Goal: Task Accomplishment & Management: Manage account settings

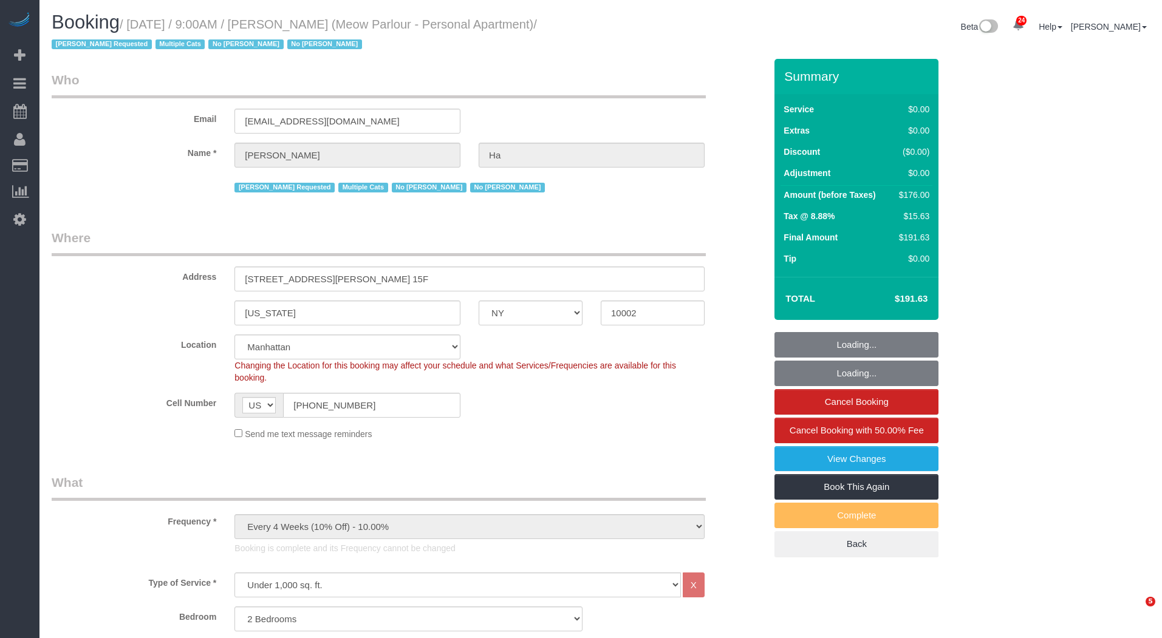
select select "NY"
select select "2"
select select "spot6"
select select "number:89"
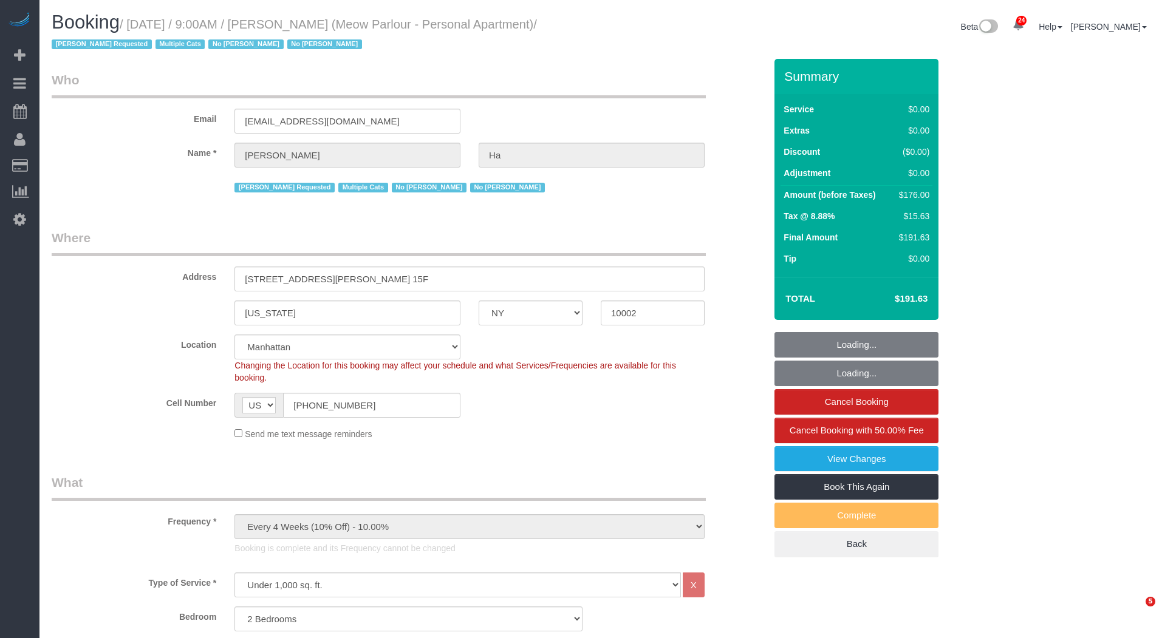
select select "number:90"
select select "number:14"
select select "number:5"
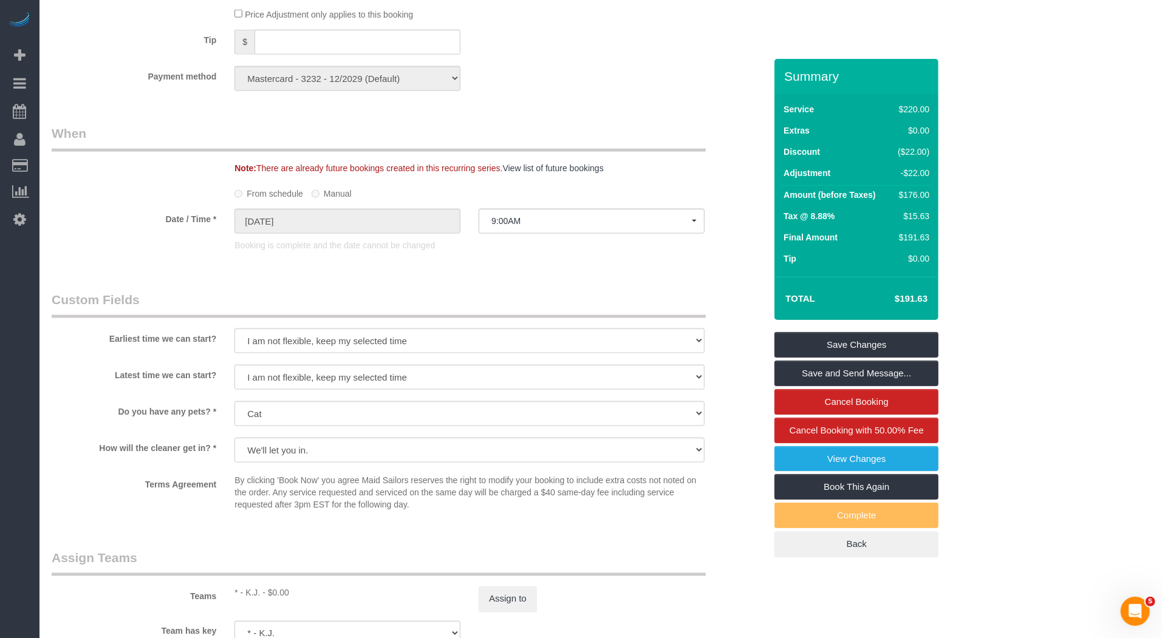
scroll to position [1546, 0]
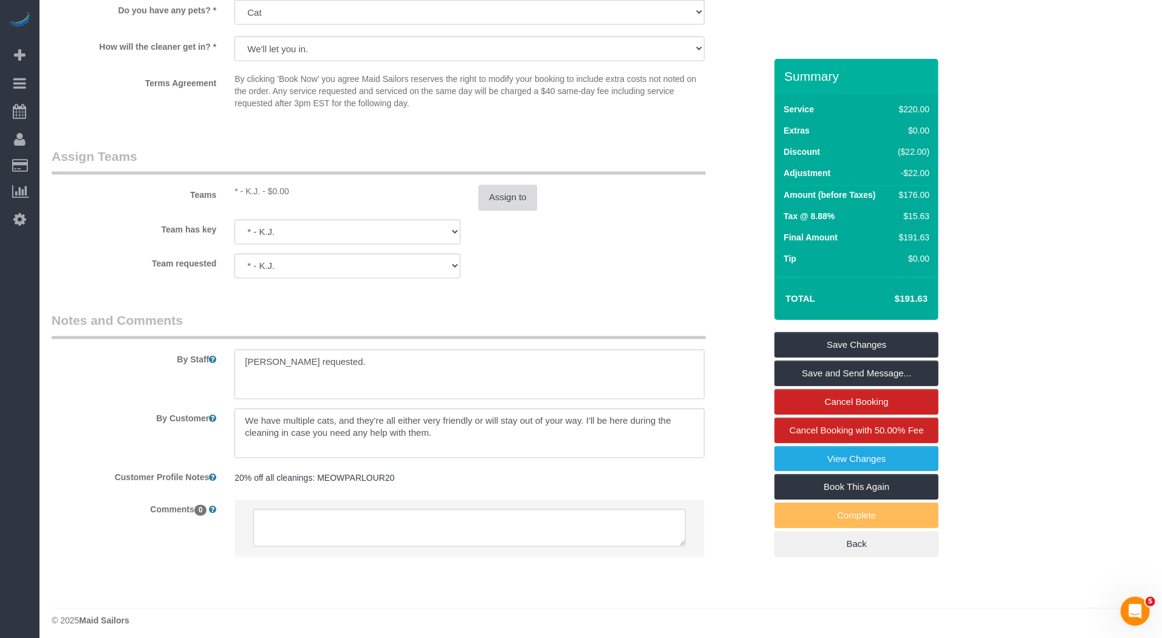
click at [508, 192] on button "Assign to" at bounding box center [508, 198] width 58 height 26
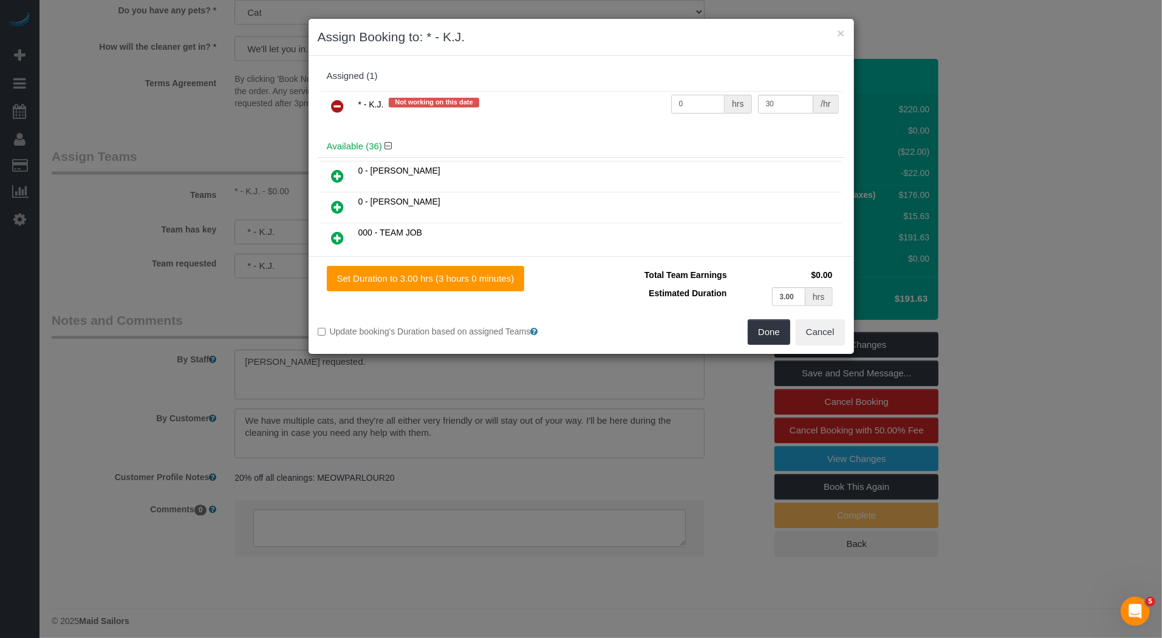
click at [692, 106] on input "0" at bounding box center [698, 104] width 54 height 19
click at [693, 106] on input "0" at bounding box center [698, 104] width 54 height 19
type input "3"
click at [779, 332] on button "Done" at bounding box center [769, 332] width 43 height 26
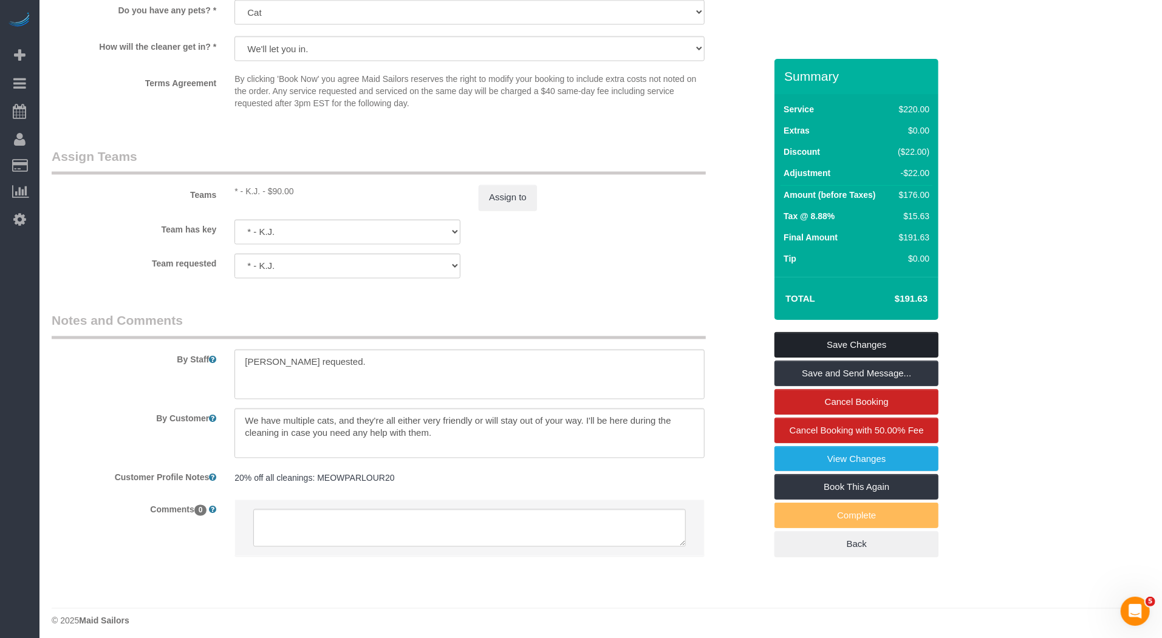
click at [841, 338] on link "Save Changes" at bounding box center [856, 345] width 164 height 26
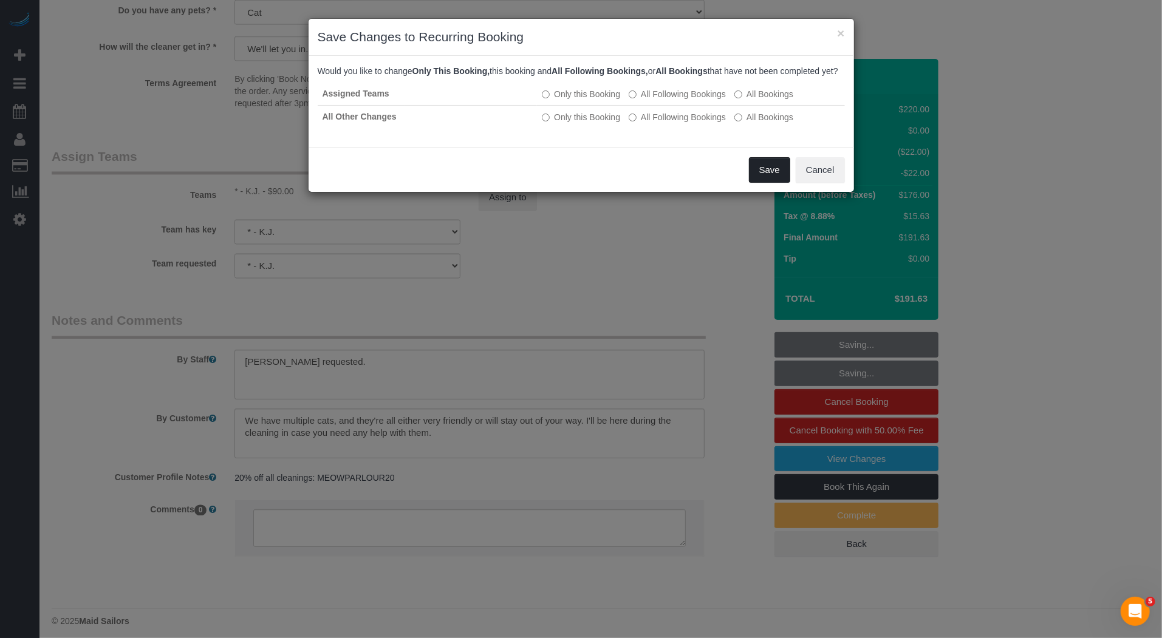
click at [771, 183] on button "Save" at bounding box center [769, 170] width 41 height 26
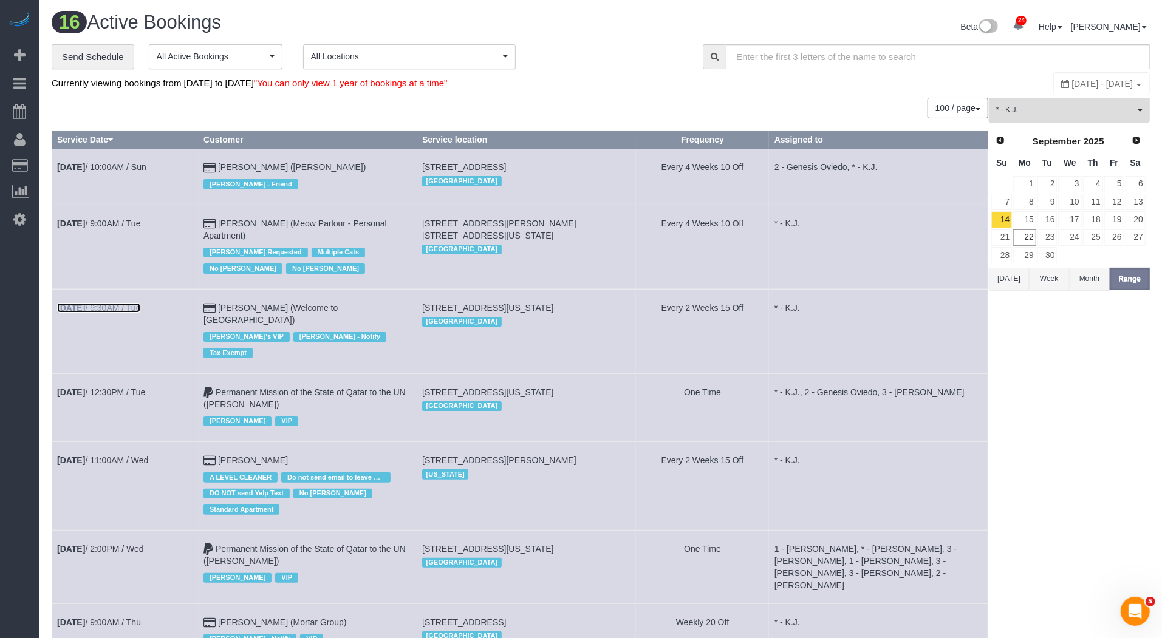
click at [134, 303] on link "Sep 16th / 9:30AM / Tue" at bounding box center [98, 308] width 83 height 10
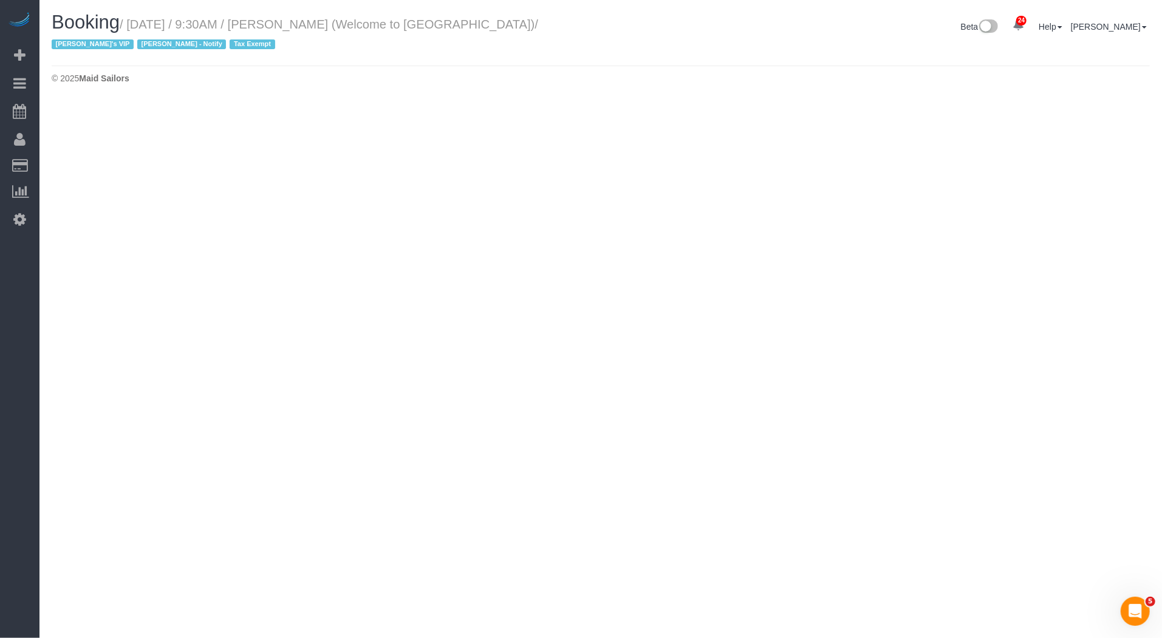
select select "NY"
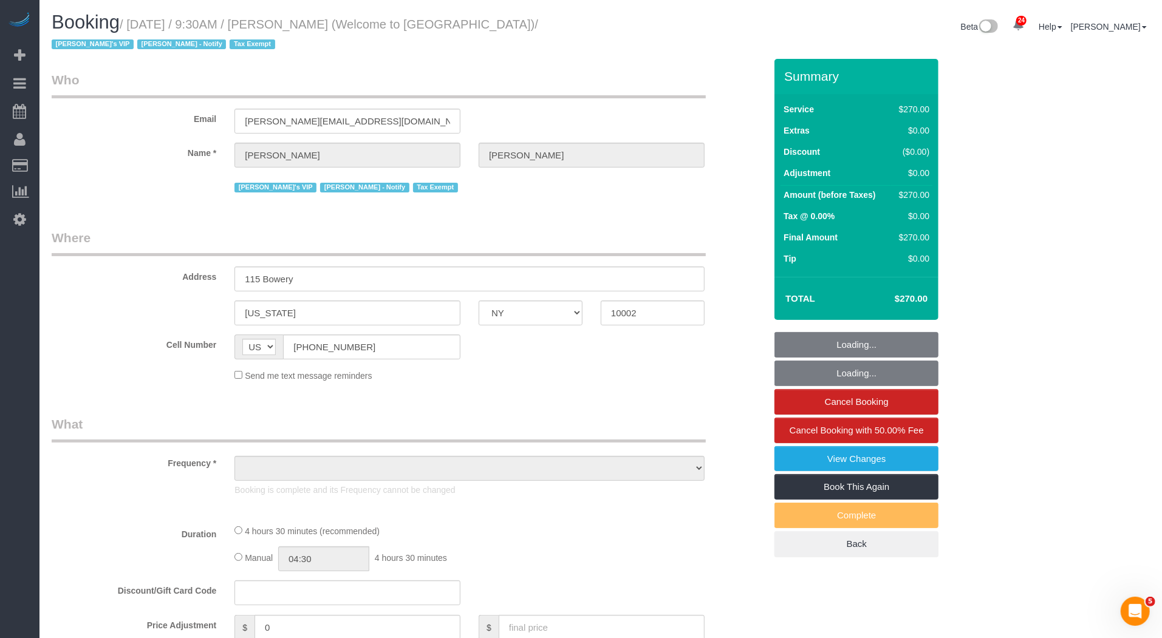
drag, startPoint x: 353, startPoint y: 24, endPoint x: 369, endPoint y: 26, distance: 15.9
click at [369, 26] on small "/ September 16, 2025 / 9:30AM / Jeff Javier (Welcome to Chinatown) / Jacky's VI…" at bounding box center [295, 35] width 486 height 34
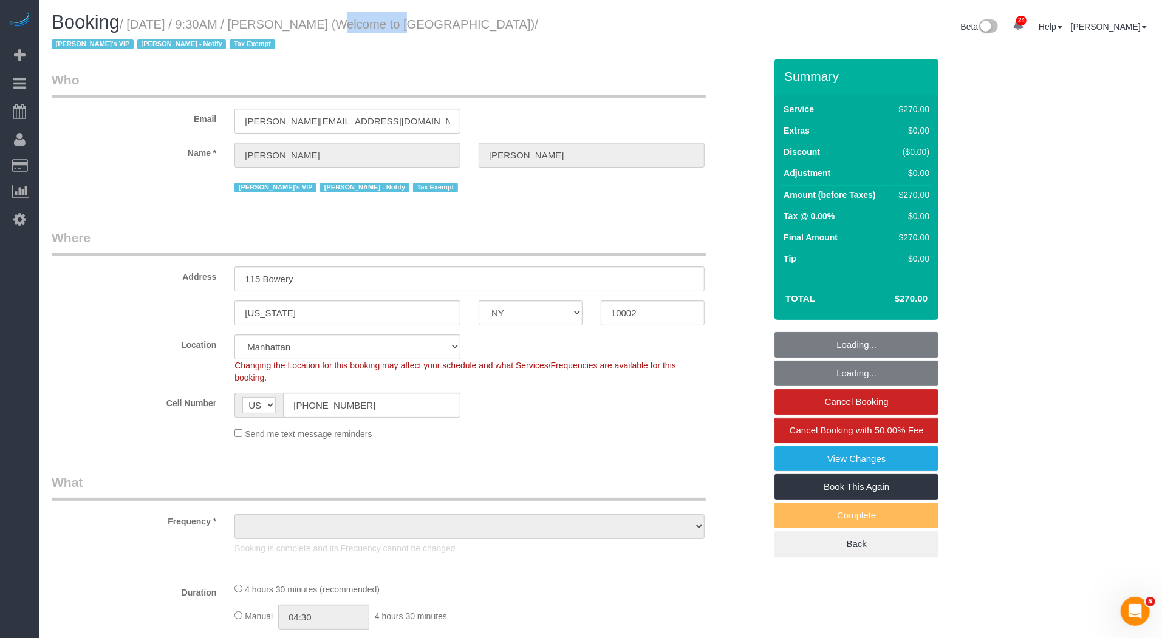
select select "string:stripe-pm_1Pzh2H4VGloSiKo7gpNGkwxe"
select select "270"
select select "number:89"
select select "number:90"
select select "number:15"
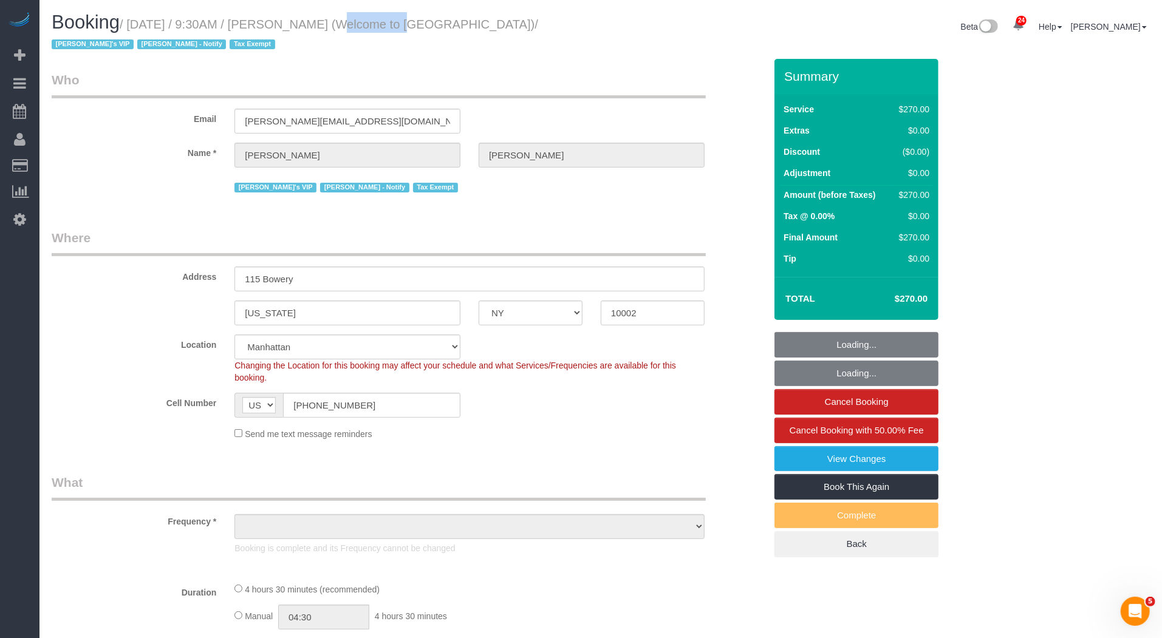
select select "number:5"
select select "object:27963"
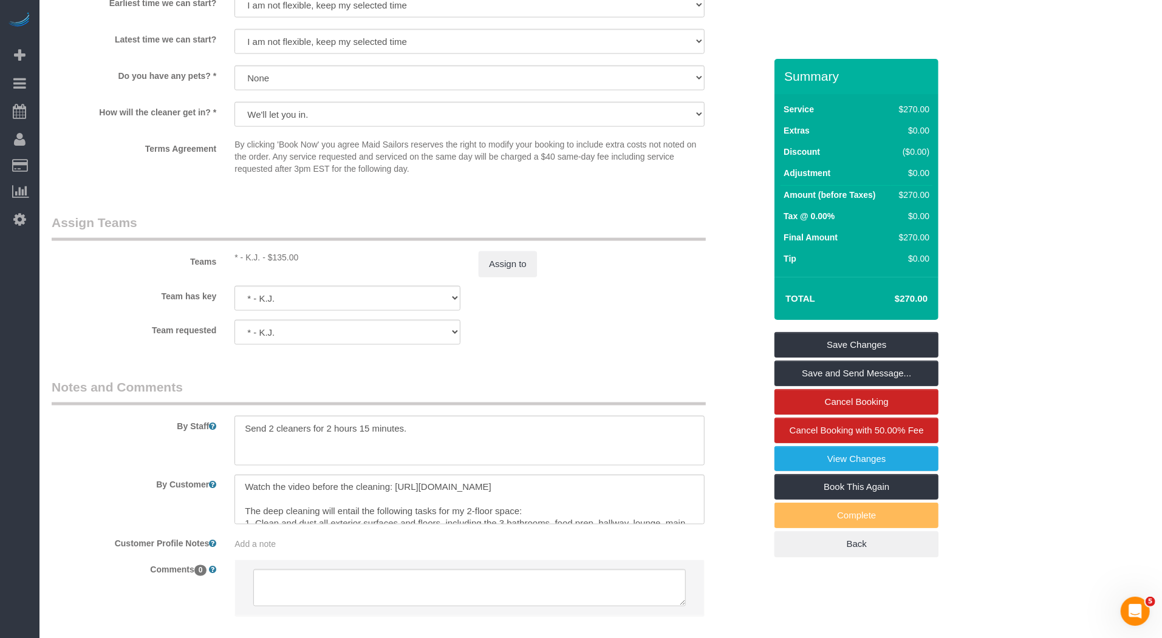
scroll to position [1278, 0]
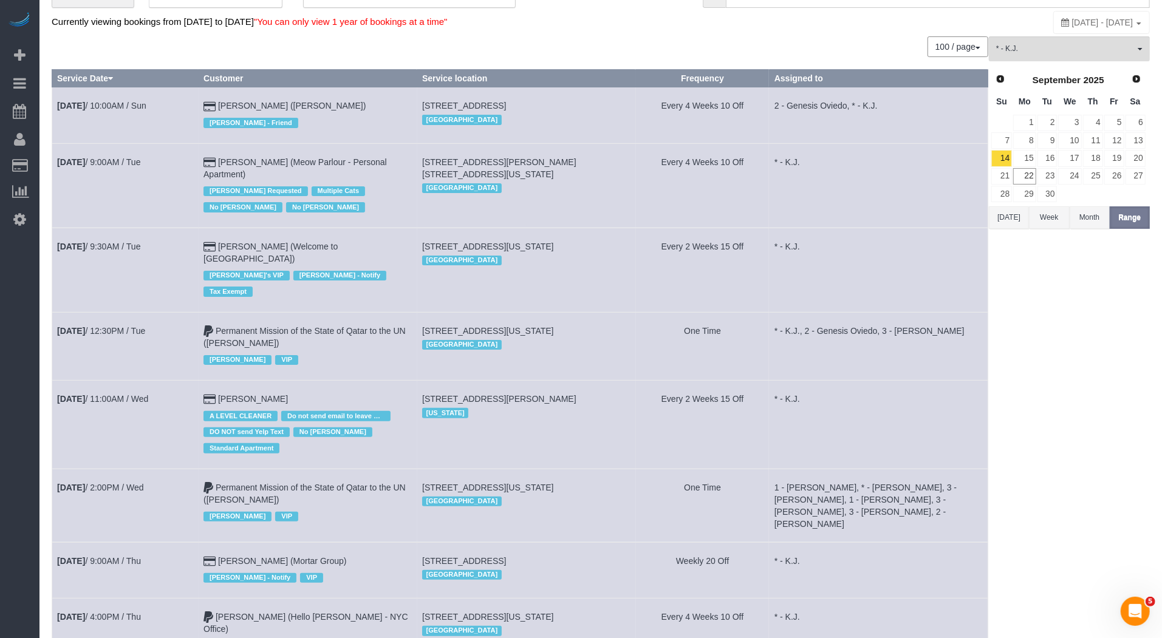
scroll to position [64, 0]
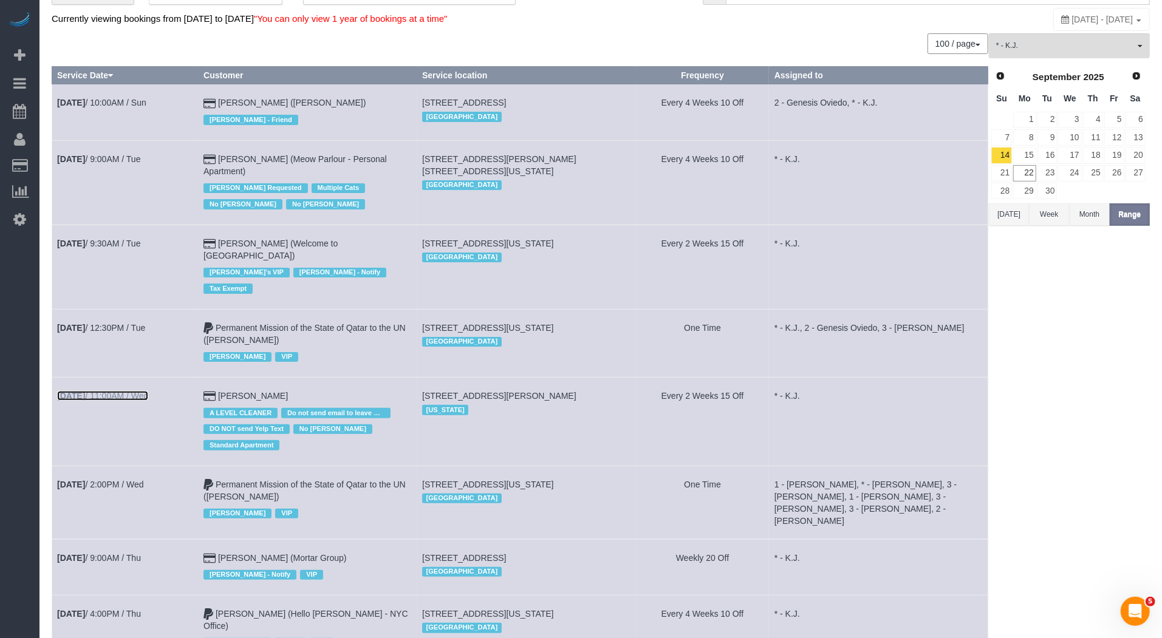
click at [124, 391] on link "Sep 17th / 11:00AM / Wed" at bounding box center [102, 396] width 91 height 10
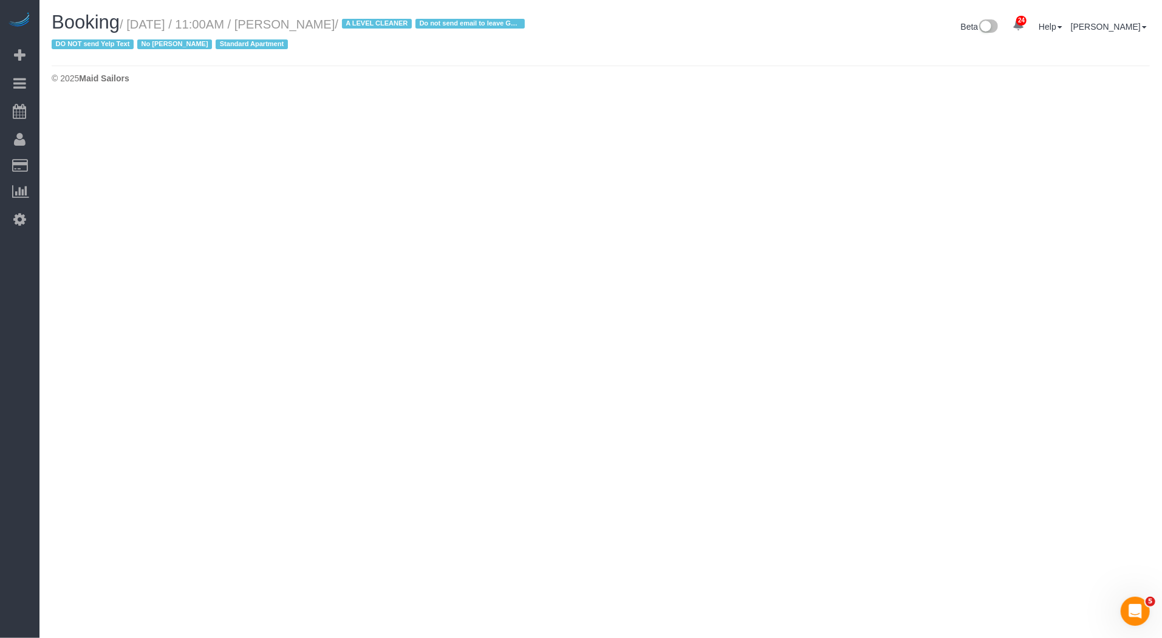
select select "NJ"
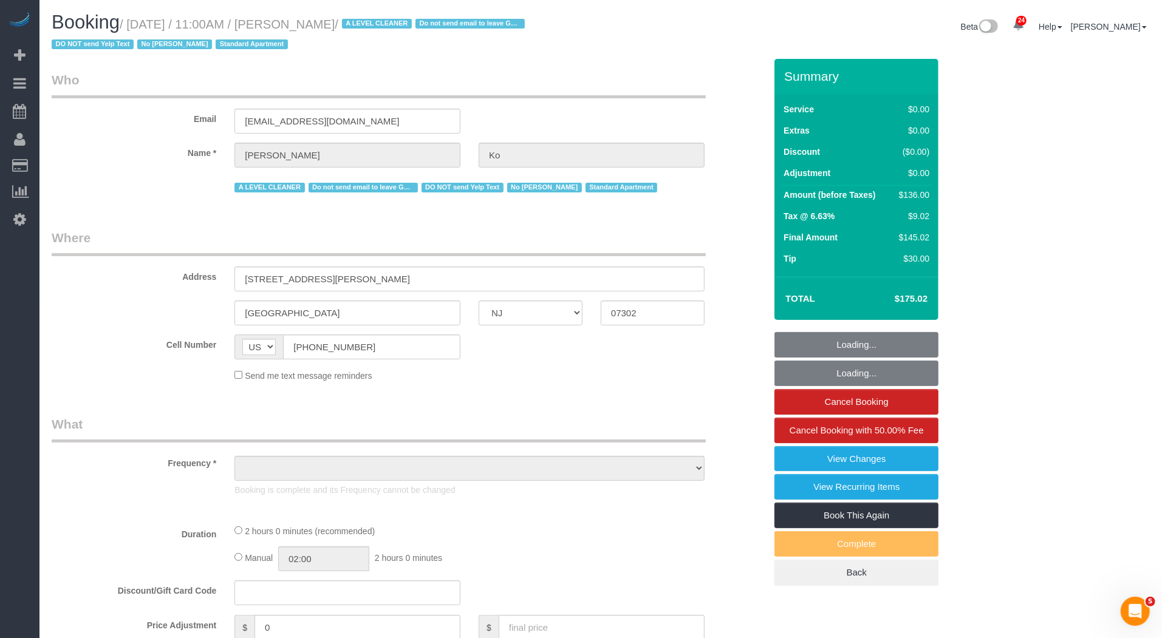
drag, startPoint x: 327, startPoint y: 25, endPoint x: 346, endPoint y: 25, distance: 18.2
click at [346, 25] on small "/ September 17, 2025 / 11:00AM / Inho Ko / A LEVEL CLEANER Do not send email to…" at bounding box center [290, 35] width 477 height 34
select select "1"
select select "number:59"
select select "number:76"
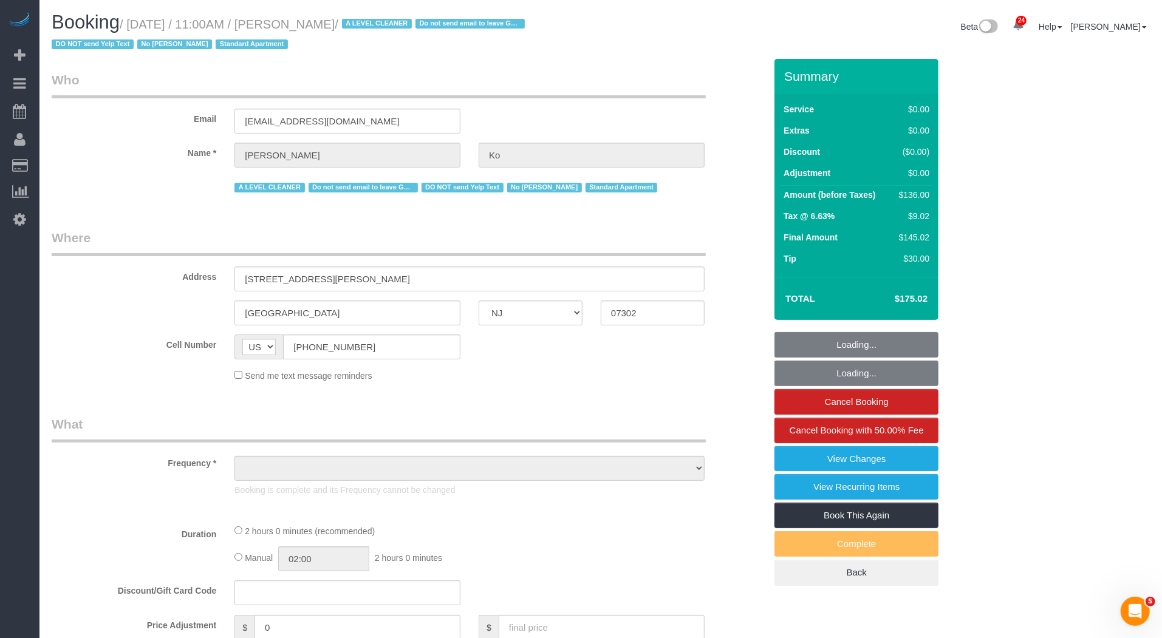
select select "number:15"
select select "number:6"
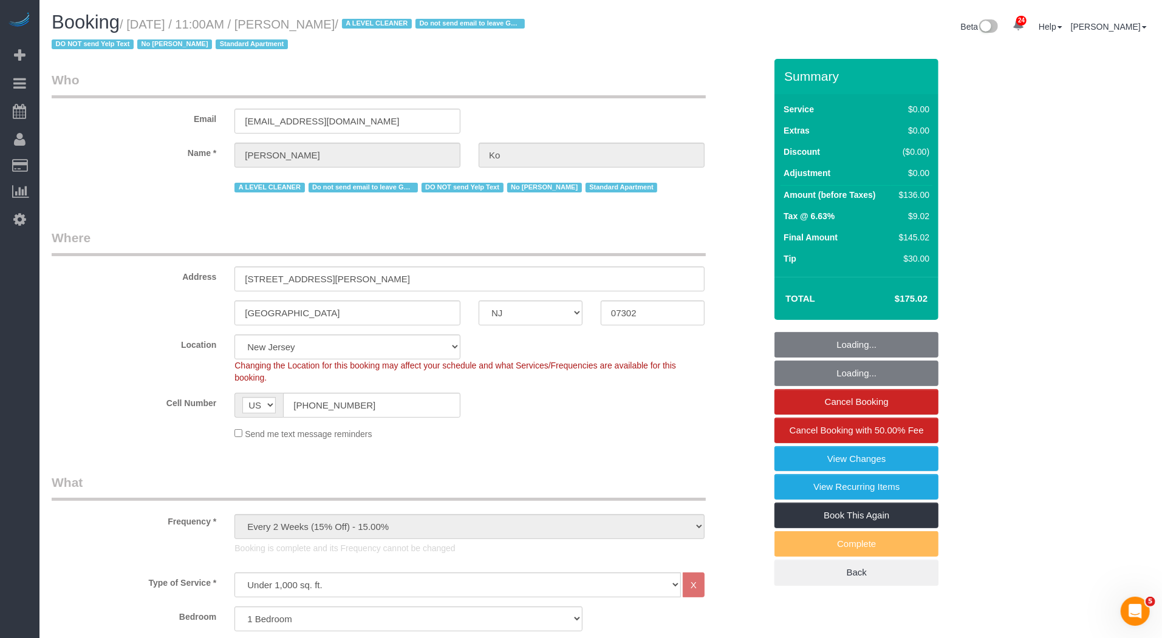
select select "object:29617"
select select "string:stripe-card_1EyoUm4VGloSiKo7YBWNFeY6"
select select "spot16"
select select "1"
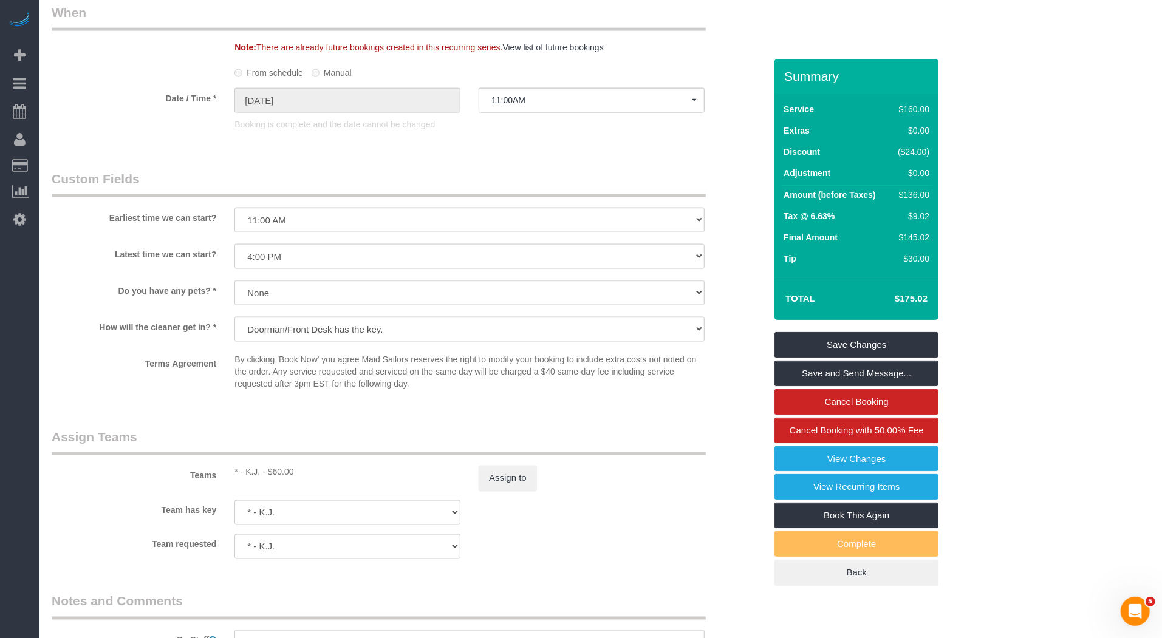
scroll to position [1388, 0]
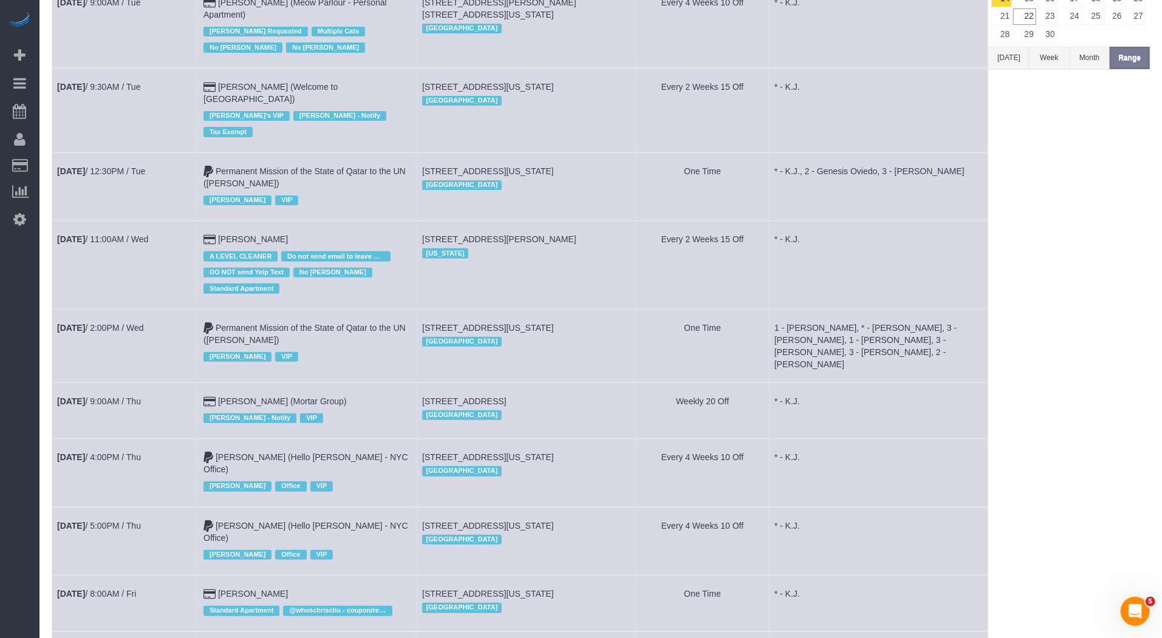
scroll to position [224, 0]
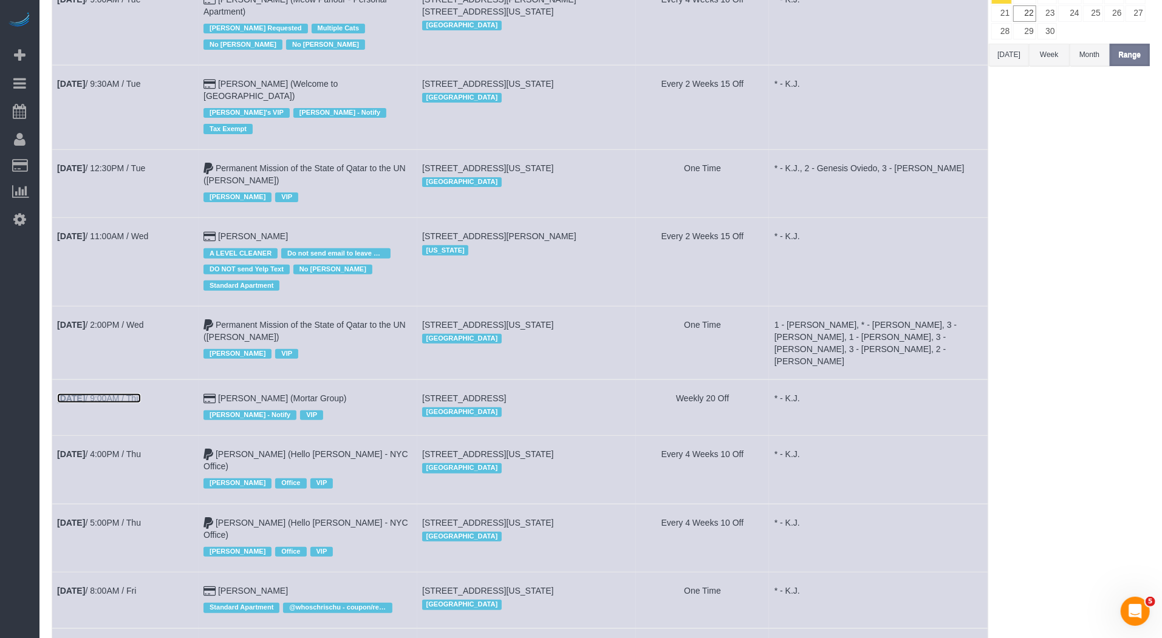
click at [127, 393] on link "Sep 18th / 9:00AM / Thu" at bounding box center [99, 398] width 84 height 10
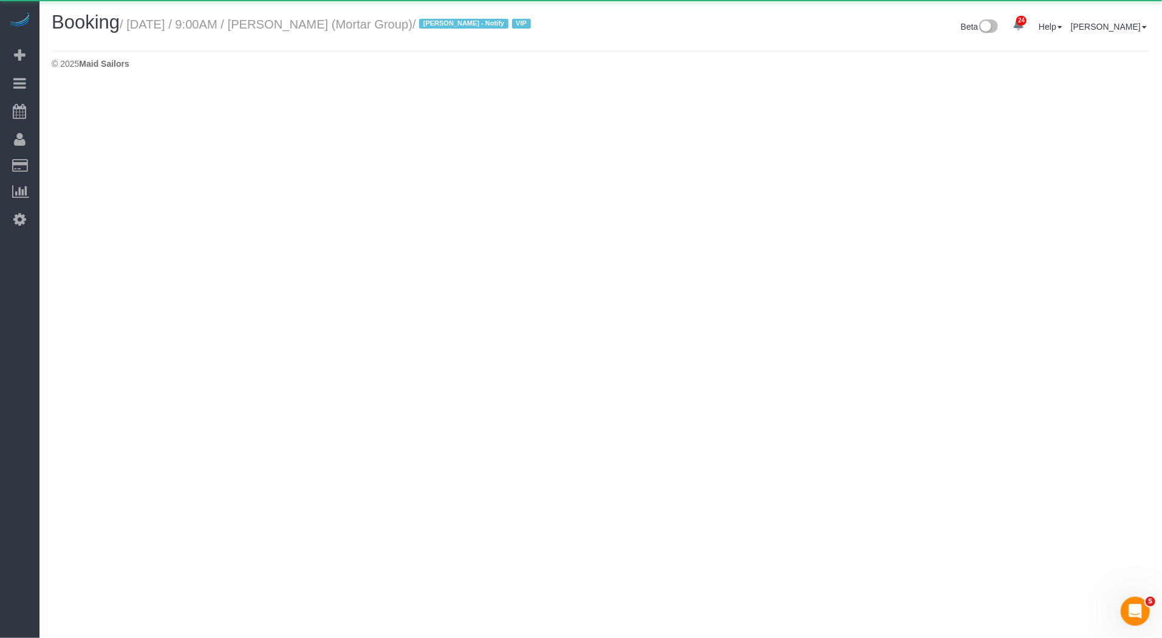
click at [382, 21] on small "/ September 18, 2025 / 9:00AM / Yaneizy Castillo (Mortar Group) / Jacky Xu - No…" at bounding box center [327, 24] width 415 height 13
select select "NY"
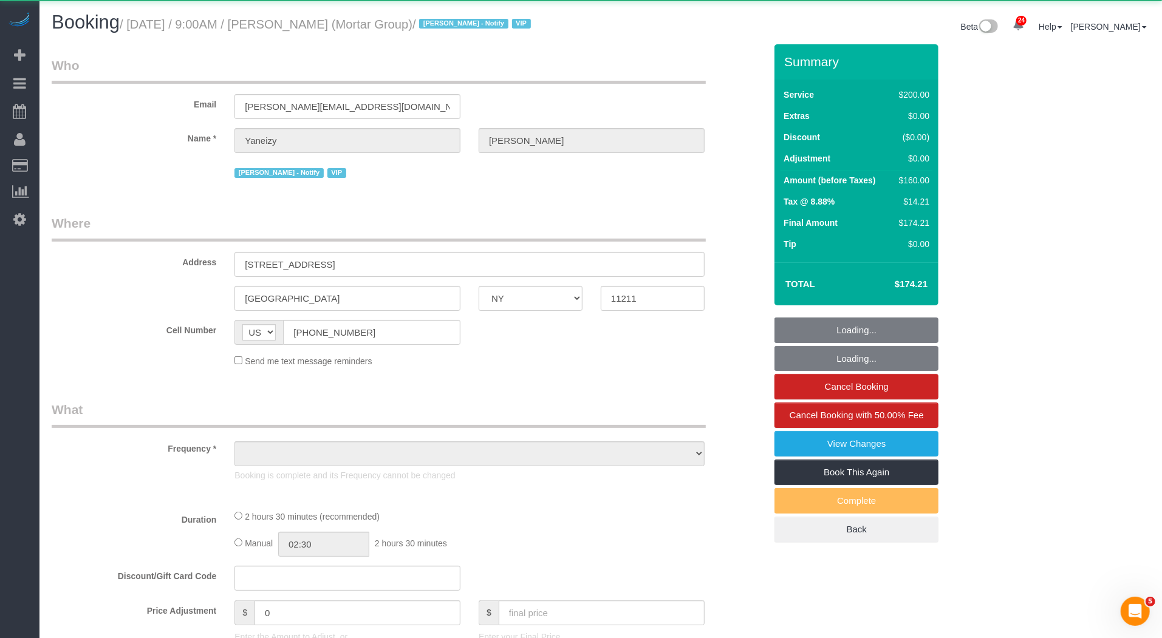
select select "150"
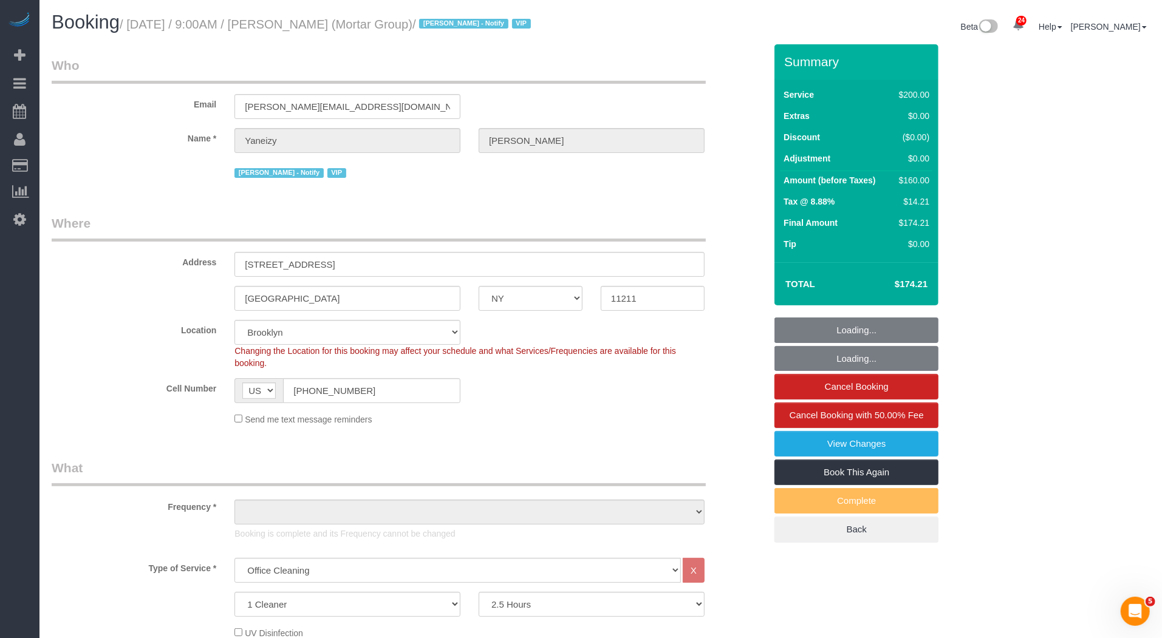
select select "number:56"
select select "number:79"
select select "number:15"
select select "number:7"
select select "object:30589"
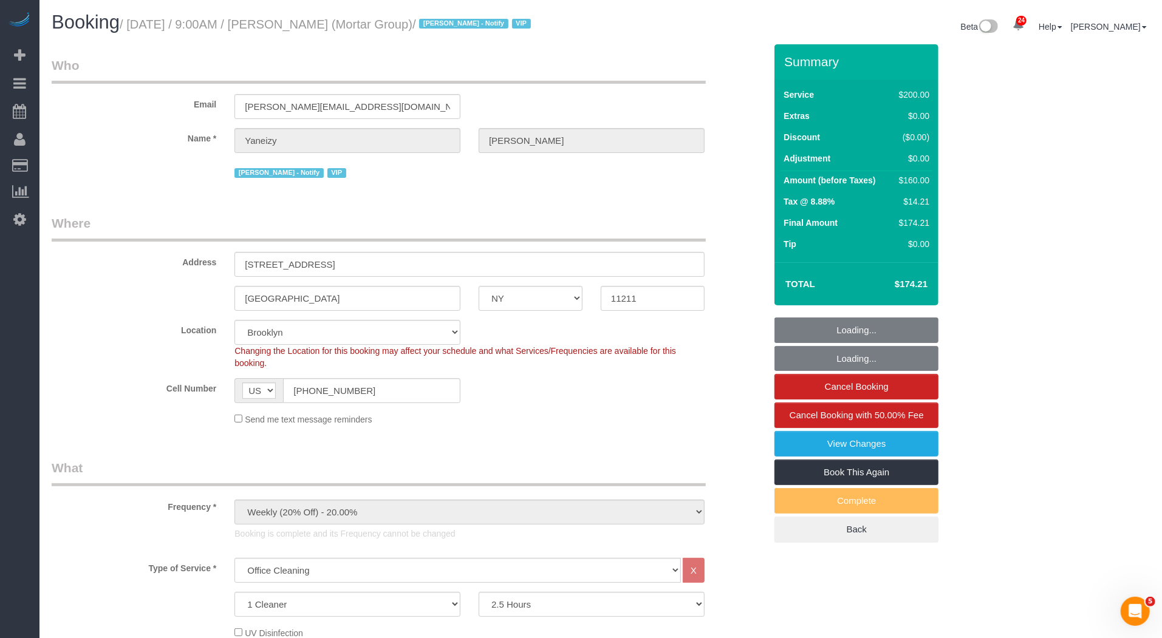
select select "string:stripe-pm_1RNxVG4VGloSiKo7QUT6i4DB"
select select "object:31166"
select select "spot21"
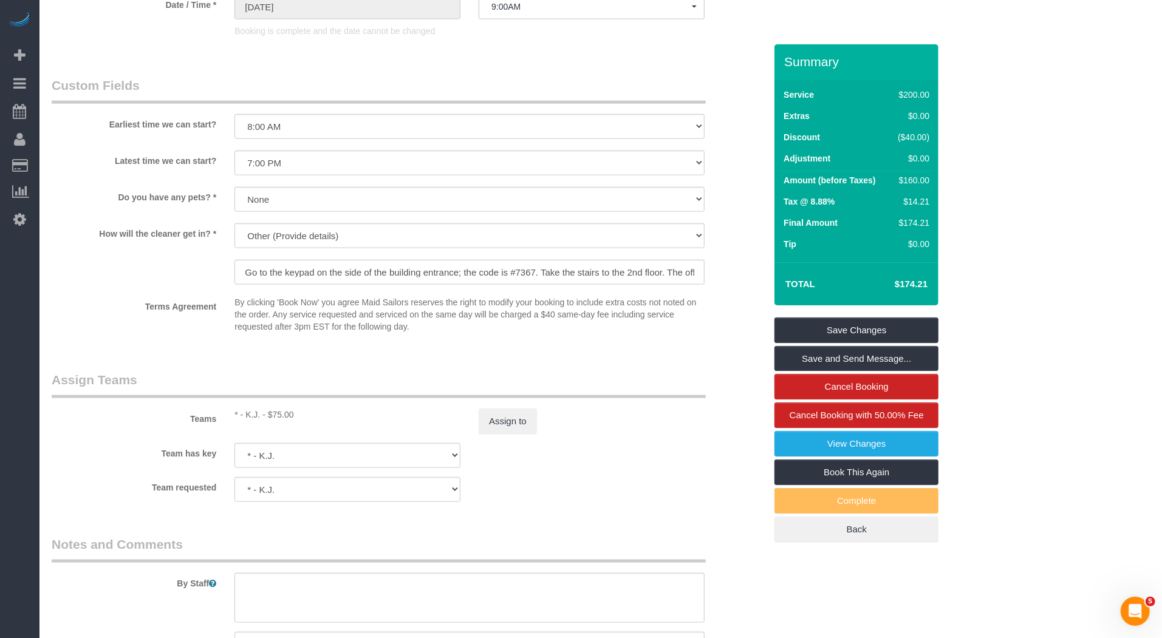
scroll to position [1116, 0]
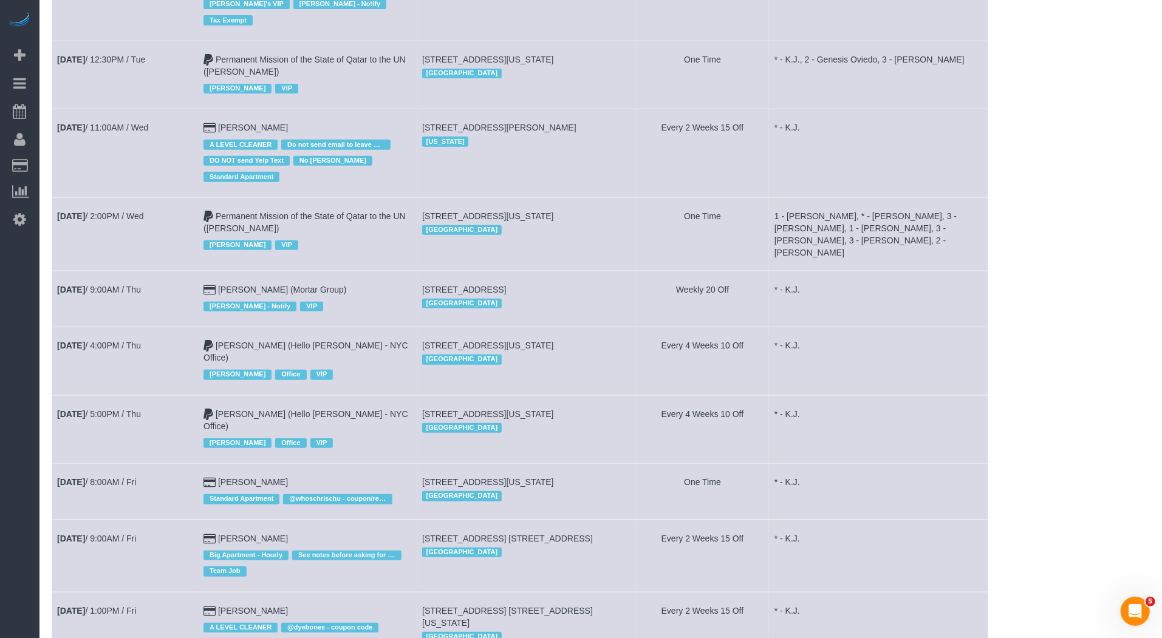
scroll to position [336, 0]
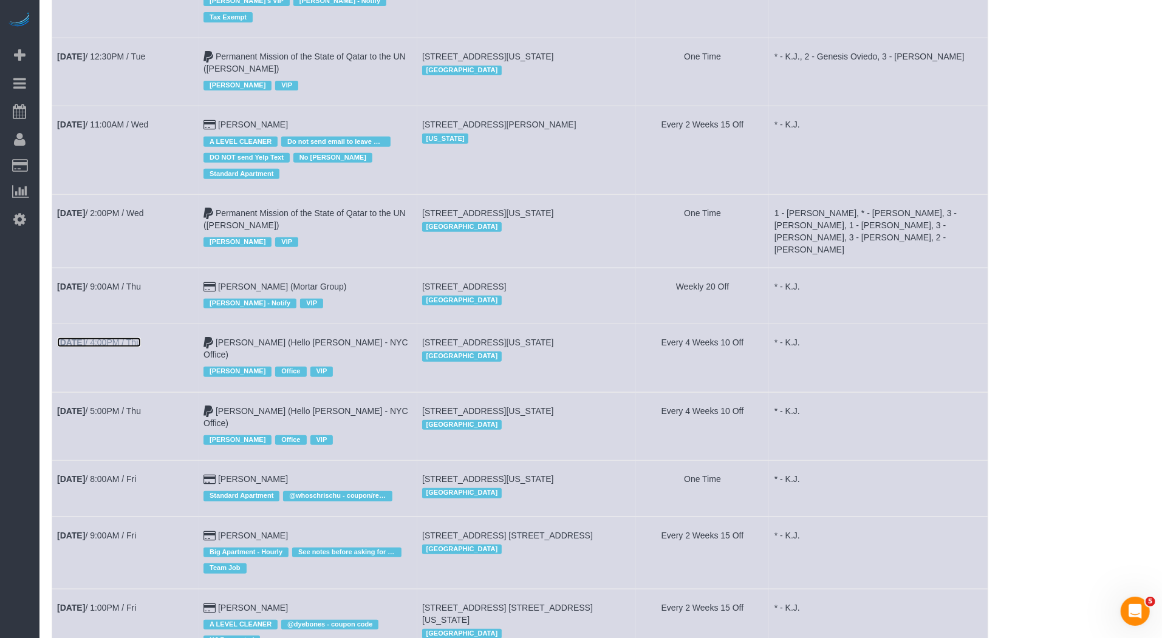
click at [134, 338] on link "Sep 18th / 4:00PM / Thu" at bounding box center [99, 343] width 84 height 10
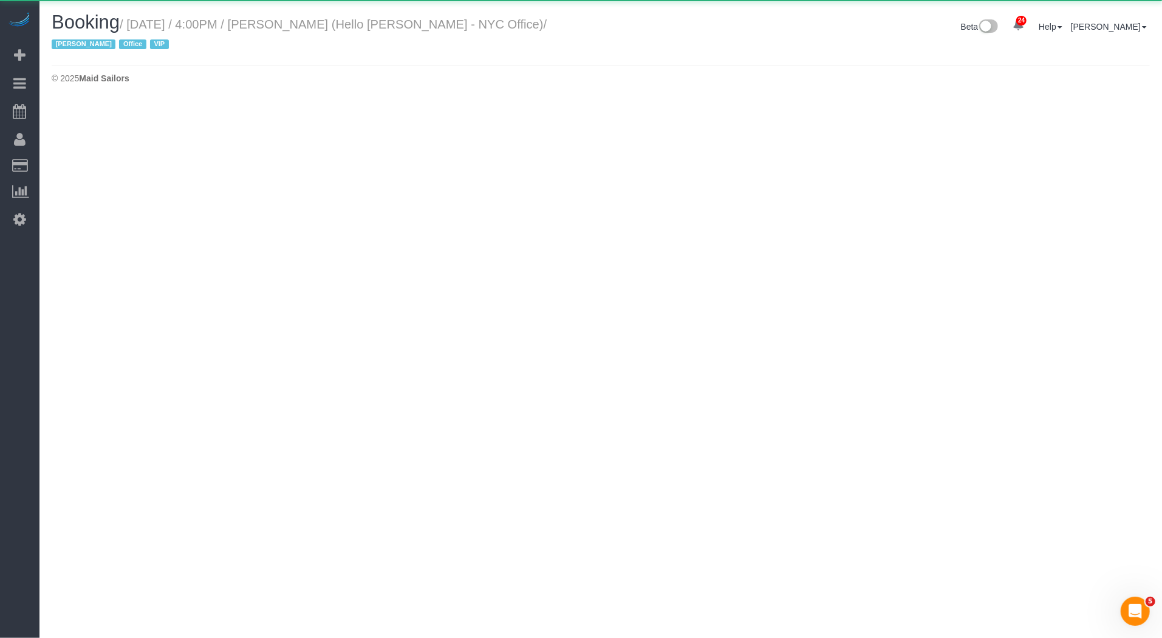
click at [355, 26] on small "/ September 18, 2025 / 4:00PM / Julia Psitos (Hello Alfred - NYC Office) / Jack…" at bounding box center [299, 35] width 495 height 34
select select "NY"
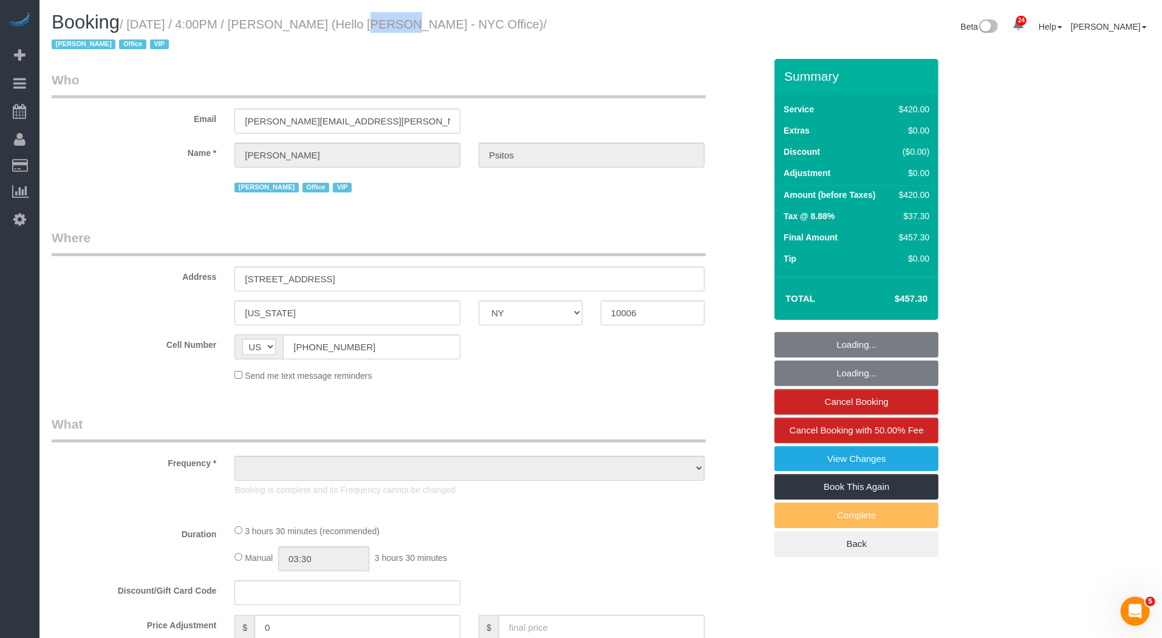
select select "number:89"
select select "number:90"
select select "number:15"
select select "number:7"
select select "2"
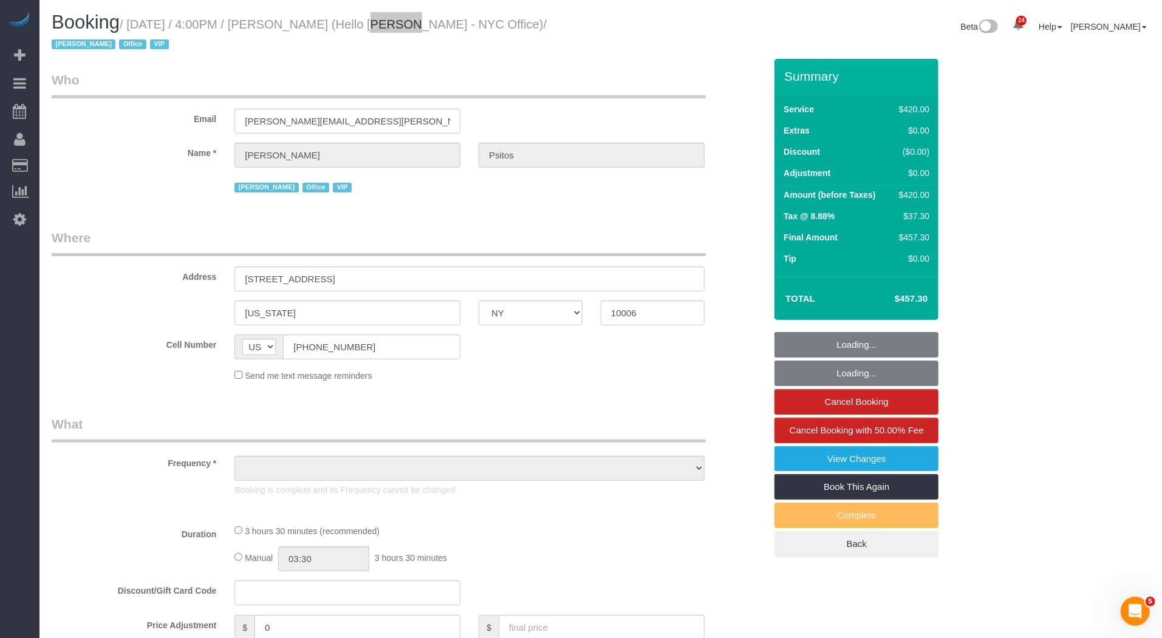
select select "210"
select select "spot26"
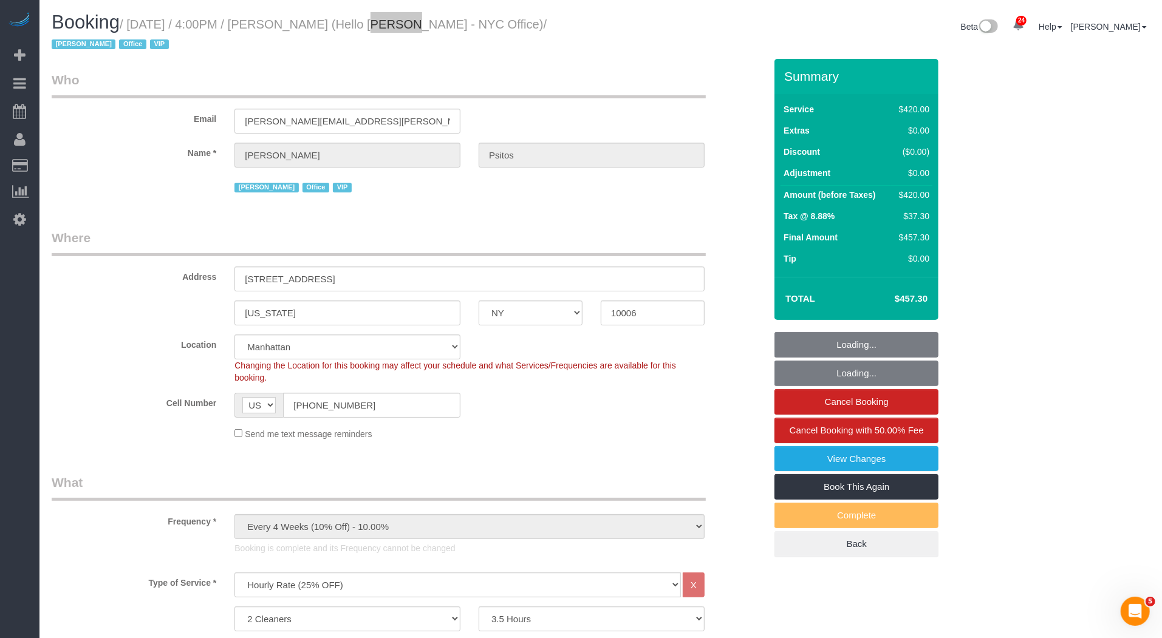
select select "object:33176"
select select "spot31"
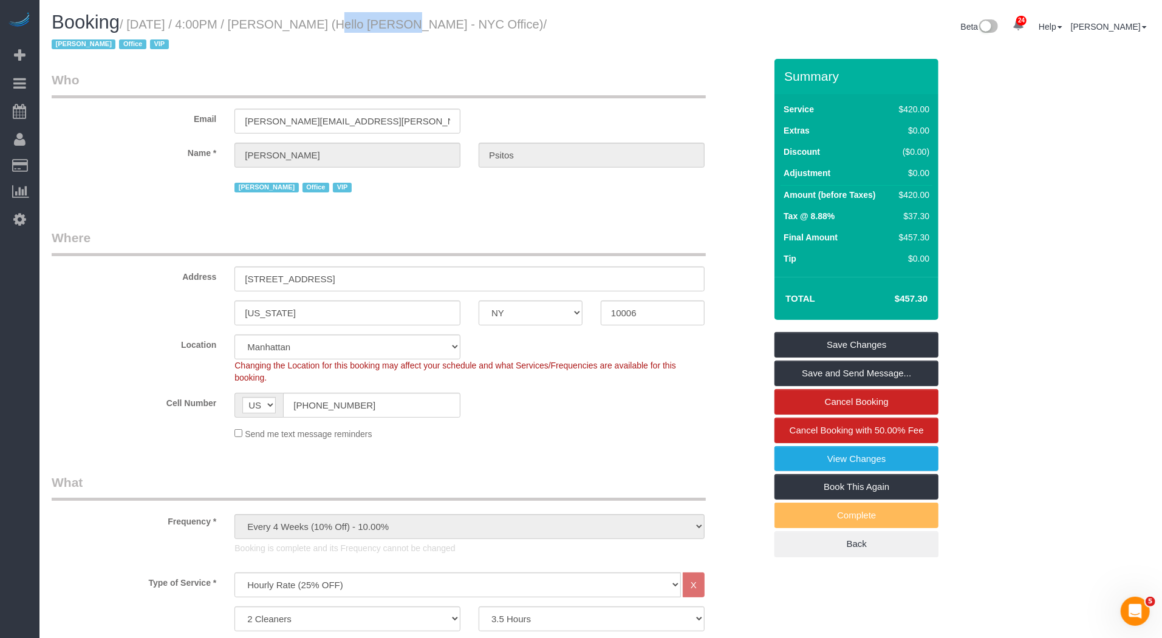
drag, startPoint x: 314, startPoint y: 26, endPoint x: 375, endPoint y: 25, distance: 61.3
click at [375, 25] on small "/ September 18, 2025 / 4:00PM / Julia Psitos (Hello Alfred - NYC Office) / Jack…" at bounding box center [299, 35] width 495 height 34
copy small "Julia Psitos"
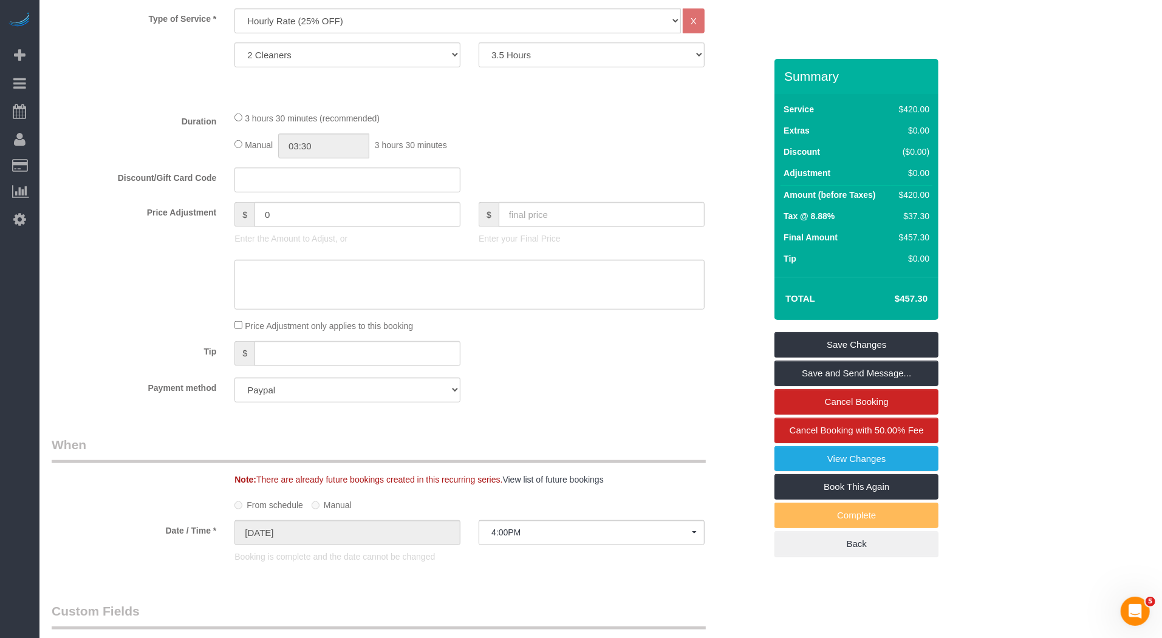
scroll to position [1310, 0]
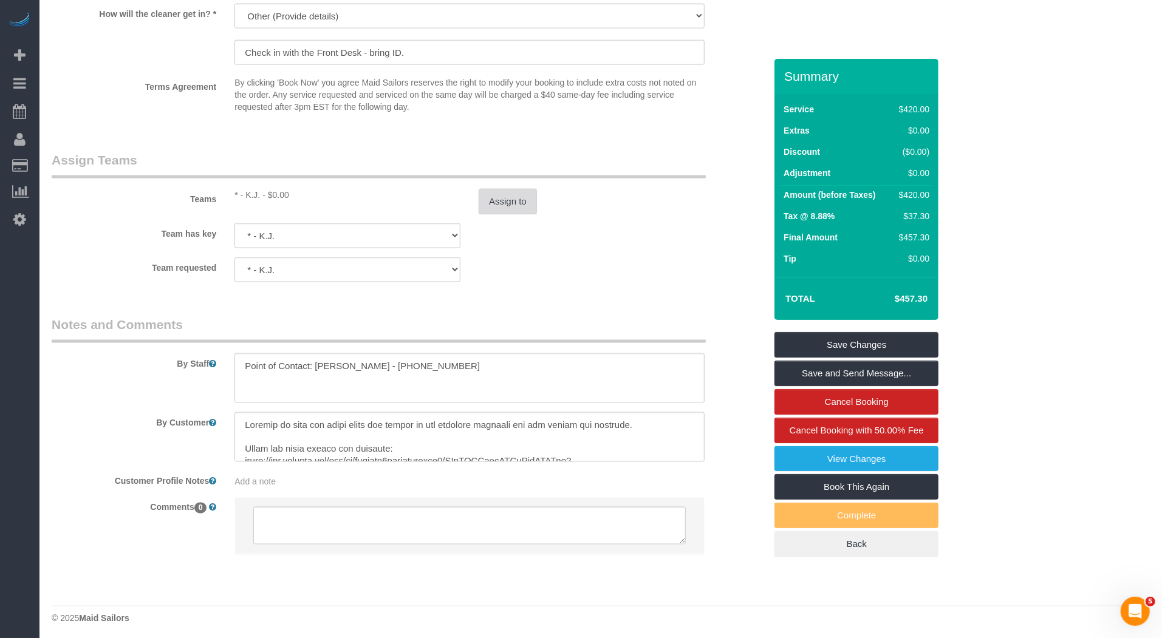
click at [511, 198] on button "Assign to" at bounding box center [508, 202] width 58 height 26
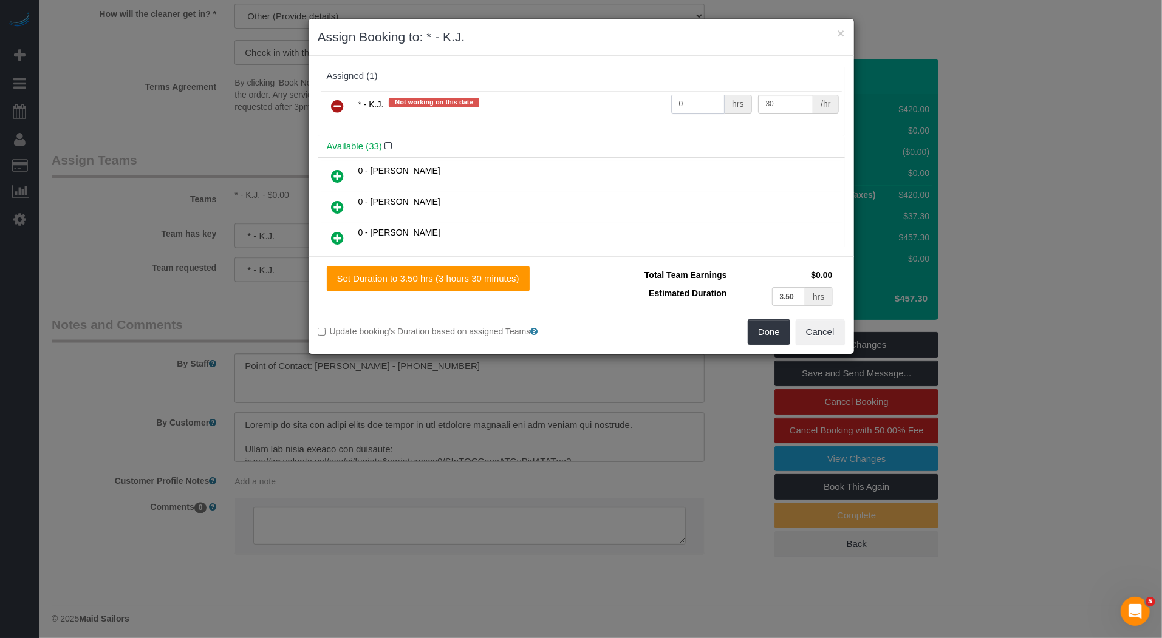
click at [695, 105] on input "0" at bounding box center [698, 104] width 54 height 19
type input "7"
click at [774, 339] on button "Done" at bounding box center [769, 332] width 43 height 26
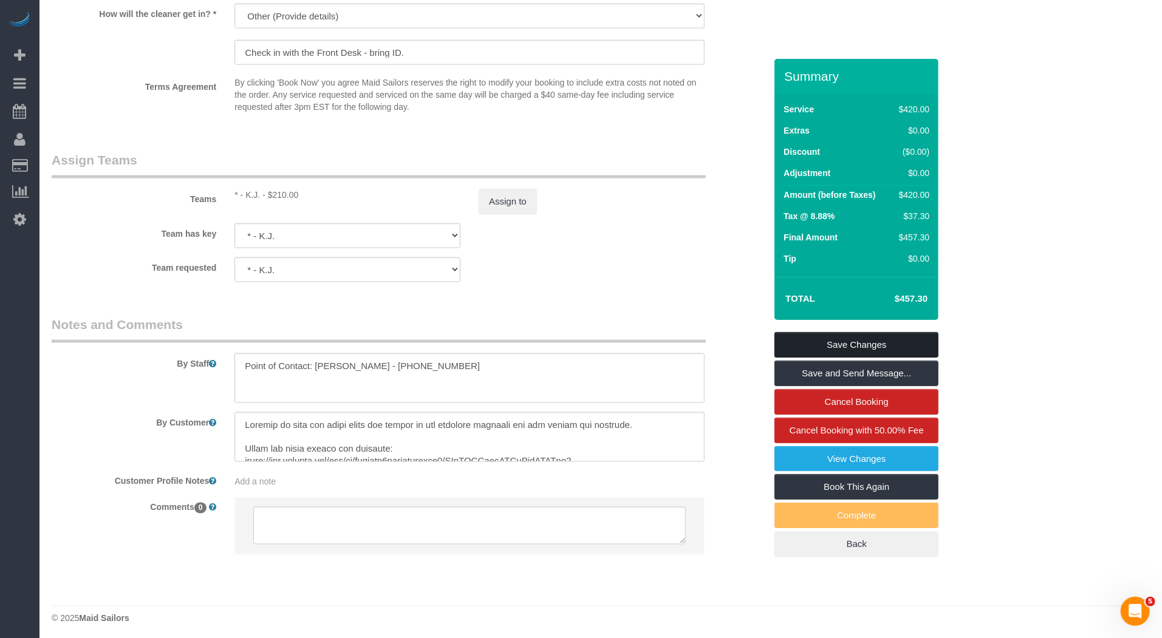
click at [839, 347] on link "Save Changes" at bounding box center [856, 345] width 164 height 26
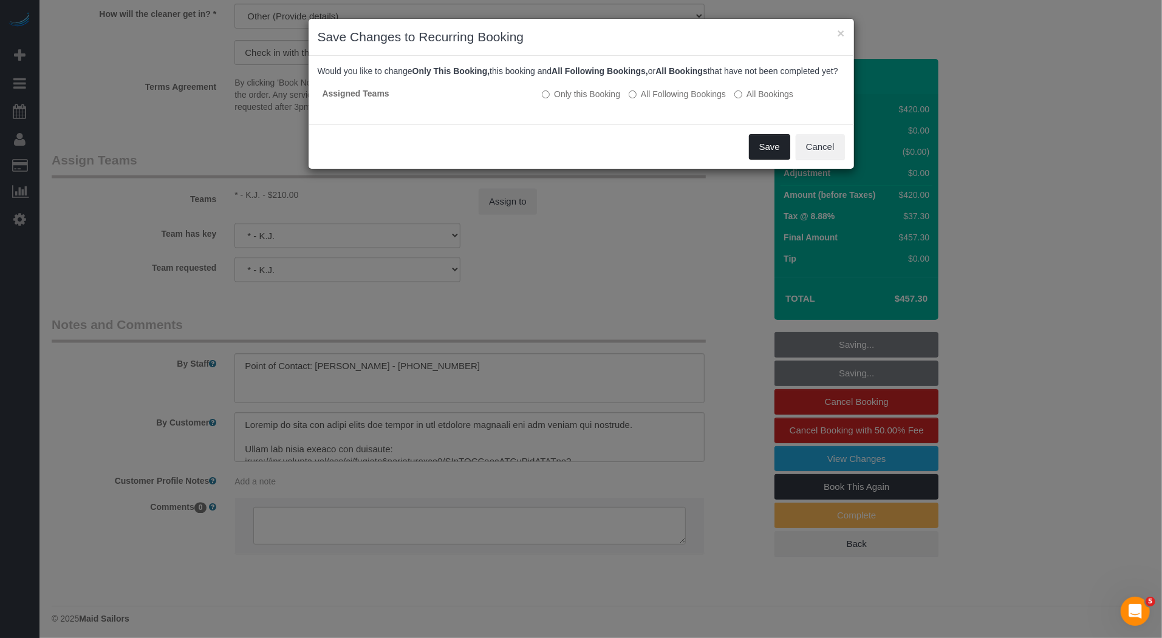
click at [768, 160] on button "Save" at bounding box center [769, 147] width 41 height 26
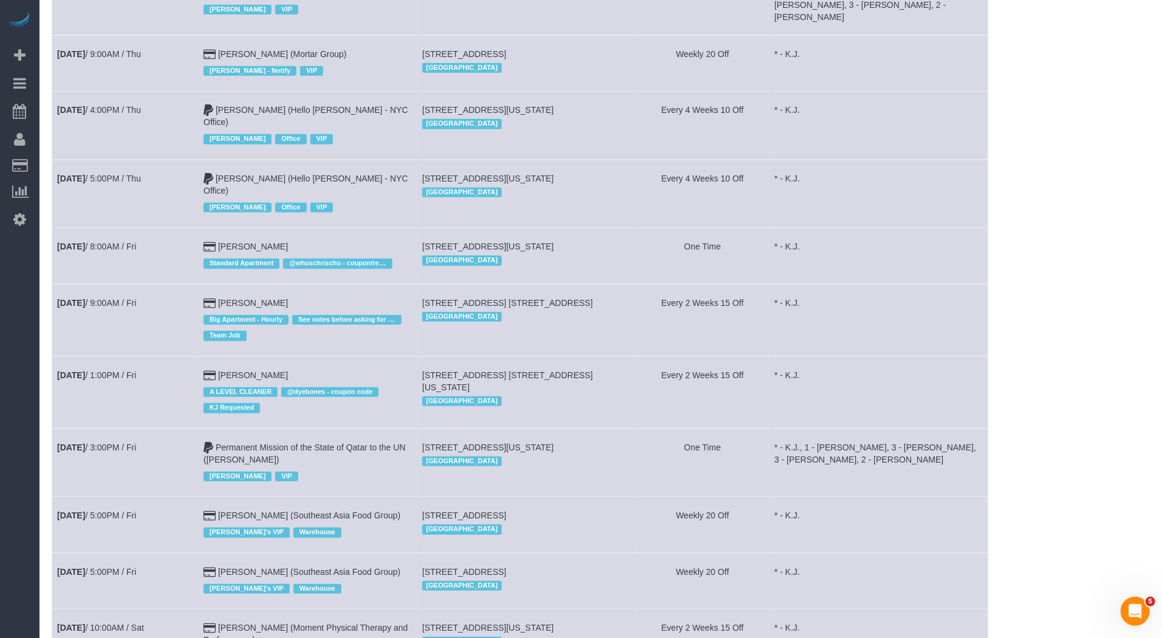
scroll to position [564, 0]
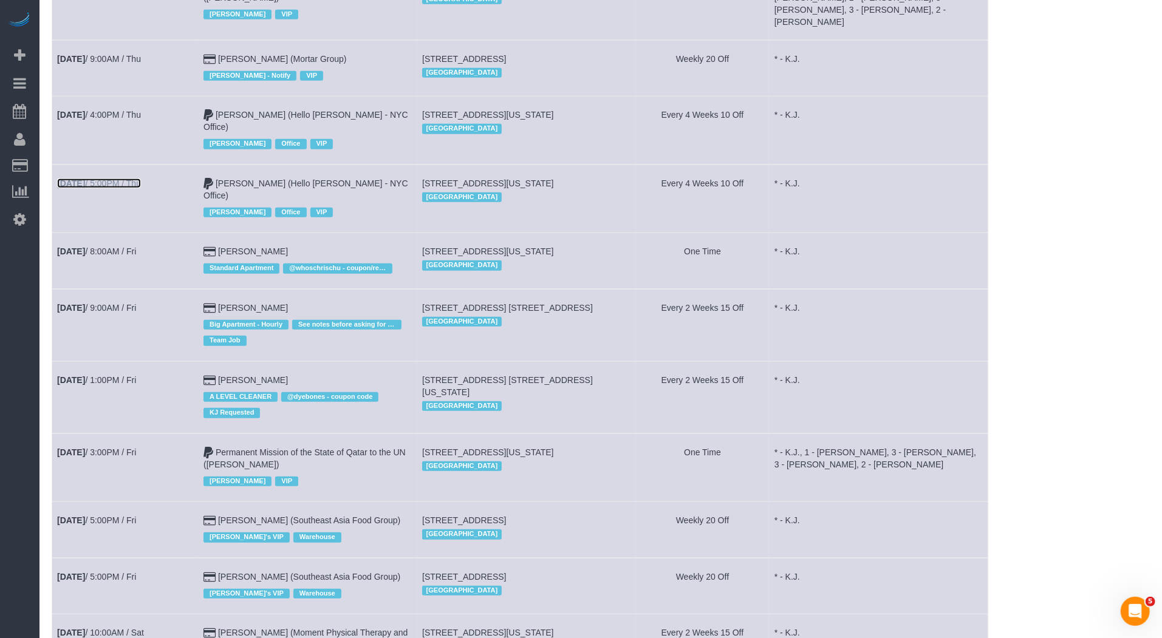
click at [124, 179] on link "Sep 18th / 5:00PM / Thu" at bounding box center [99, 184] width 84 height 10
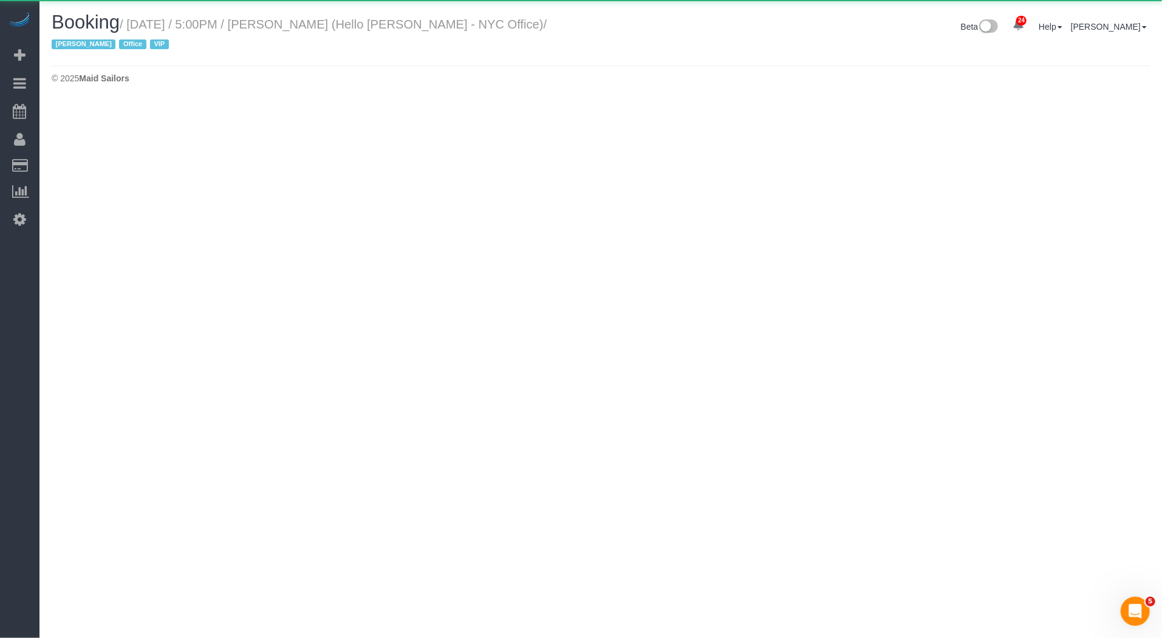
select select "NY"
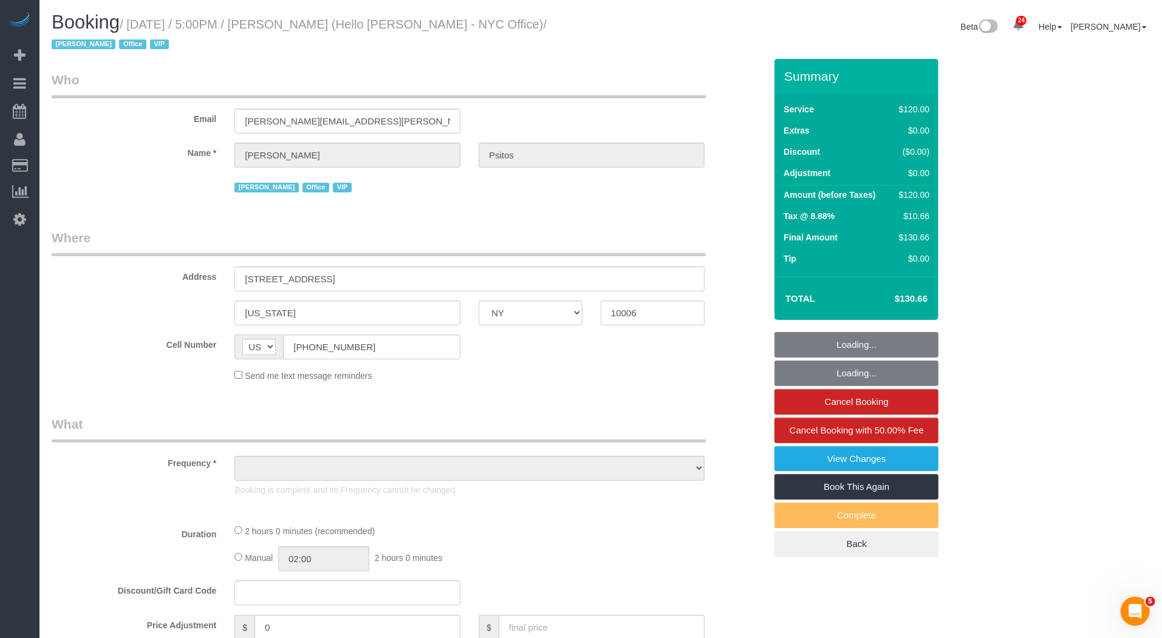
select select "object:35996"
select select "120"
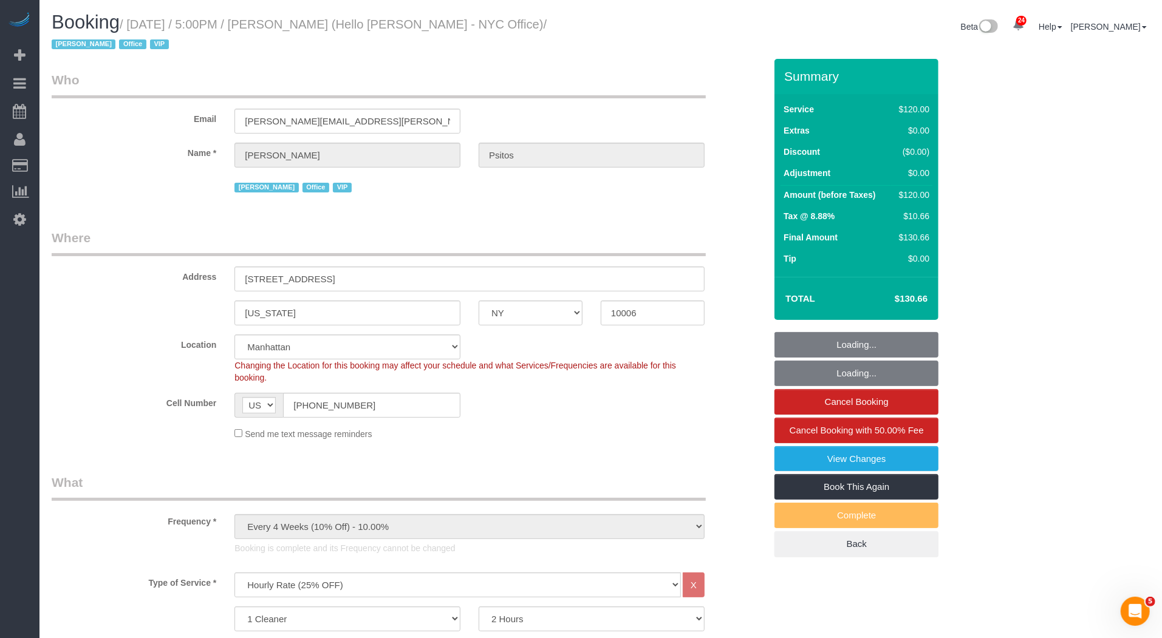
select select "number:89"
select select "number:90"
select select "number:15"
select select "number:7"
select select "object:36753"
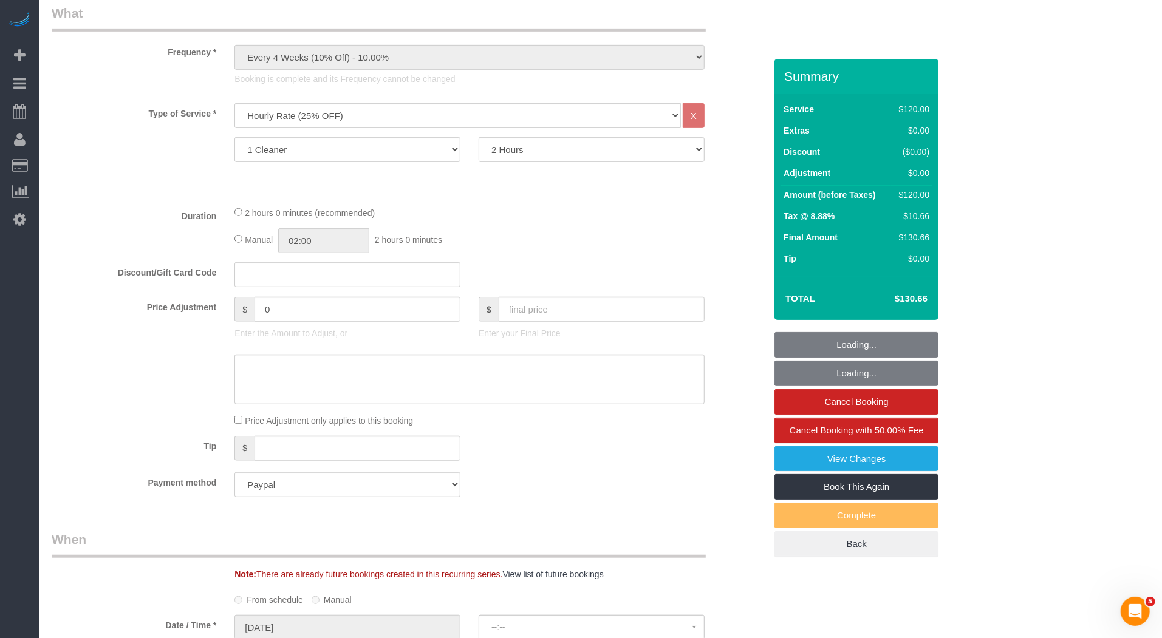
select select "spot36"
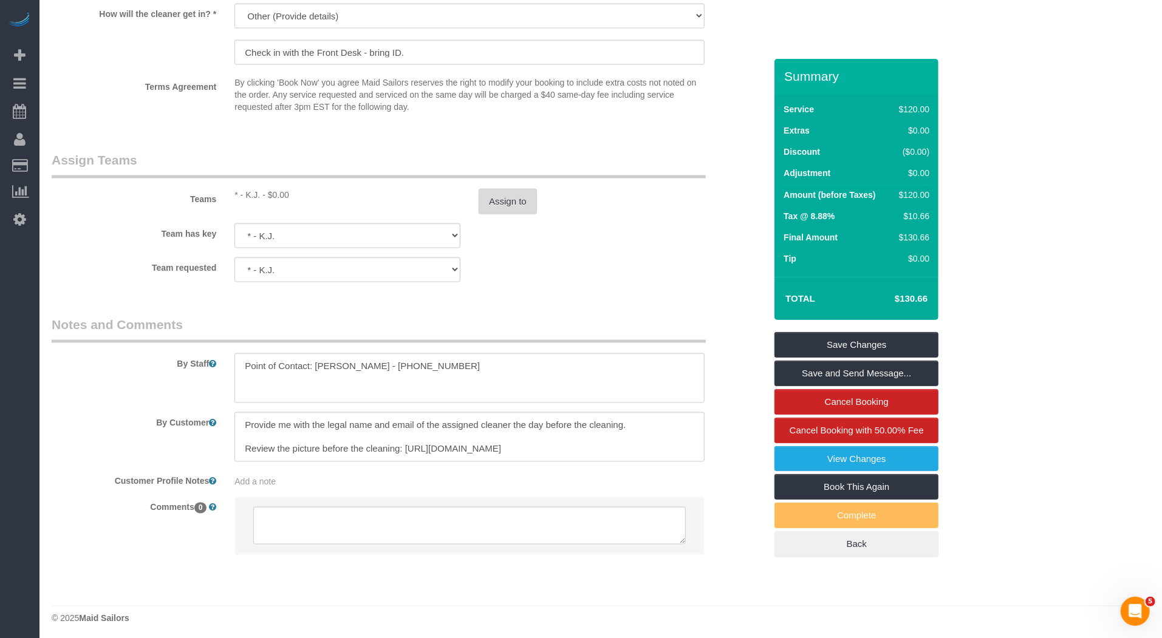
click at [479, 209] on button "Assign to" at bounding box center [508, 202] width 58 height 26
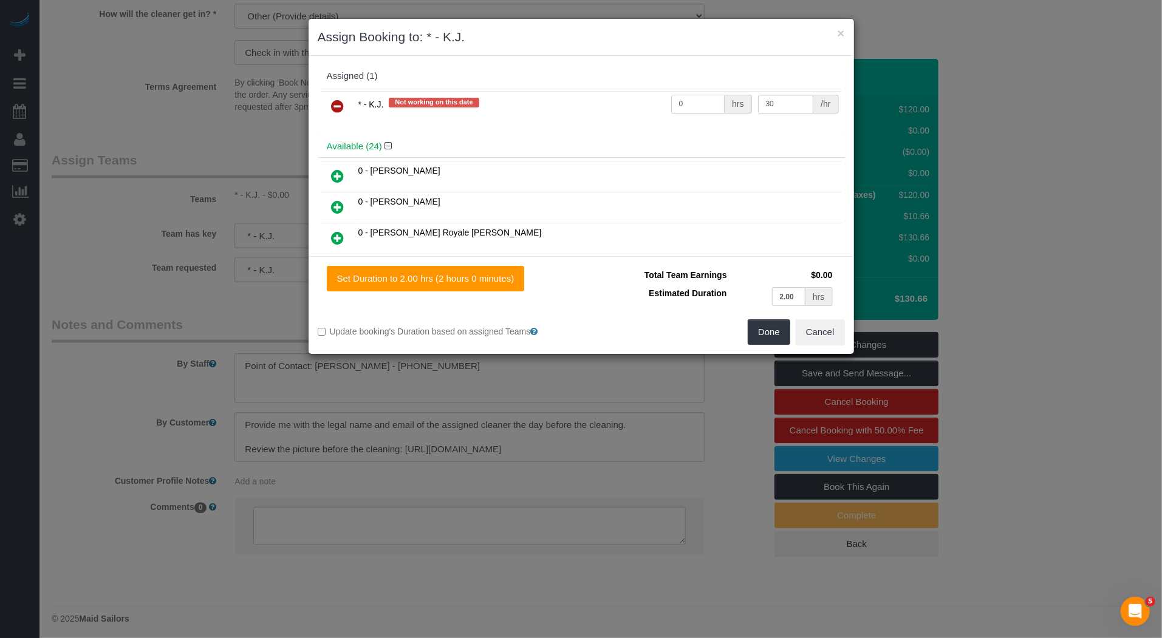
click at [688, 105] on input "0" at bounding box center [698, 104] width 54 height 19
click at [688, 104] on input "0" at bounding box center [698, 104] width 54 height 19
type input "2"
click at [760, 330] on button "Done" at bounding box center [769, 332] width 43 height 26
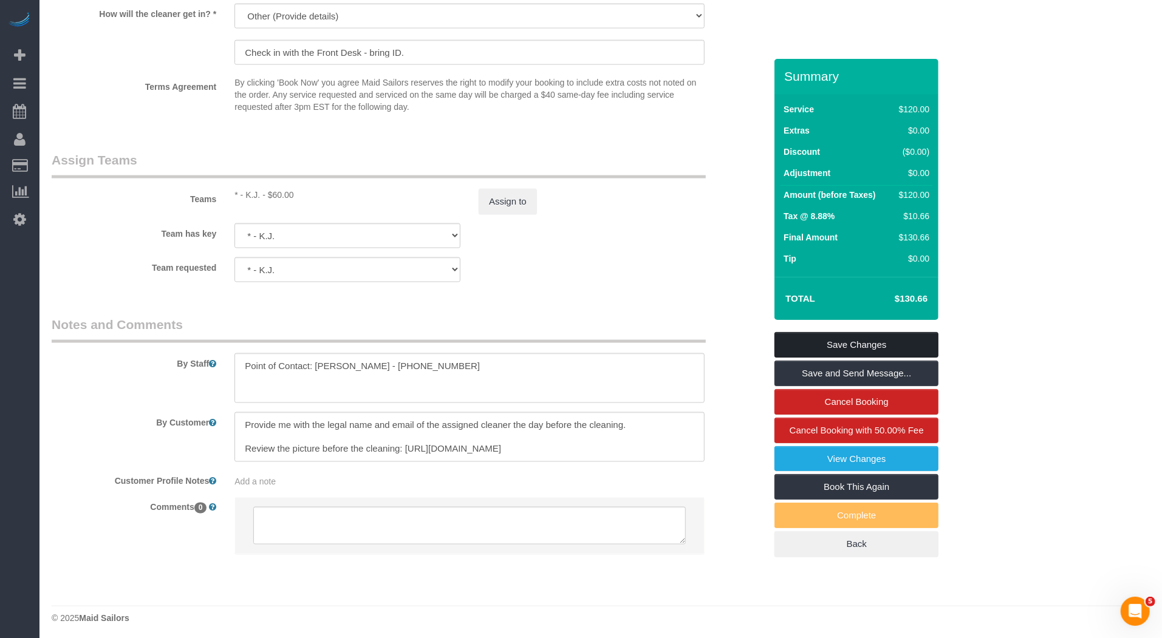
click at [818, 349] on link "Save Changes" at bounding box center [856, 345] width 164 height 26
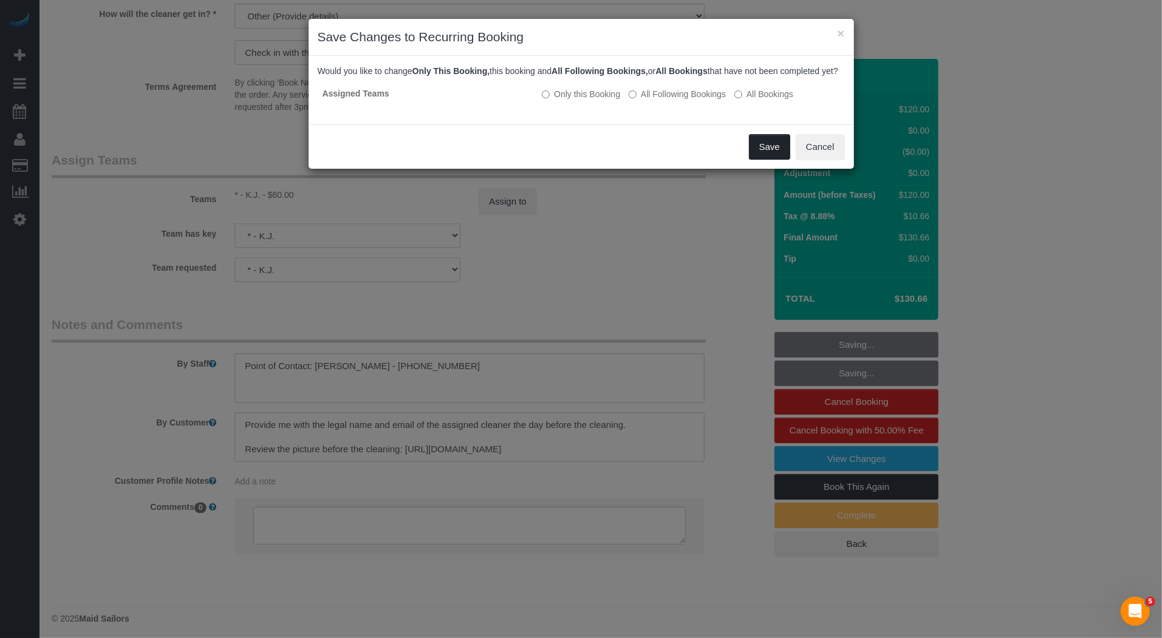
click at [770, 159] on button "Save" at bounding box center [769, 147] width 41 height 26
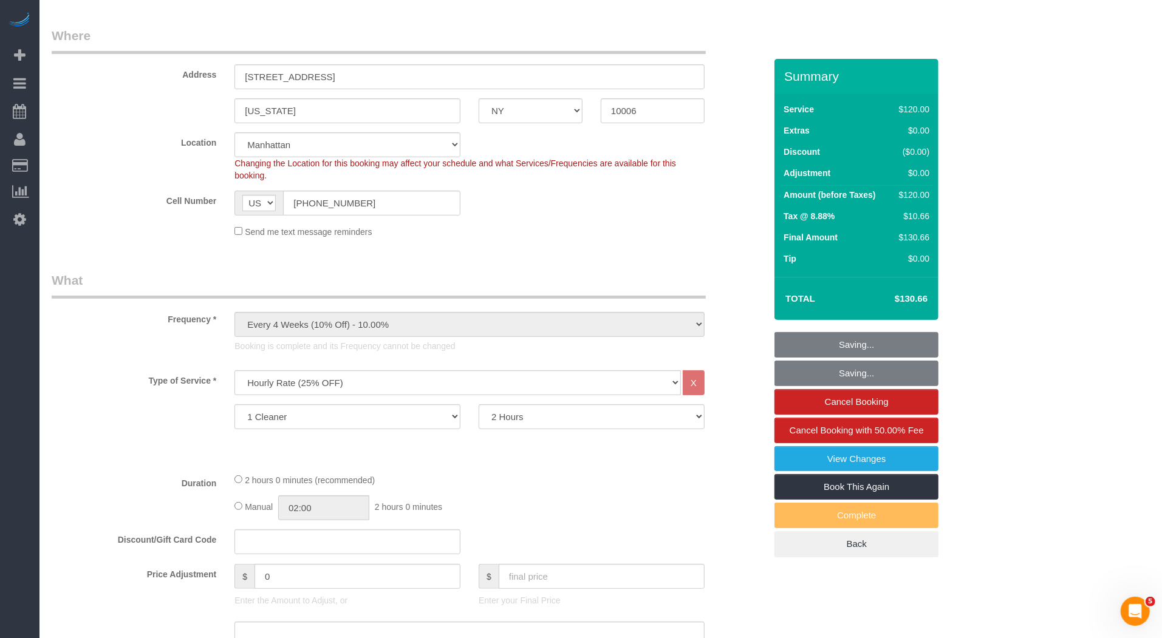
scroll to position [197, 0]
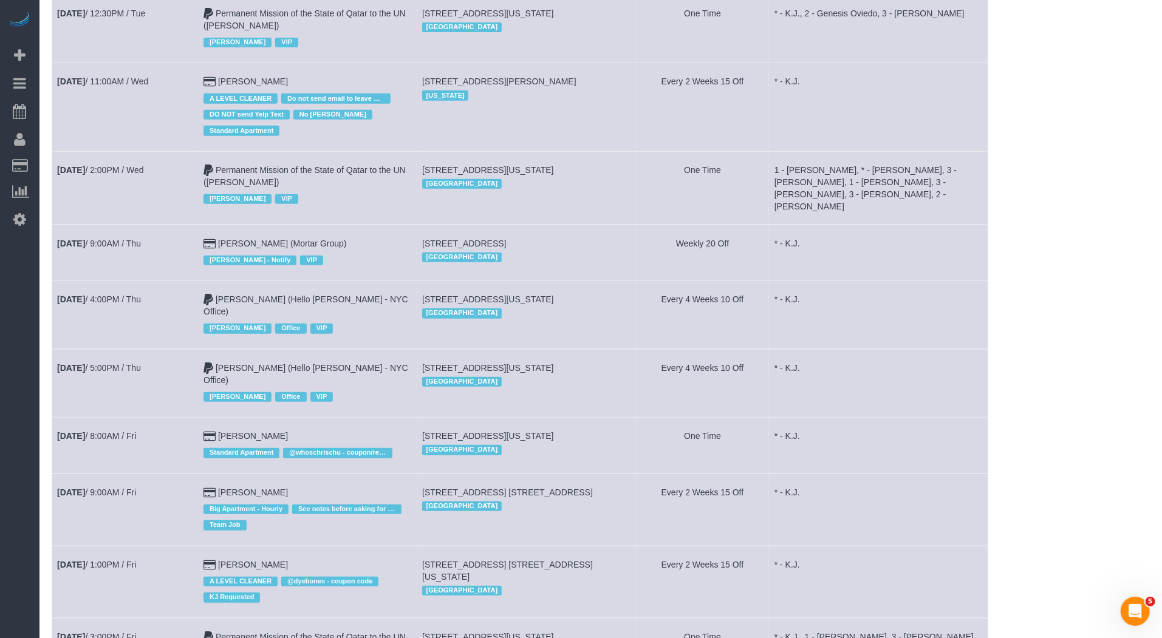
scroll to position [383, 0]
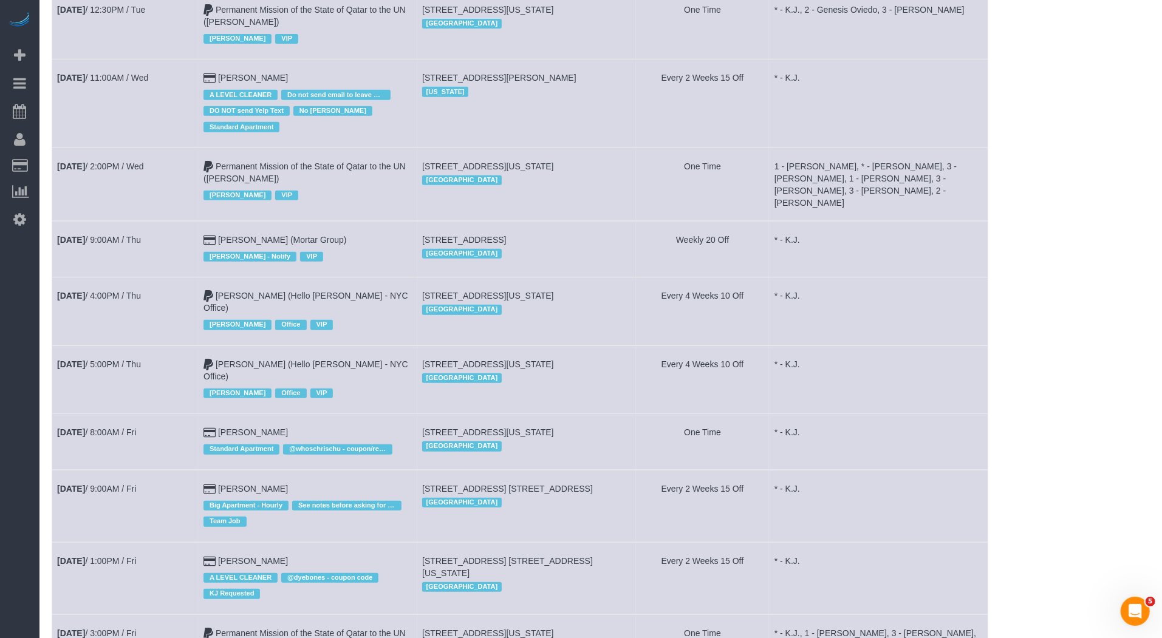
click at [142, 414] on td "Sep 19th / 8:00AM / Fri" at bounding box center [125, 442] width 146 height 56
click at [123, 428] on link "Sep 19th / 8:00AM / Fri" at bounding box center [96, 433] width 79 height 10
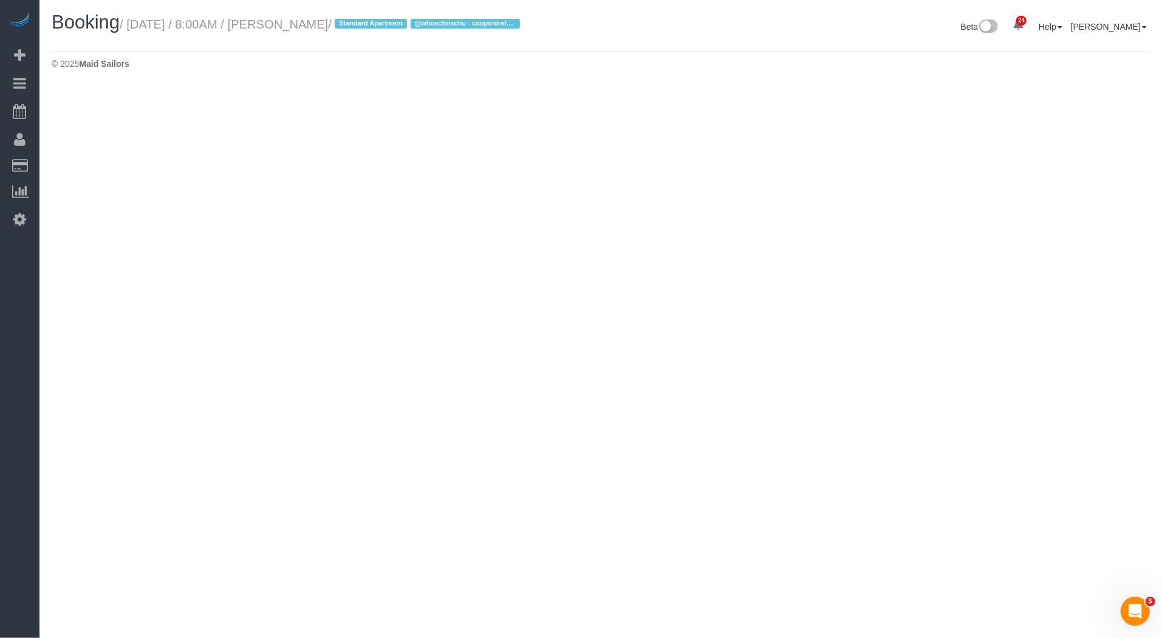
click at [369, 26] on small "/ September 19, 2025 / 8:00AM / Lauren DalCortivo / Standard Apartment @whoschr…" at bounding box center [322, 24] width 404 height 13
select select "NY"
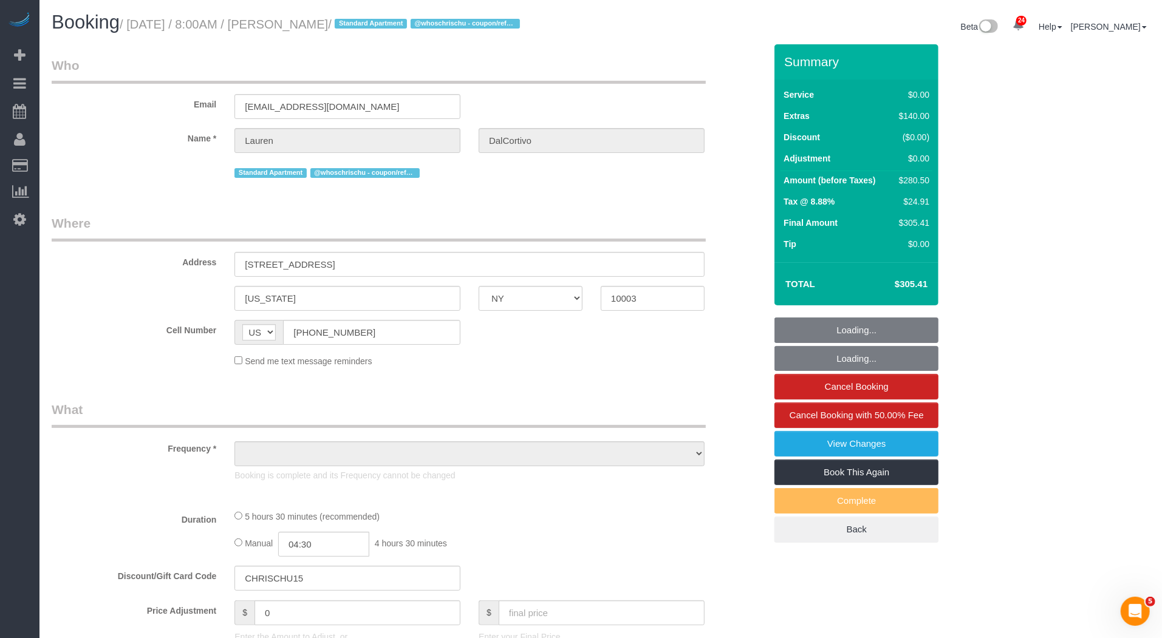
click at [369, 26] on small "/ September 19, 2025 / 8:00AM / Lauren DalCortivo / Standard Apartment @whoschr…" at bounding box center [322, 24] width 404 height 13
select select "object:39626"
select select "number:56"
select select "number:90"
select select "number:15"
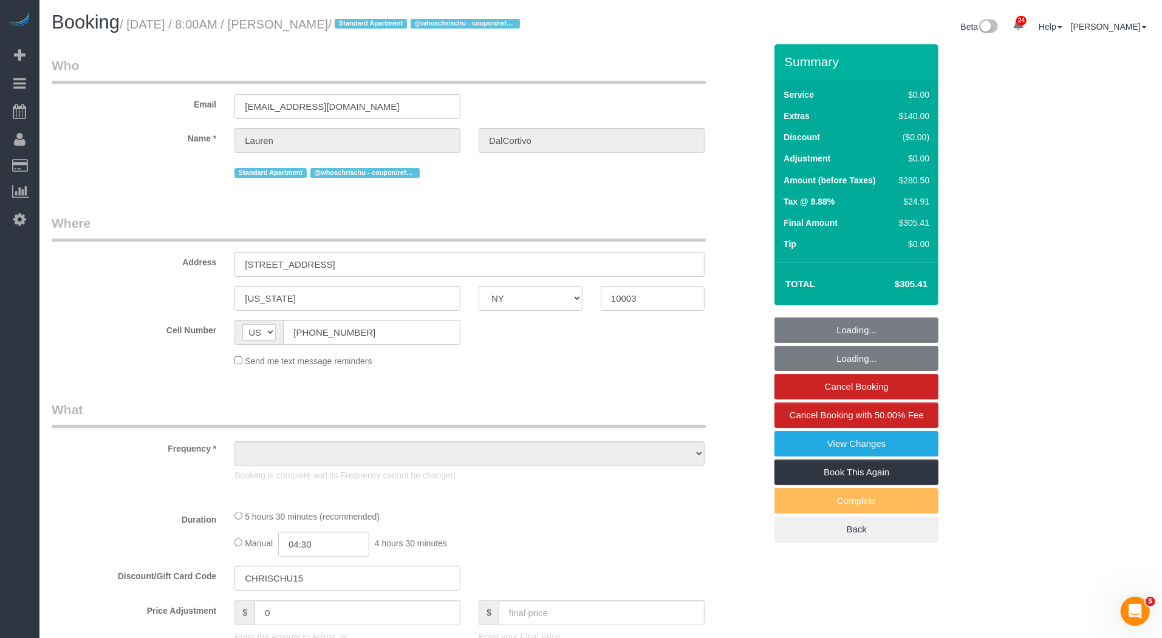
select select "number:5"
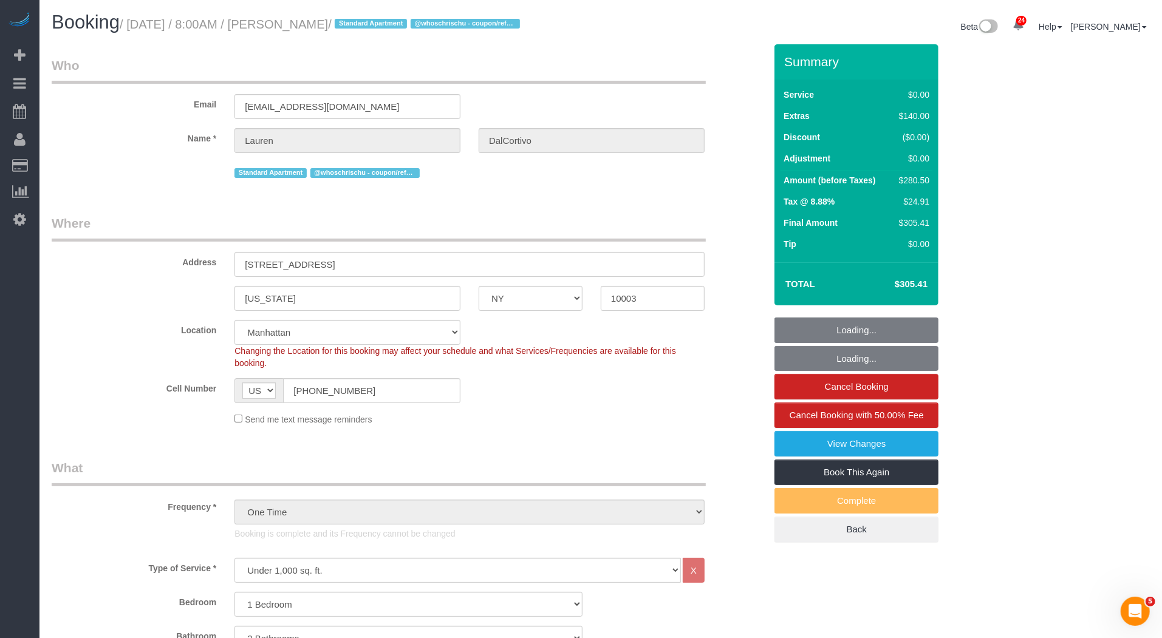
select select "string:stripe-pm_1S6wU84VGloSiKo7ZpRxZV6h"
select select "1"
select select "2"
select select "object:40376"
select select "spot41"
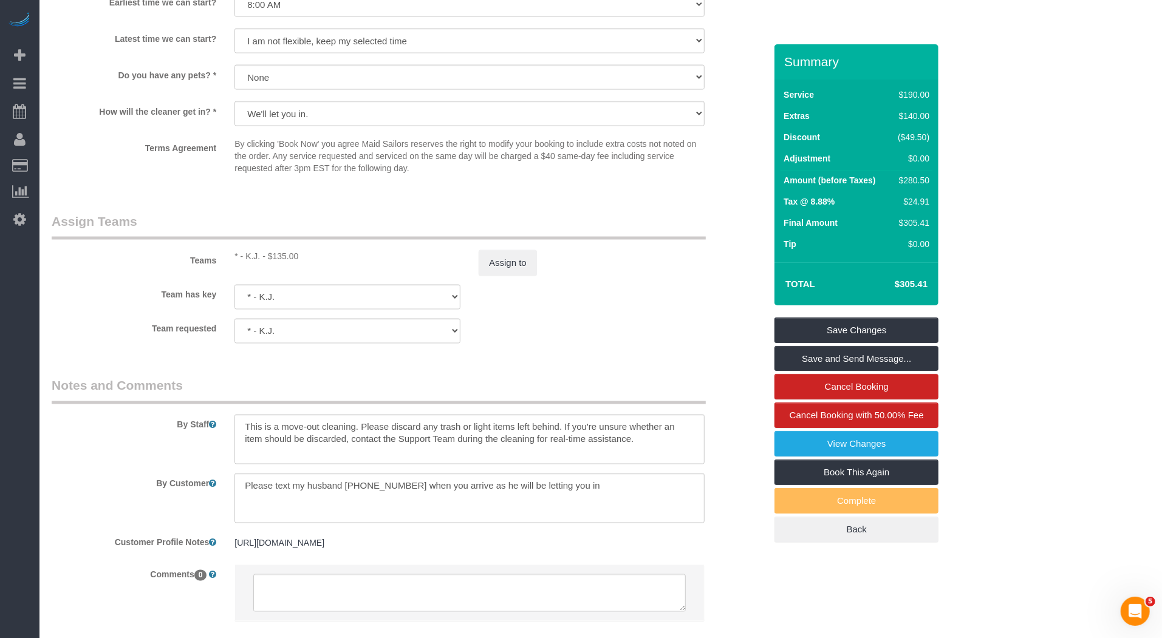
scroll to position [1459, 0]
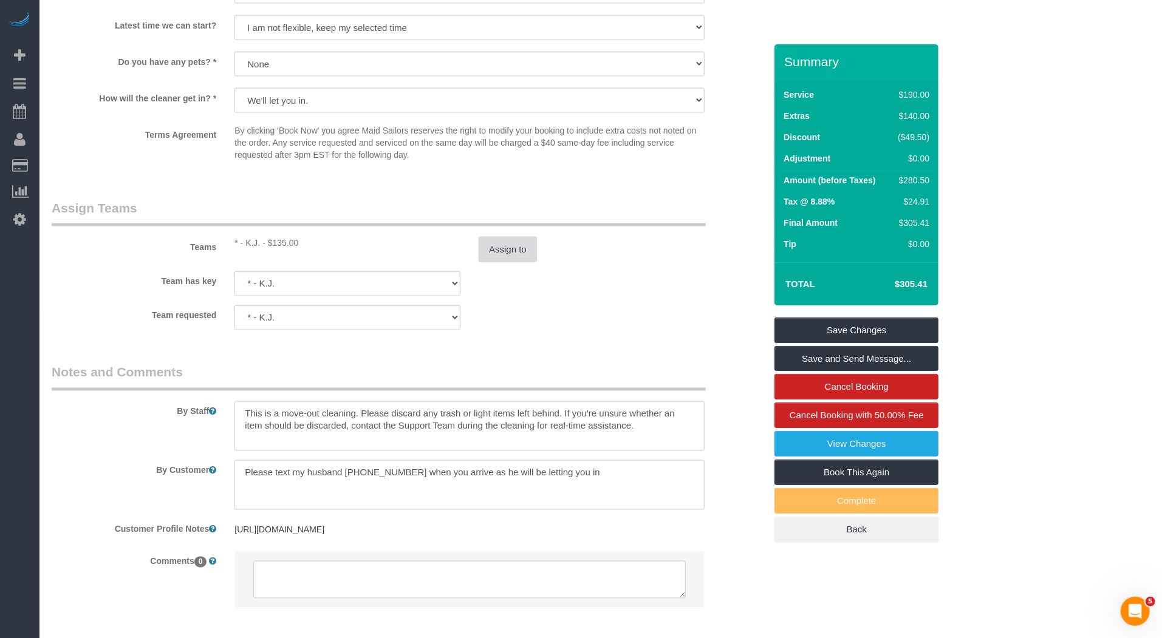
click at [525, 262] on button "Assign to" at bounding box center [508, 250] width 58 height 26
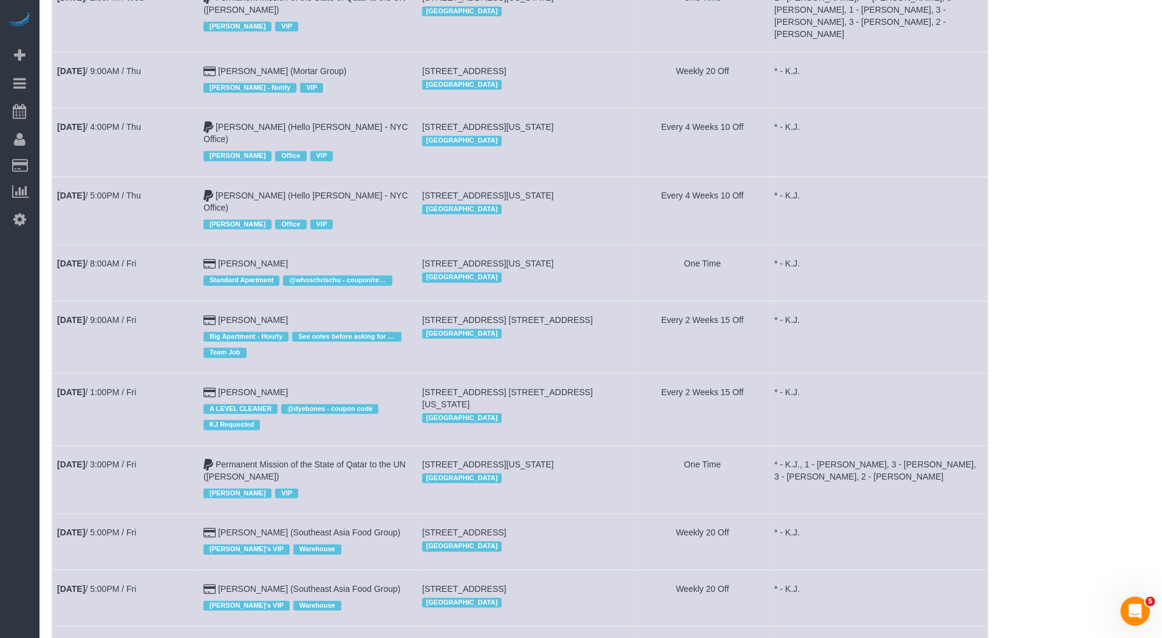
scroll to position [547, 0]
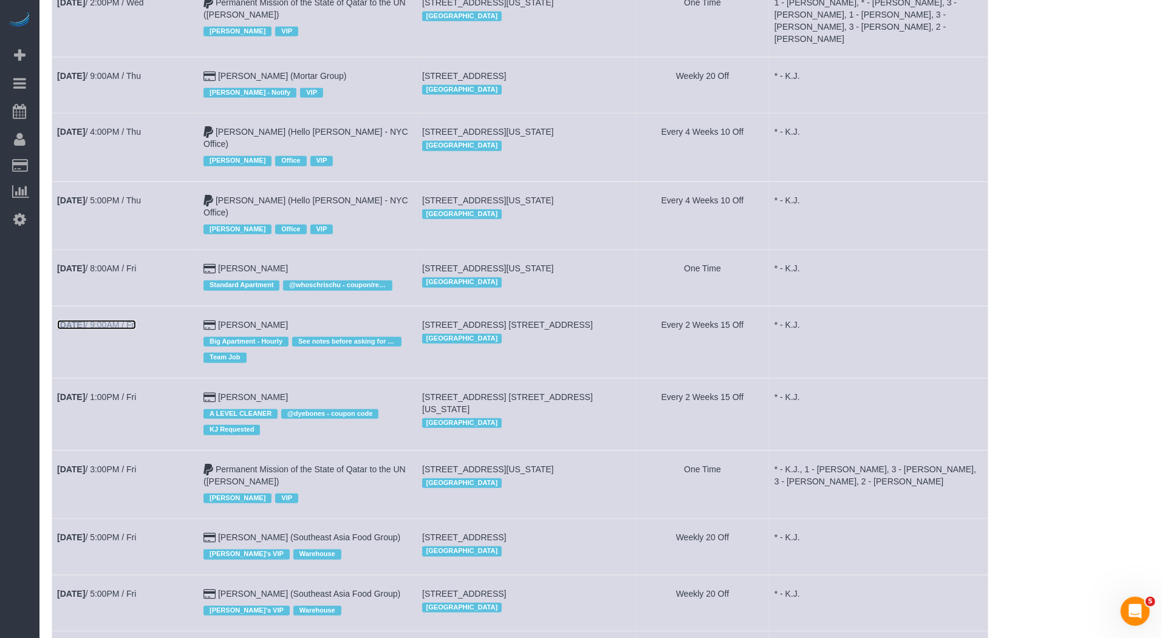
click at [123, 320] on link "Sep 19th / 9:00AM / Fri" at bounding box center [96, 325] width 79 height 10
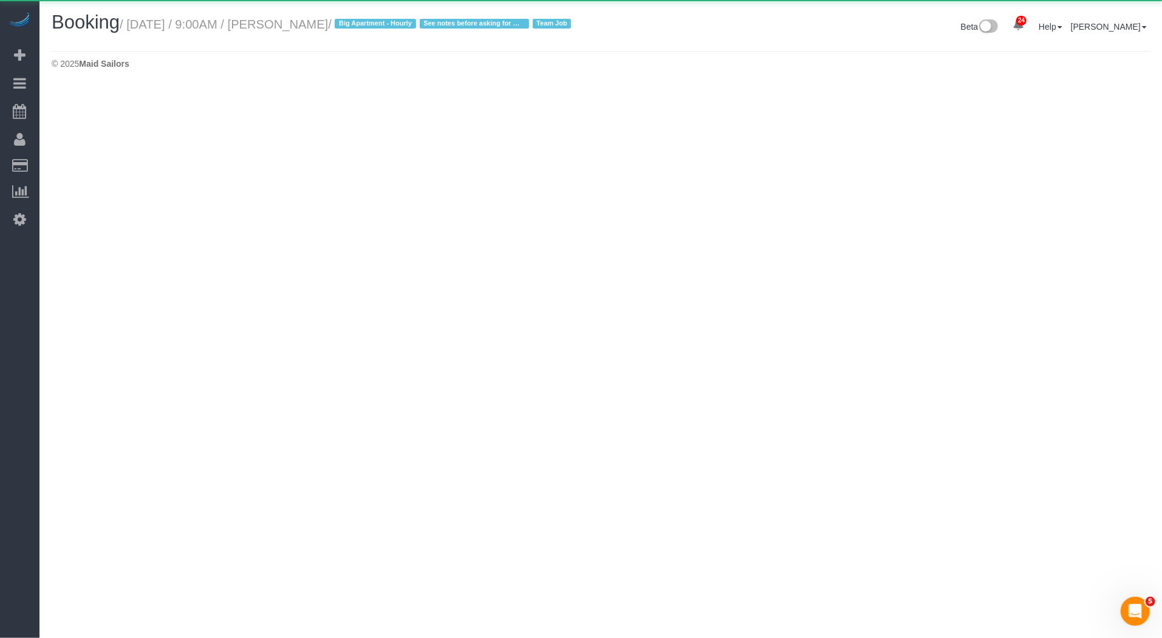
select select "NY"
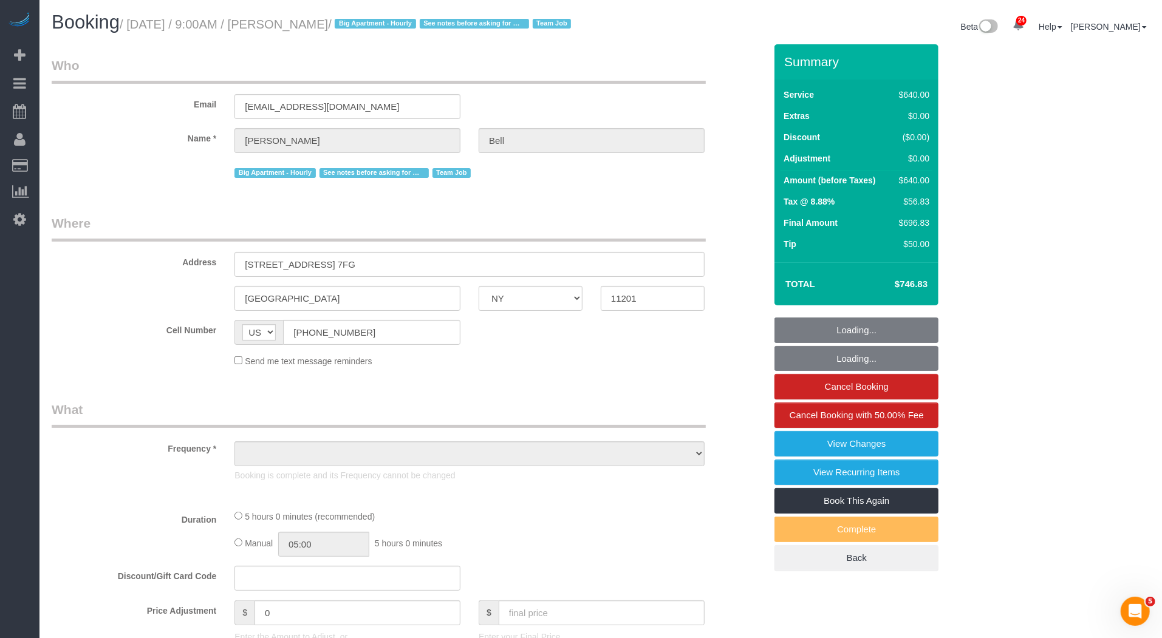
select select "number:89"
select select "number:90"
select select "number:15"
select select "number:5"
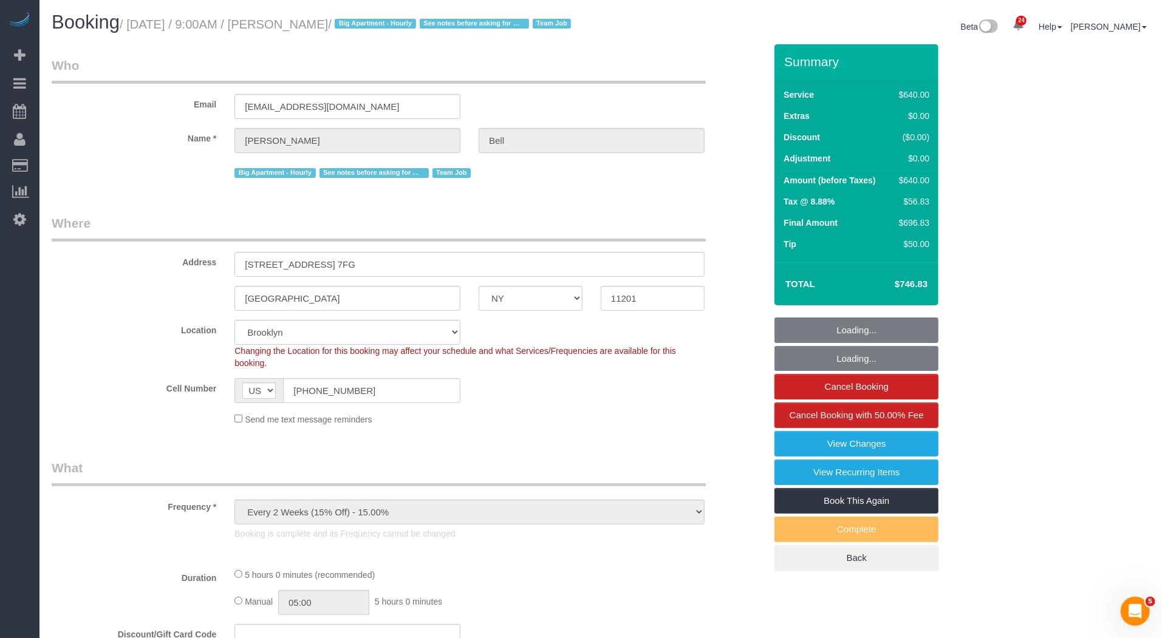
select select "object:44005"
select select "string:stripe-pm_1KXFUA4VGloSiKo7ffajs4Qi"
select select "spot57"
select select "2"
select select "300"
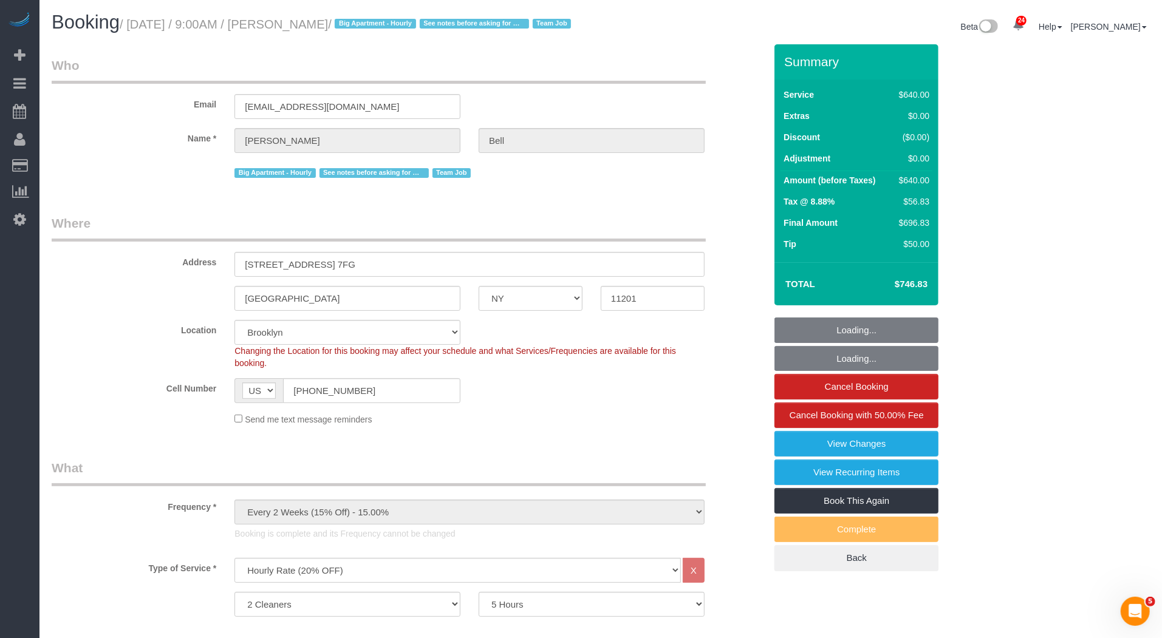
drag, startPoint x: 315, startPoint y: 24, endPoint x: 383, endPoint y: 22, distance: 68.6
click at [383, 22] on small "/ September 19, 2025 / 9:00AM / Michelle Bell / Big Apartment - Hourly See note…" at bounding box center [347, 24] width 455 height 13
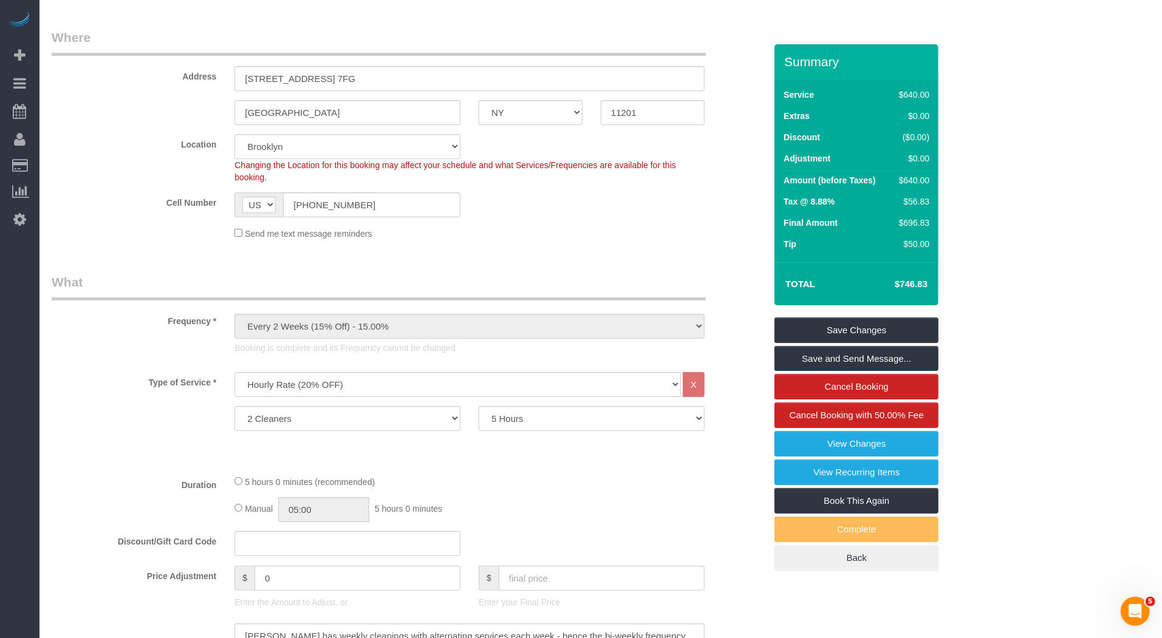
scroll to position [208, 0]
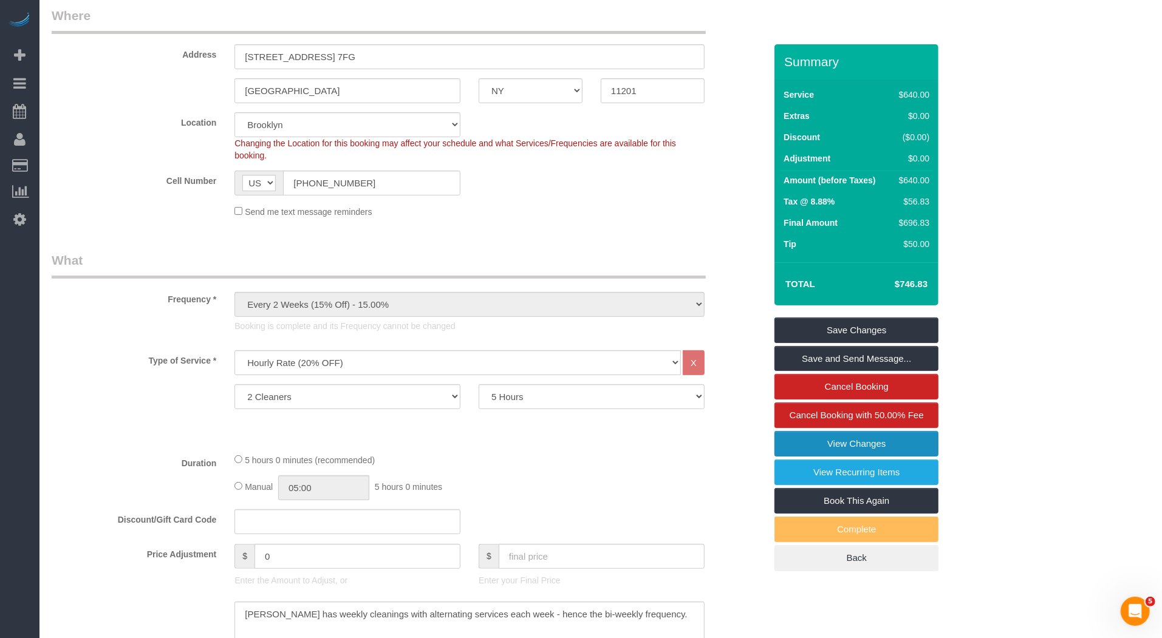
click at [837, 457] on link "View Changes" at bounding box center [856, 444] width 164 height 26
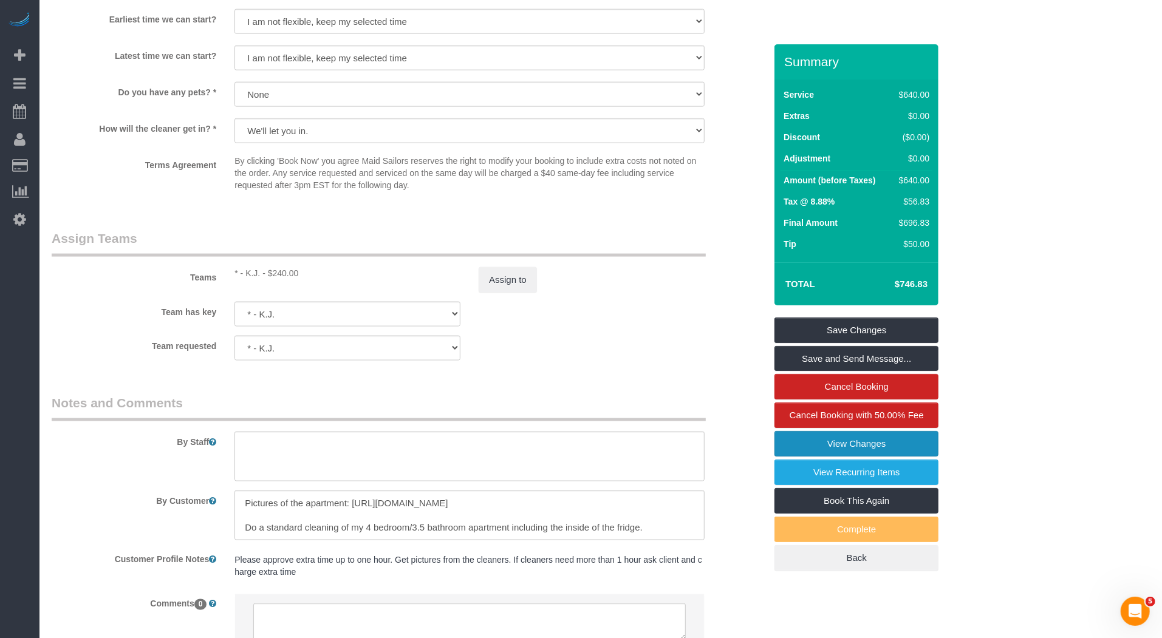
scroll to position [1200, 0]
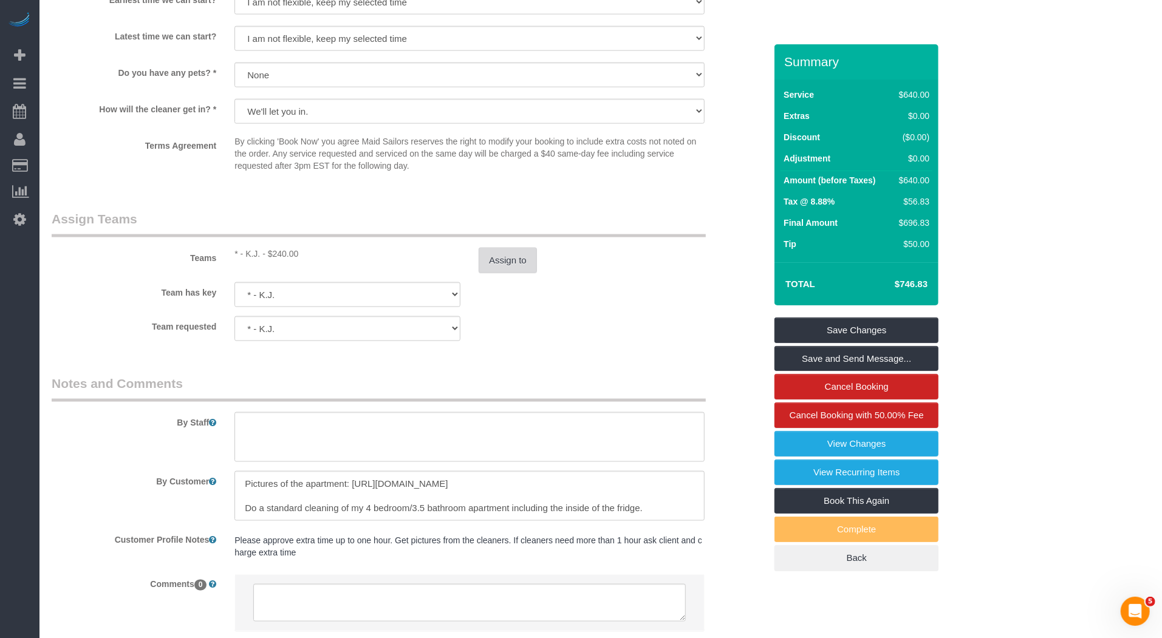
click at [503, 270] on button "Assign to" at bounding box center [508, 261] width 58 height 26
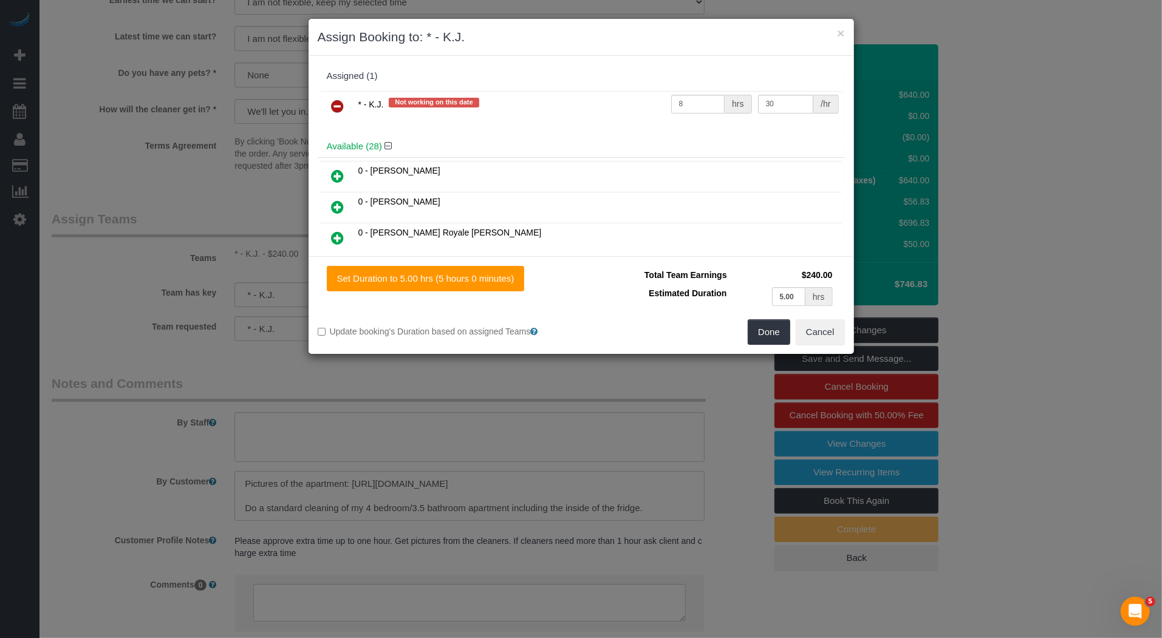
click at [716, 91] on td "8 hrs" at bounding box center [711, 106] width 87 height 31
click at [704, 108] on input "8" at bounding box center [698, 104] width 54 height 19
type input "10"
click at [780, 333] on button "Done" at bounding box center [769, 332] width 43 height 26
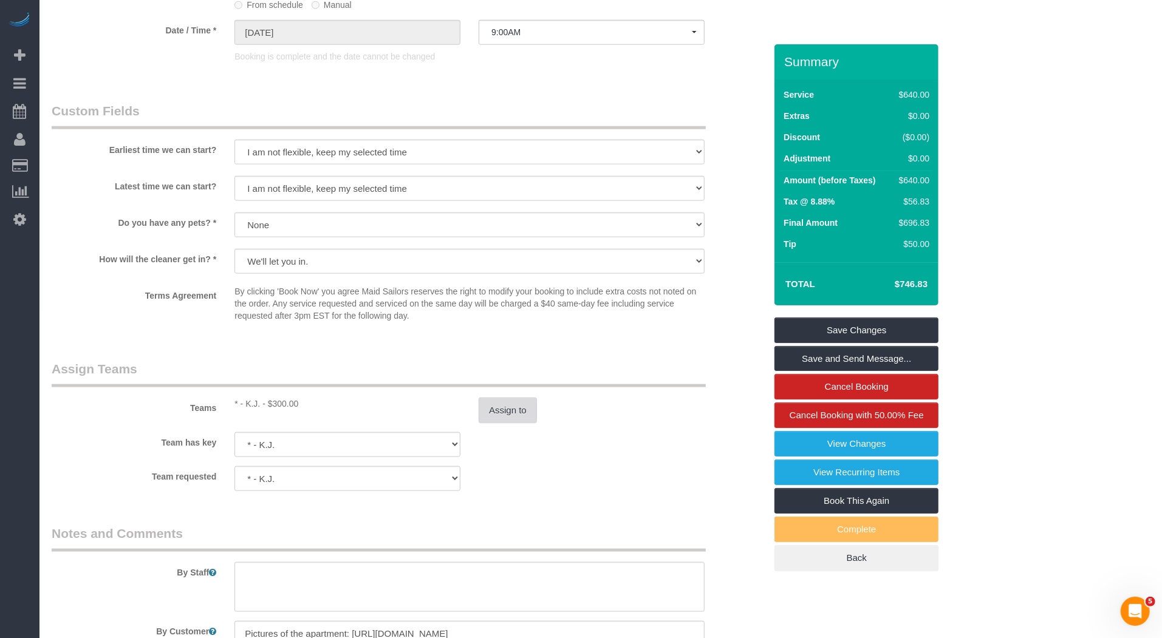
scroll to position [1061, 0]
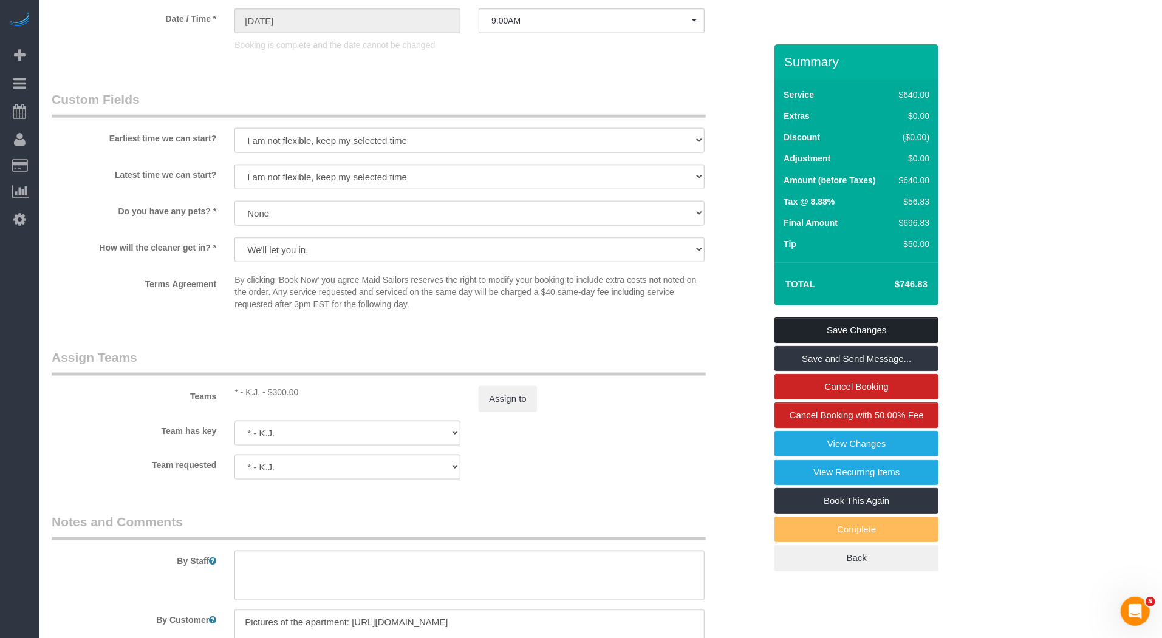
click at [804, 342] on link "Save Changes" at bounding box center [856, 331] width 164 height 26
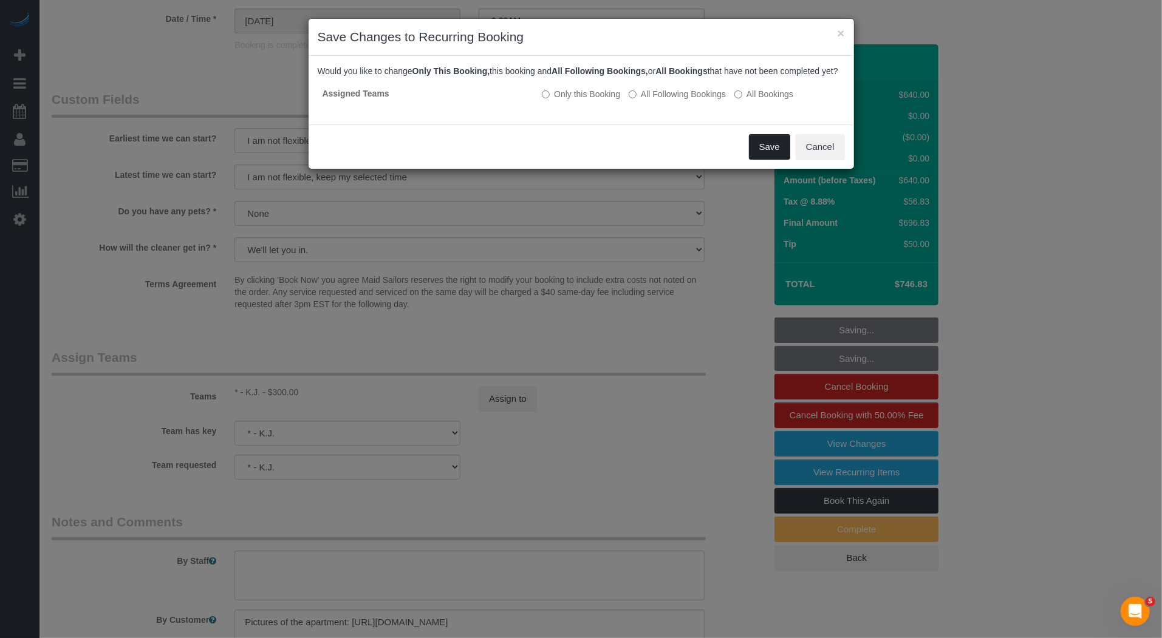
click at [767, 153] on button "Save" at bounding box center [769, 147] width 41 height 26
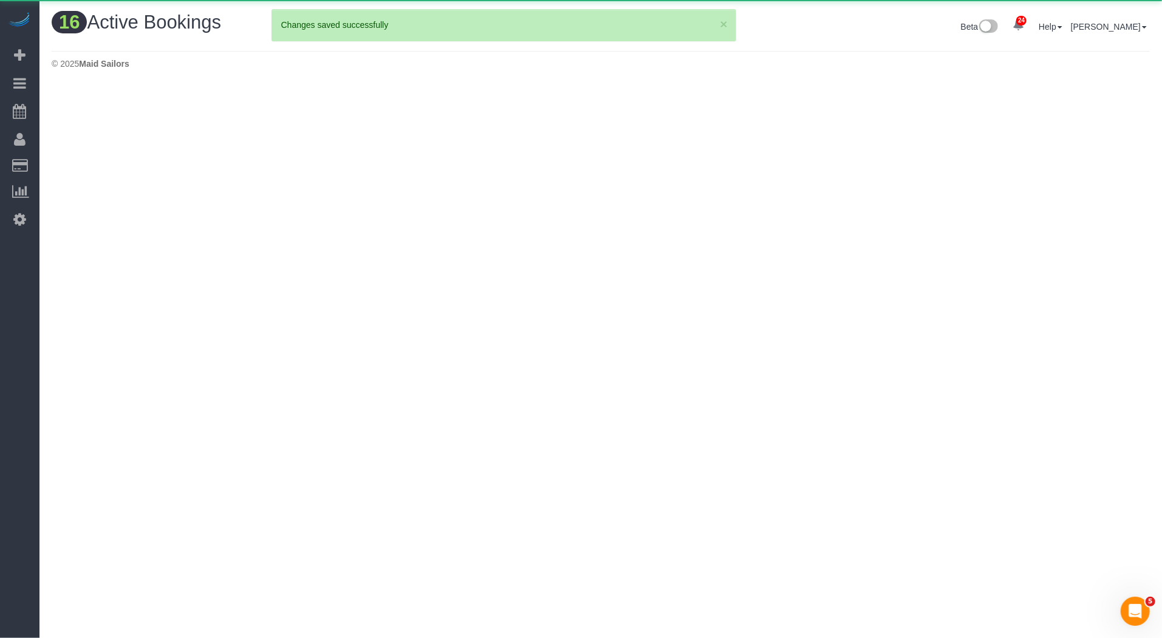
click at [767, 153] on body "24 Beta Your Notifications You have 0 alerts × You have 1 to charge for 09/20/2…" at bounding box center [581, 319] width 1162 height 638
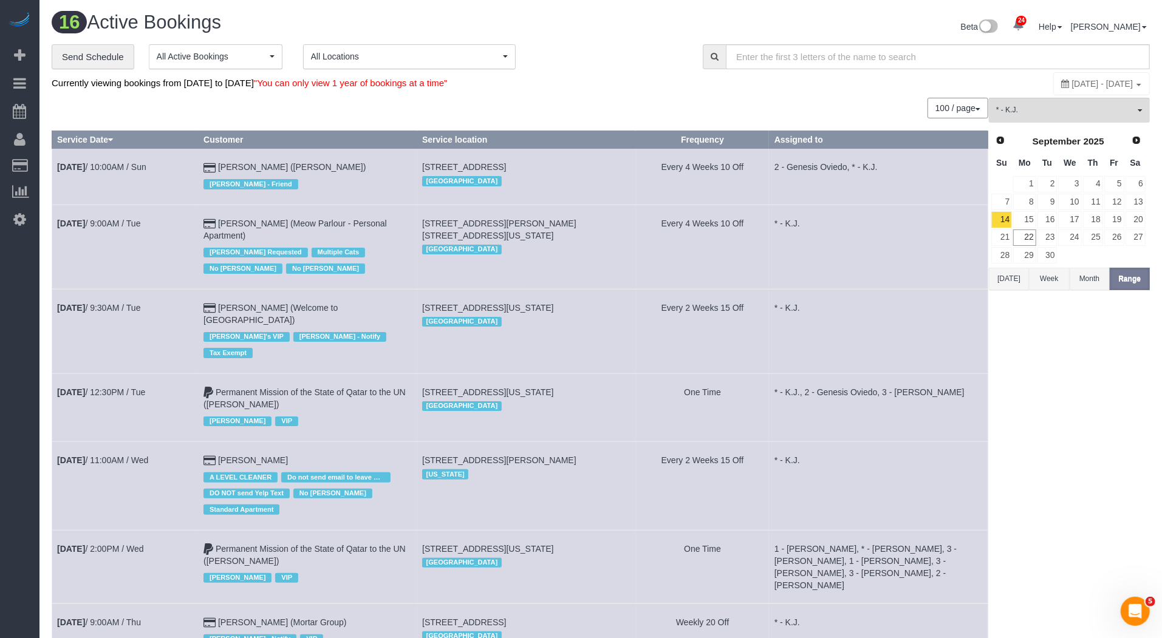
click at [767, 153] on td "Every 4 Weeks 10 Off" at bounding box center [703, 177] width 134 height 56
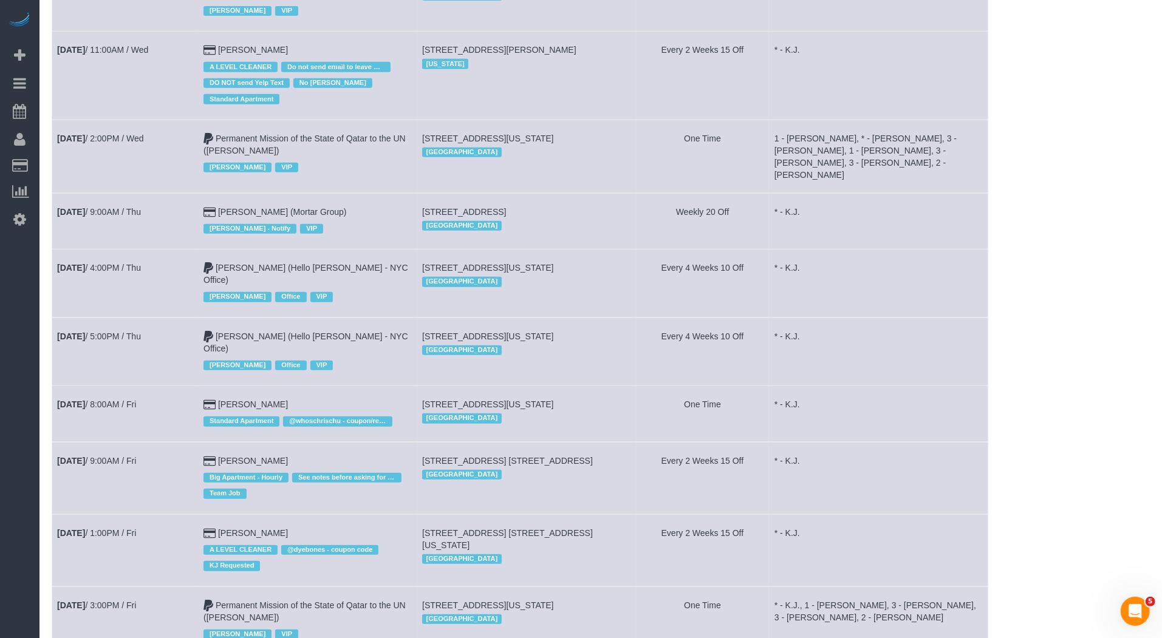
scroll to position [411, 0]
click at [169, 441] on td "Sep 19th / 9:00AM / Fri" at bounding box center [125, 477] width 146 height 72
click at [130, 528] on link "Sep 19th / 1:00PM / Fri" at bounding box center [96, 533] width 79 height 10
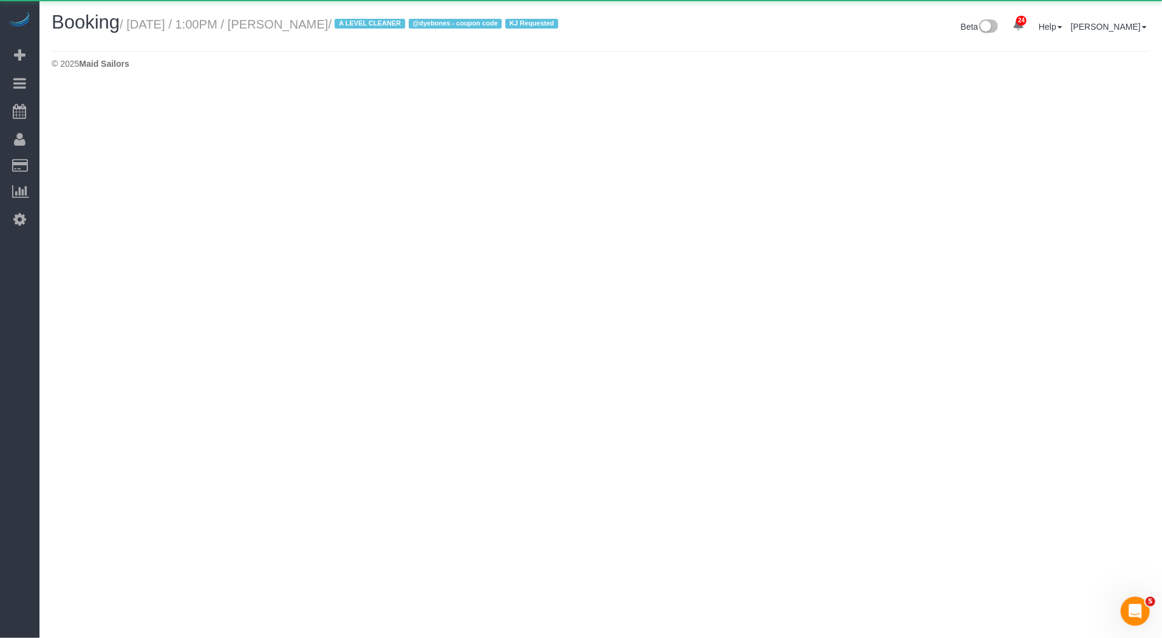
select select "NY"
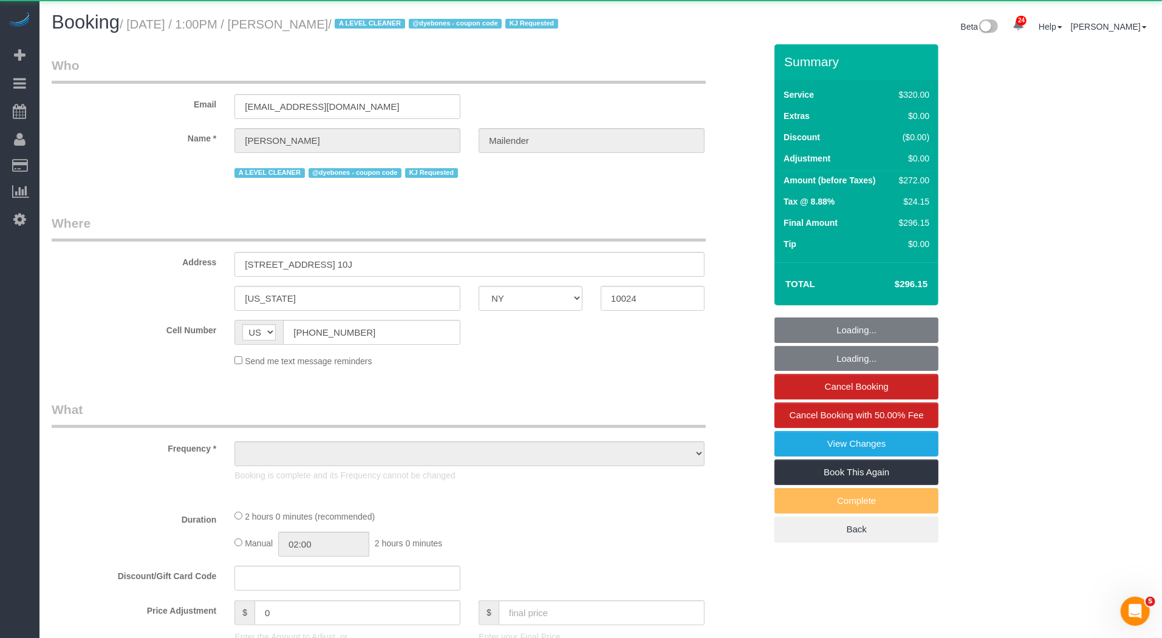
click at [364, 22] on small "/ September 19, 2025 / 1:00PM / Kevin Mailender / A LEVEL CLEANER @dyebones - c…" at bounding box center [341, 24] width 442 height 13
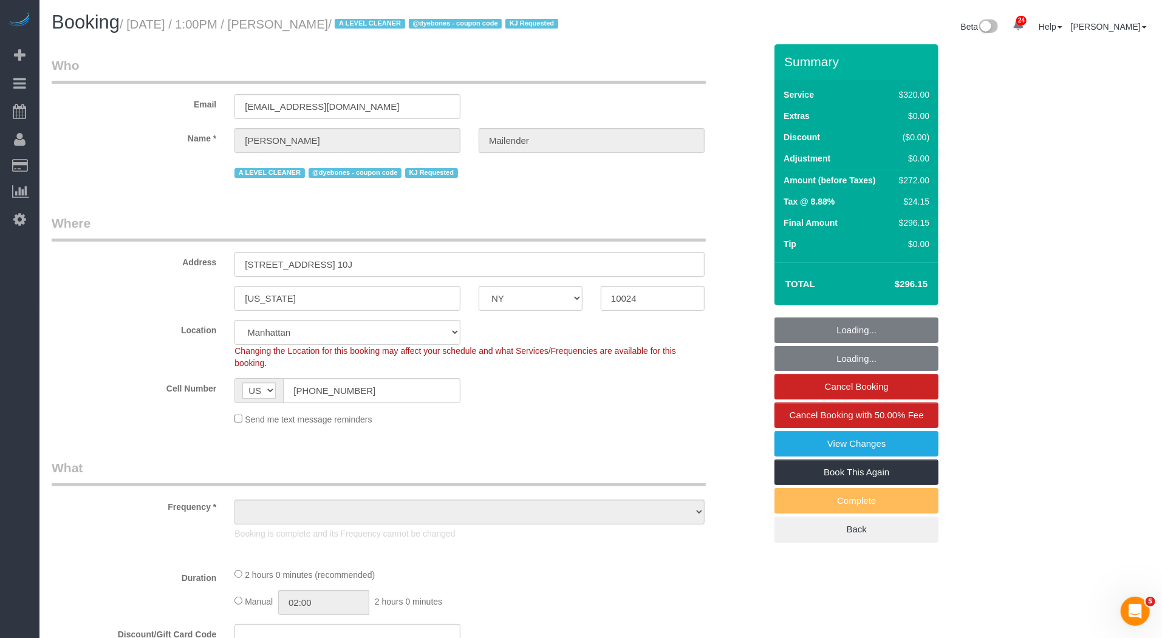
click at [364, 23] on small "/ September 19, 2025 / 1:00PM / Kevin Mailender / A LEVEL CLEANER @dyebones - c…" at bounding box center [341, 24] width 442 height 13
select select "object:46963"
select select "string:stripe-pm_1Qworo4VGloSiKo7jIQzHrmg"
select select "number:61"
select select "number:73"
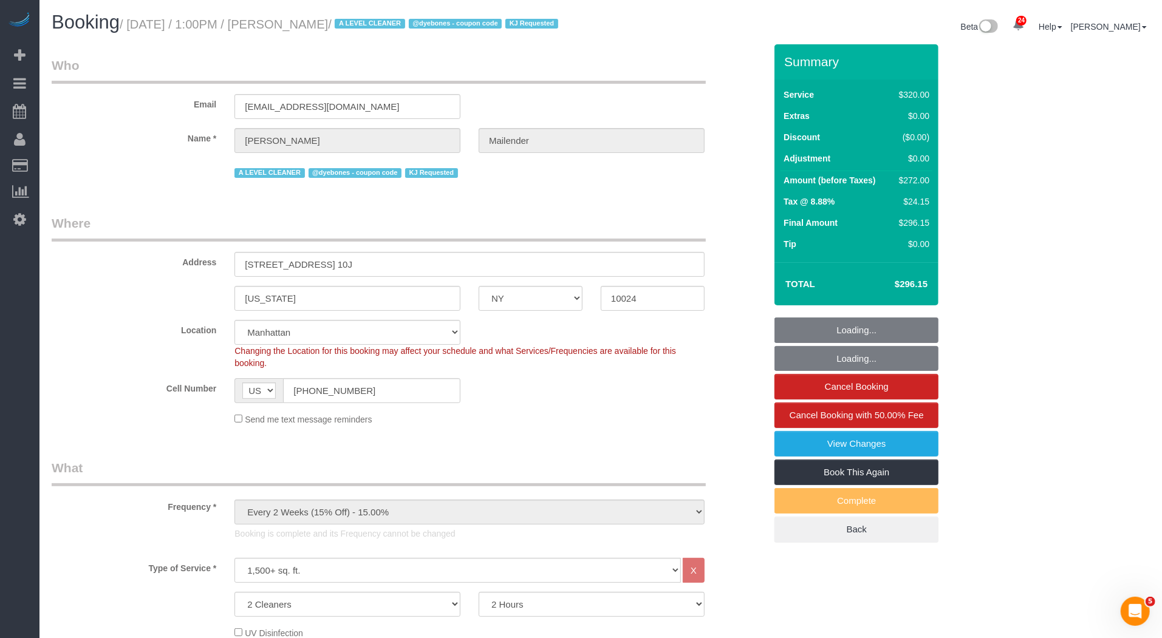
select select "number:15"
select select "number:5"
select select "object:47666"
select select "spot73"
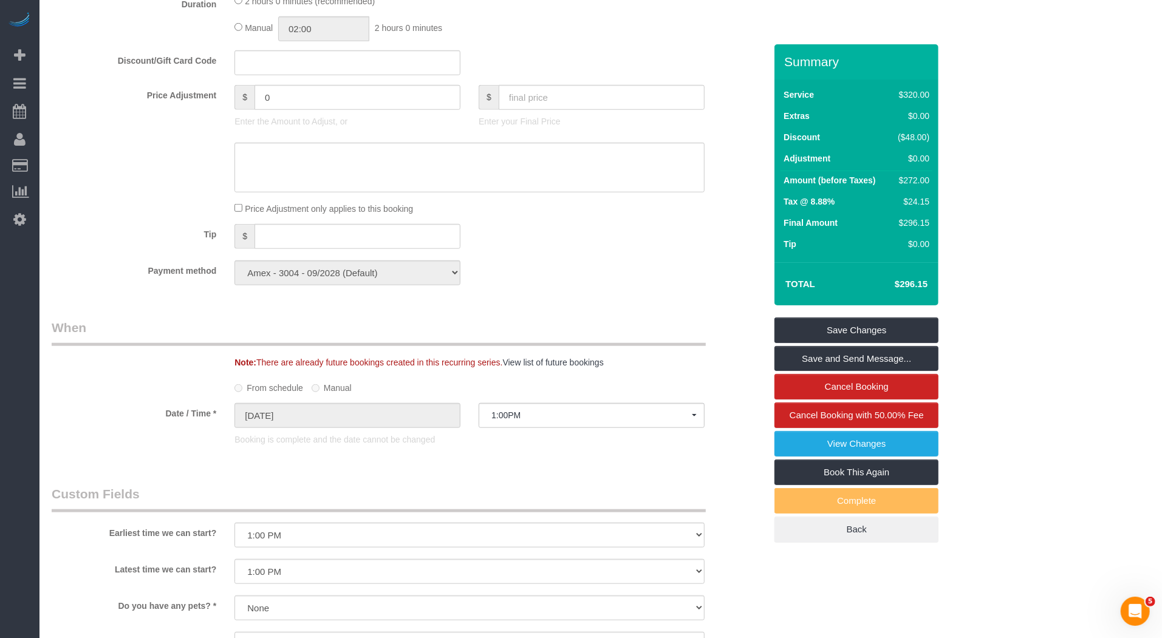
scroll to position [1306, 0]
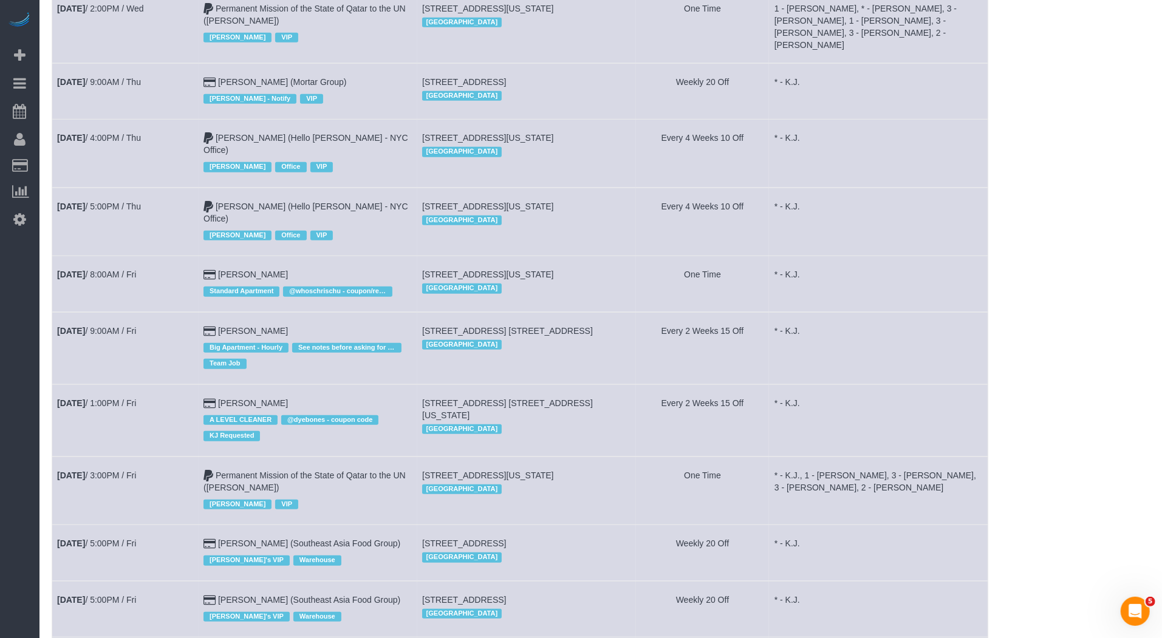
scroll to position [568, 0]
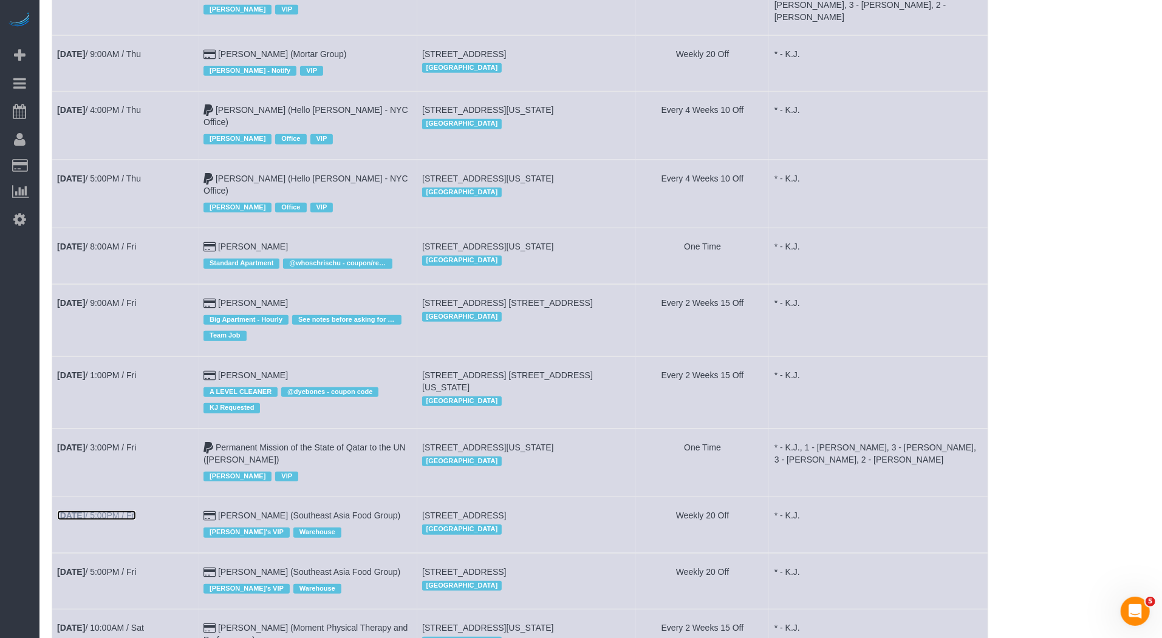
click at [117, 511] on link "Sep 19th / 5:00PM / Fri" at bounding box center [96, 516] width 79 height 10
click at [131, 567] on link "Sep 19th / 5:00PM / Fri" at bounding box center [96, 572] width 79 height 10
click at [139, 610] on td "Sep 20th / 10:00AM / Sat" at bounding box center [125, 644] width 146 height 68
click at [138, 610] on td "Sep 20th / 10:00AM / Sat" at bounding box center [125, 644] width 146 height 68
click at [144, 623] on link "Sep 20th / 10:00AM / Sat" at bounding box center [100, 628] width 87 height 10
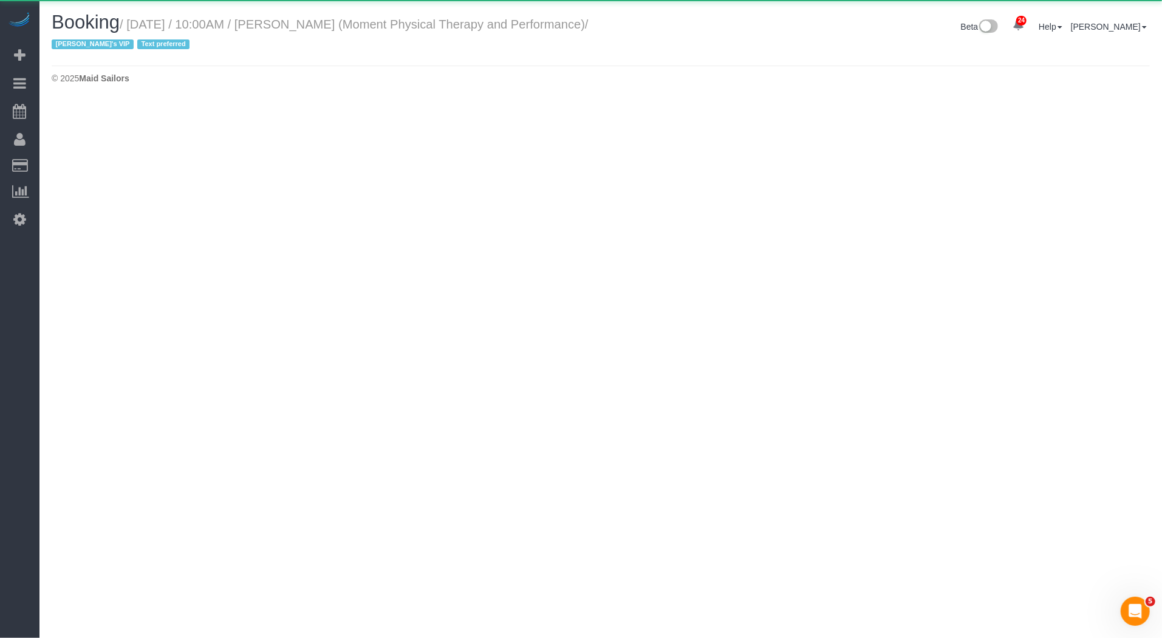
select select "NY"
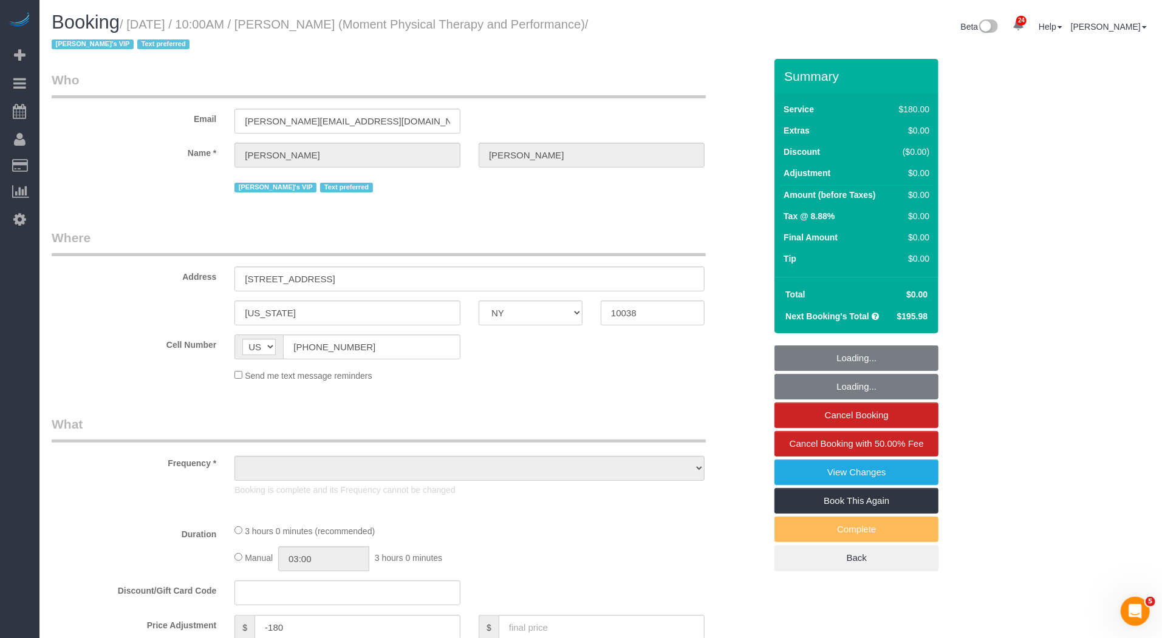
select select "string:stripe-pm_1QKSUH4VGloSiKo7sEzekfxu"
select select "number:56"
select select "number:79"
select select "number:15"
select select "number:7"
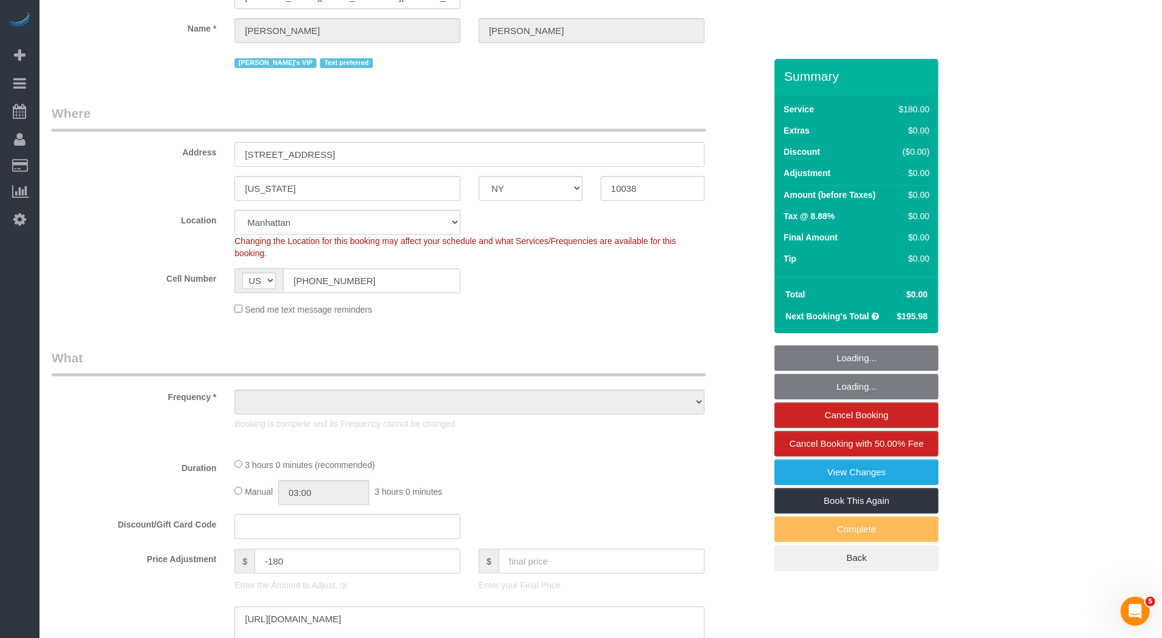
select select "object:49729"
select select "spot89"
select select "180"
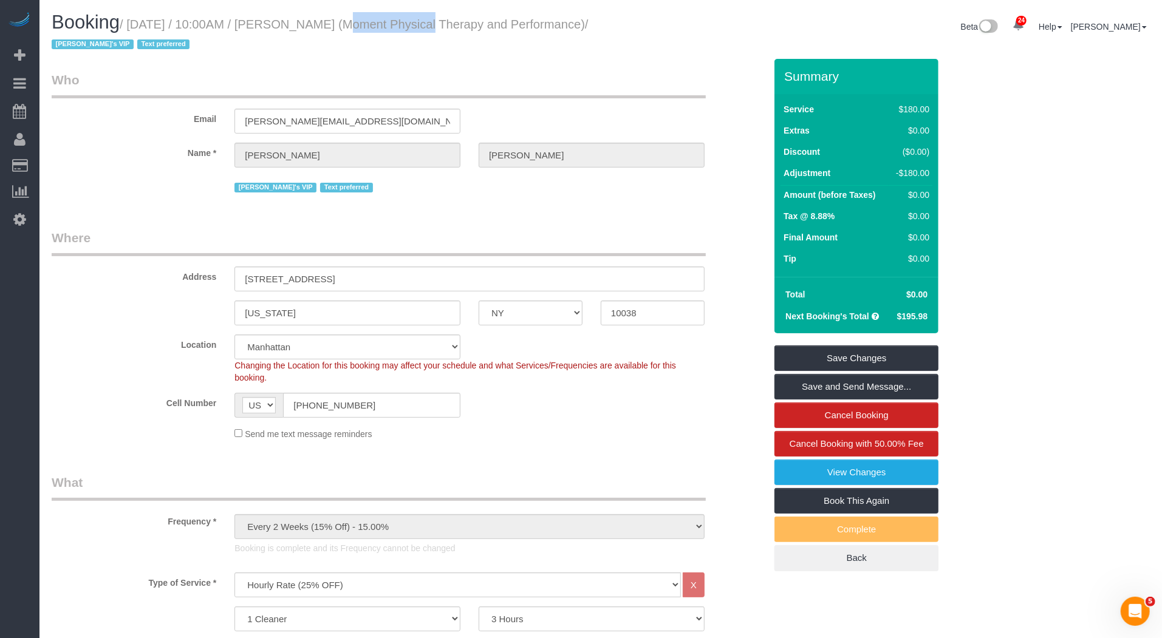
drag, startPoint x: 321, startPoint y: 26, endPoint x: 407, endPoint y: 24, distance: 85.6
click at [407, 24] on small "/ September 20, 2025 / 10:00AM / Andy Fata-Chan (Moment Physical Therapy and Pe…" at bounding box center [320, 35] width 537 height 34
copy small "Andy Fata-Chan"
click at [137, 23] on small "/ September 20, 2025 / 10:00AM / Andy Fata-Chan (Moment Physical Therapy and Pe…" at bounding box center [320, 35] width 537 height 34
drag, startPoint x: 137, startPoint y: 23, endPoint x: 123, endPoint y: 51, distance: 31.2
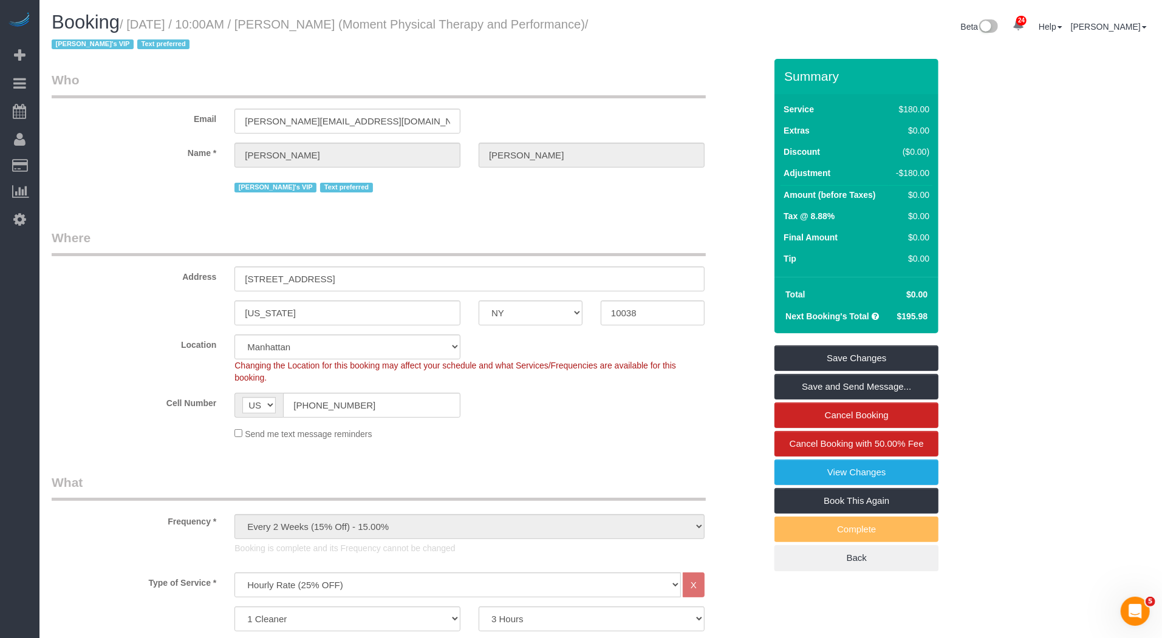
click at [123, 51] on small "/ September 20, 2025 / 10:00AM / Andy Fata-Chan (Moment Physical Therapy and Pe…" at bounding box center [320, 35] width 537 height 34
copy small "September 20, 2025 / 10:00AM / Andy Fata-Chan (Moment Physical Therapy and Perf…"
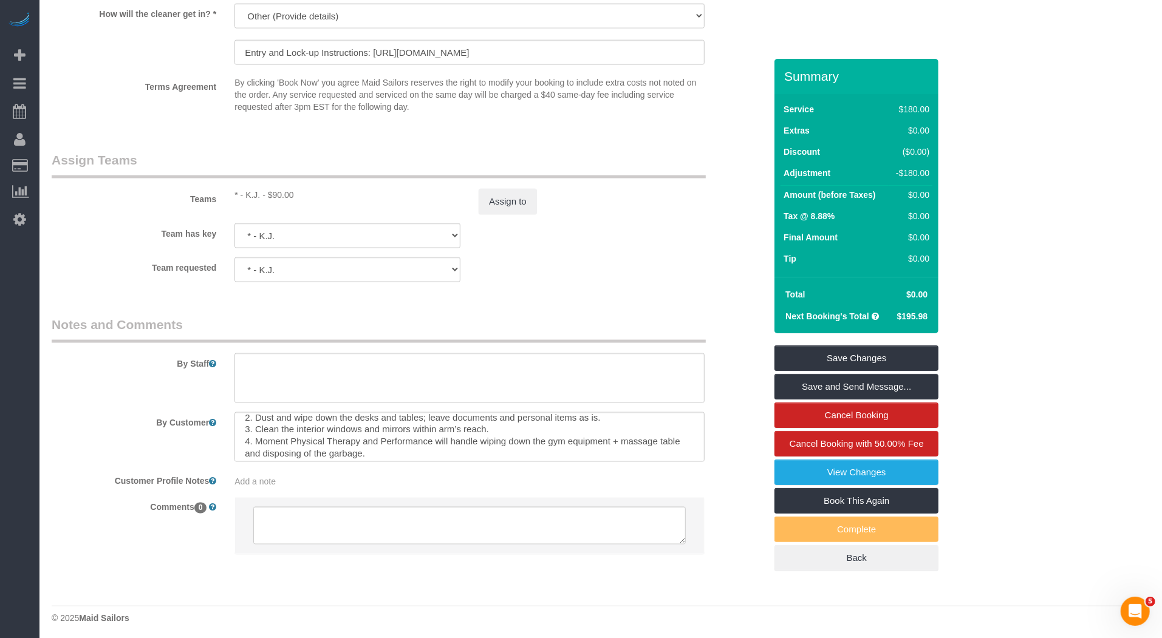
scroll to position [109, 0]
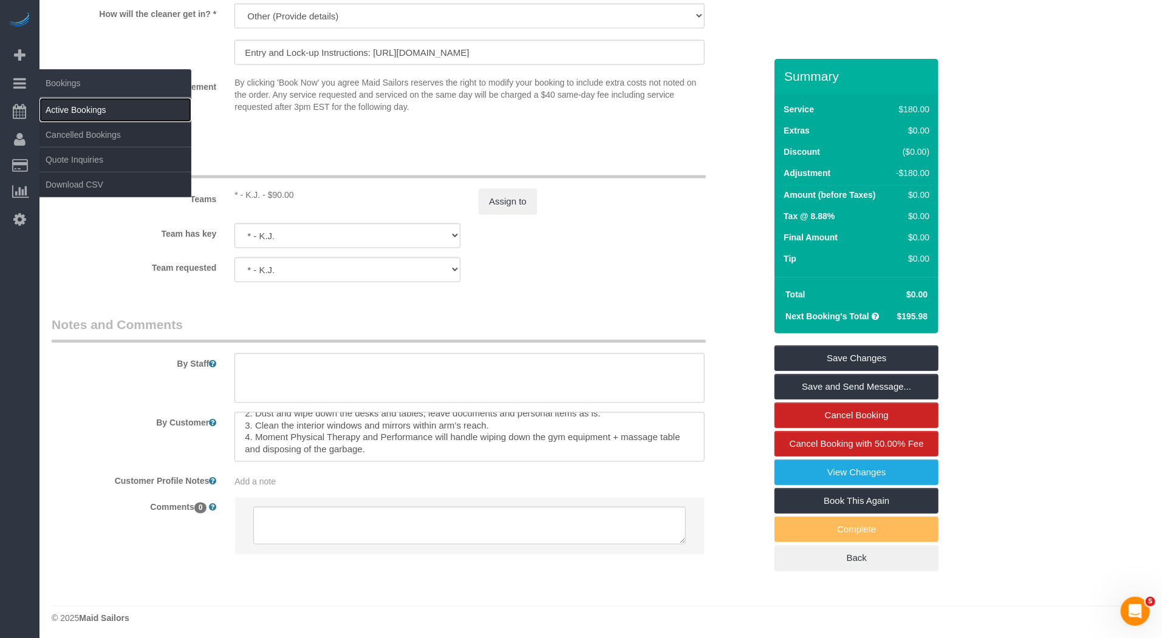
click at [84, 104] on link "Active Bookings" at bounding box center [115, 110] width 152 height 24
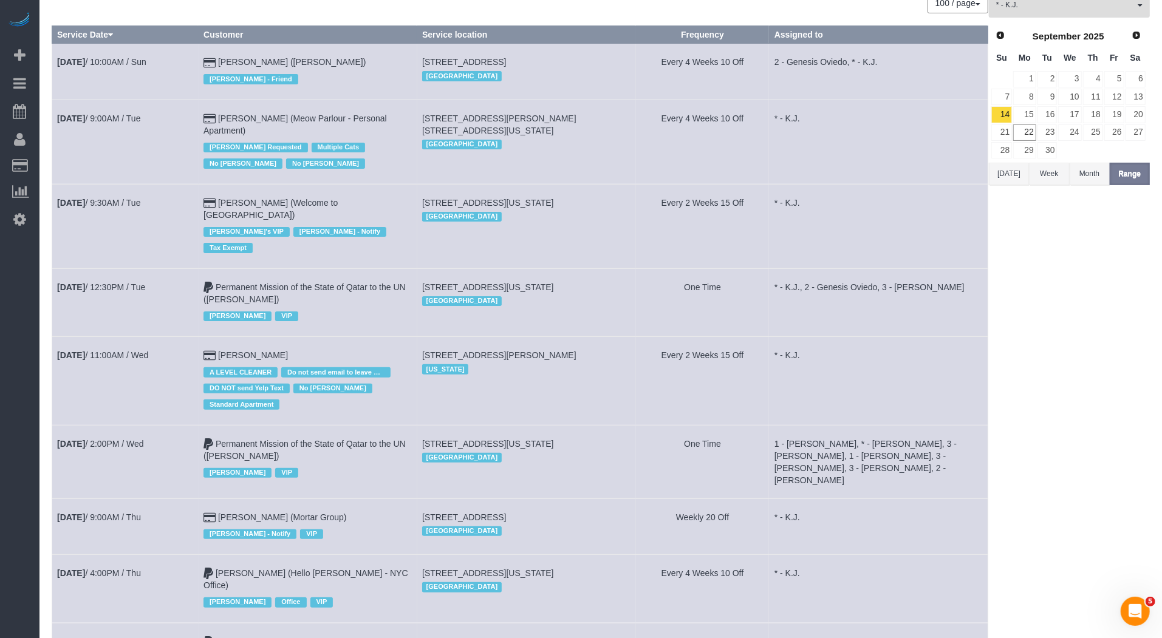
scroll to position [120, 0]
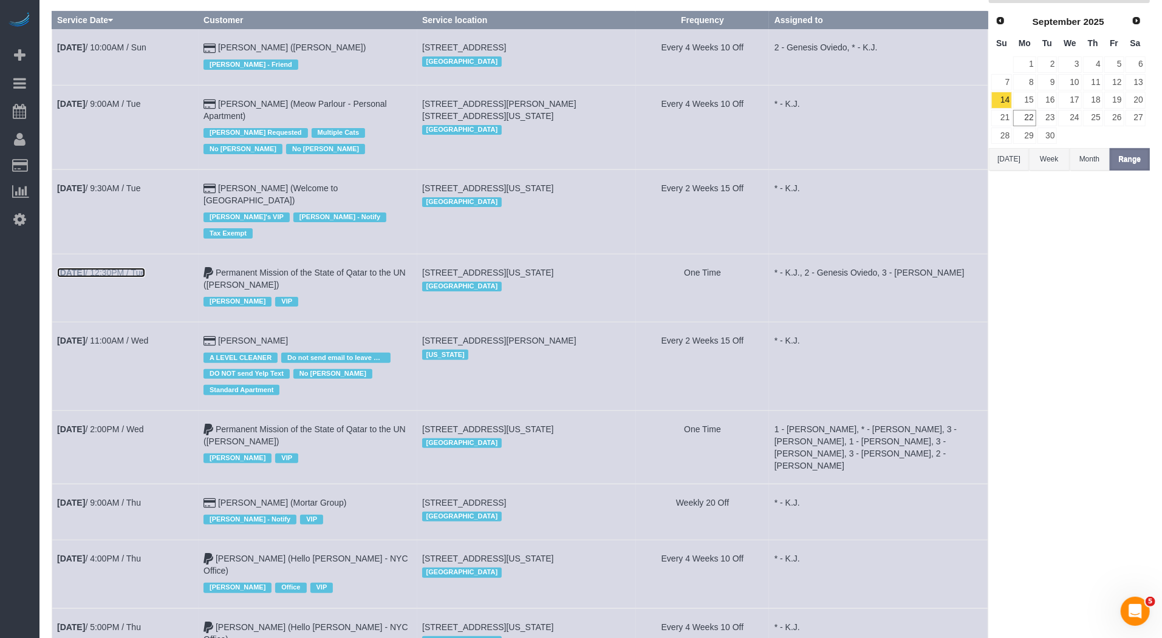
click at [143, 268] on link "Sep 16th / 12:30PM / Tue" at bounding box center [101, 273] width 88 height 10
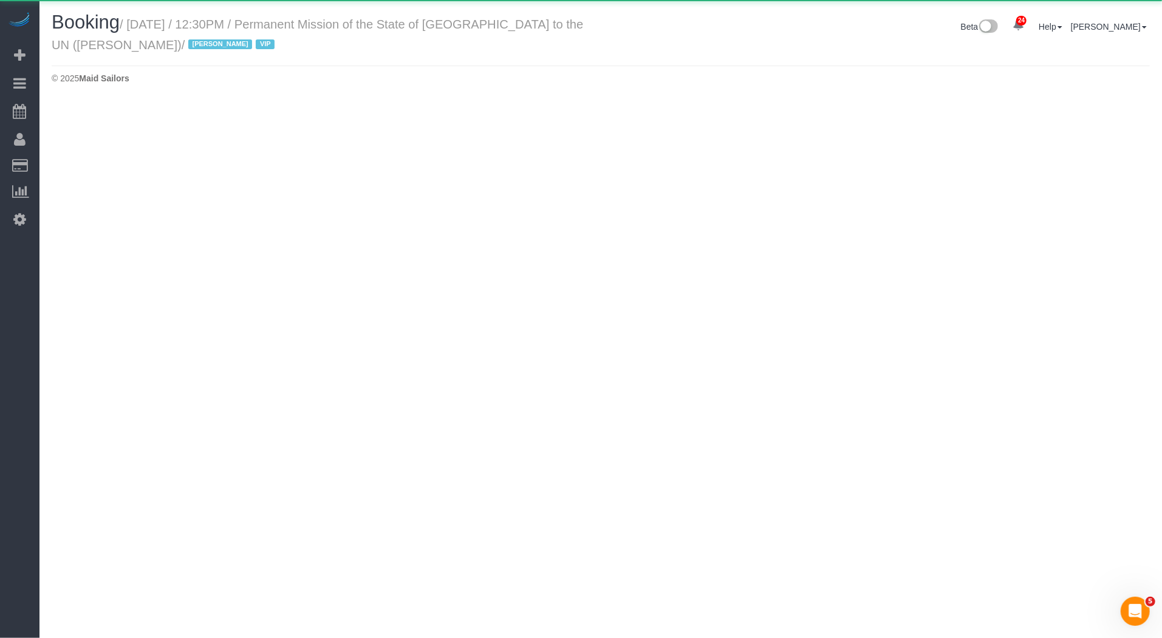
select select "NY"
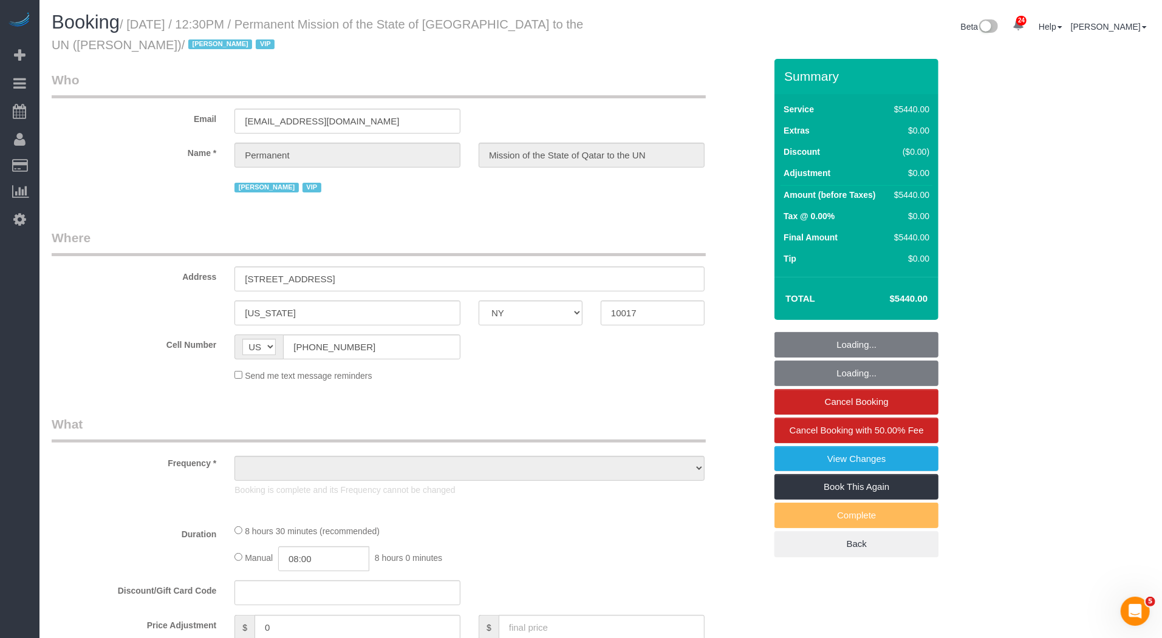
select select "object:51281"
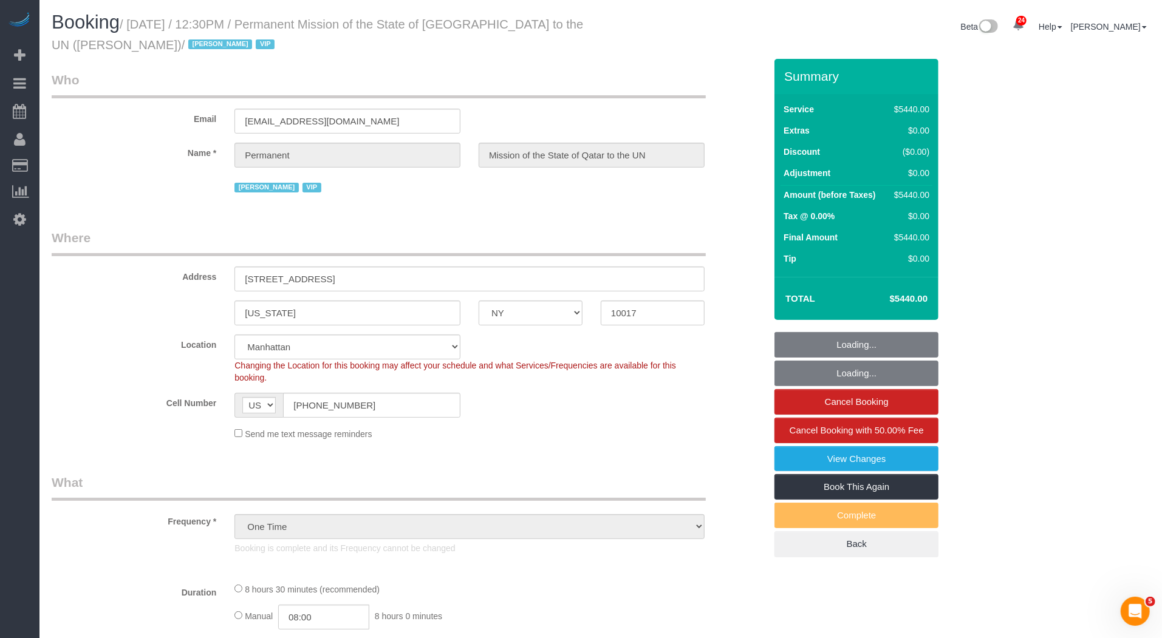
select select "number:89"
select select "number:90"
select select "number:15"
select select "number:7"
select select "object:51903"
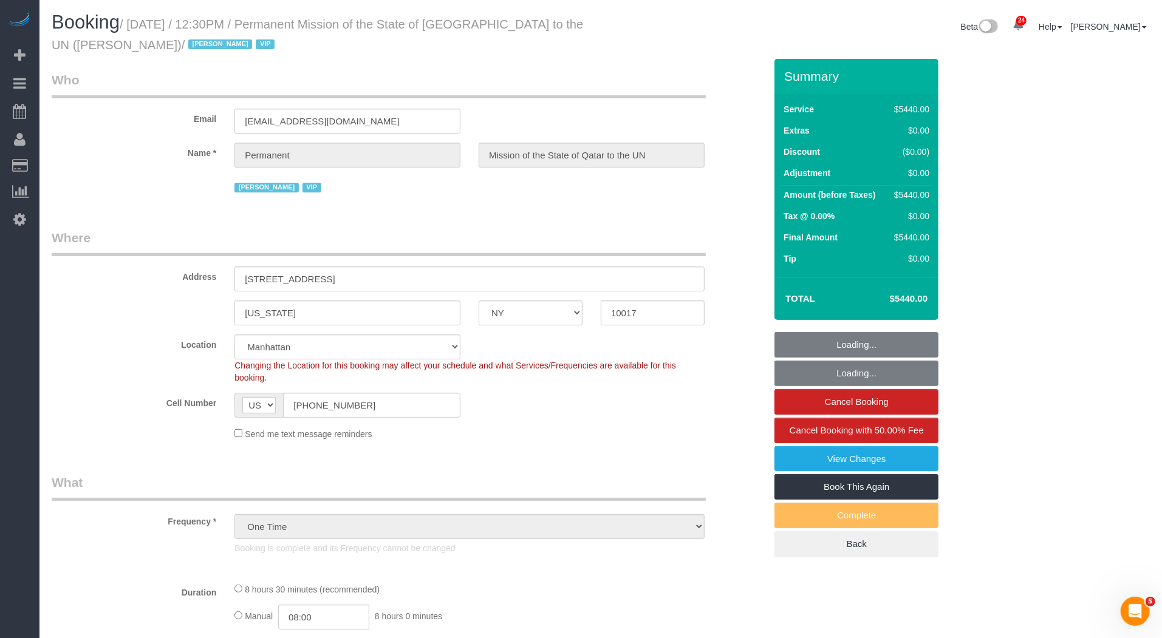
select select "10"
select select "510"
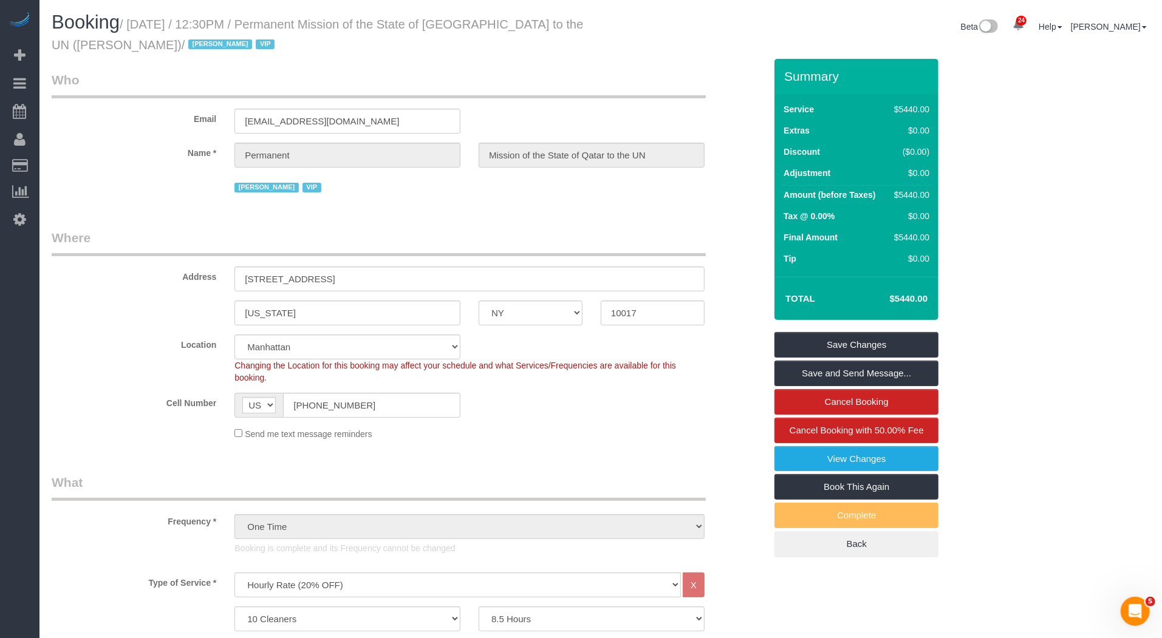
click at [513, 19] on small "/ September 16, 2025 / 12:30PM / Permanent Mission of the State of Qatar to the…" at bounding box center [317, 35] width 531 height 34
copy small "Qatar"
drag, startPoint x: 135, startPoint y: 24, endPoint x: 242, endPoint y: 24, distance: 106.9
click at [244, 24] on small "/ September 16, 2025 / 12:30PM / Permanent Mission of the State of Qatar to the…" at bounding box center [317, 35] width 531 height 34
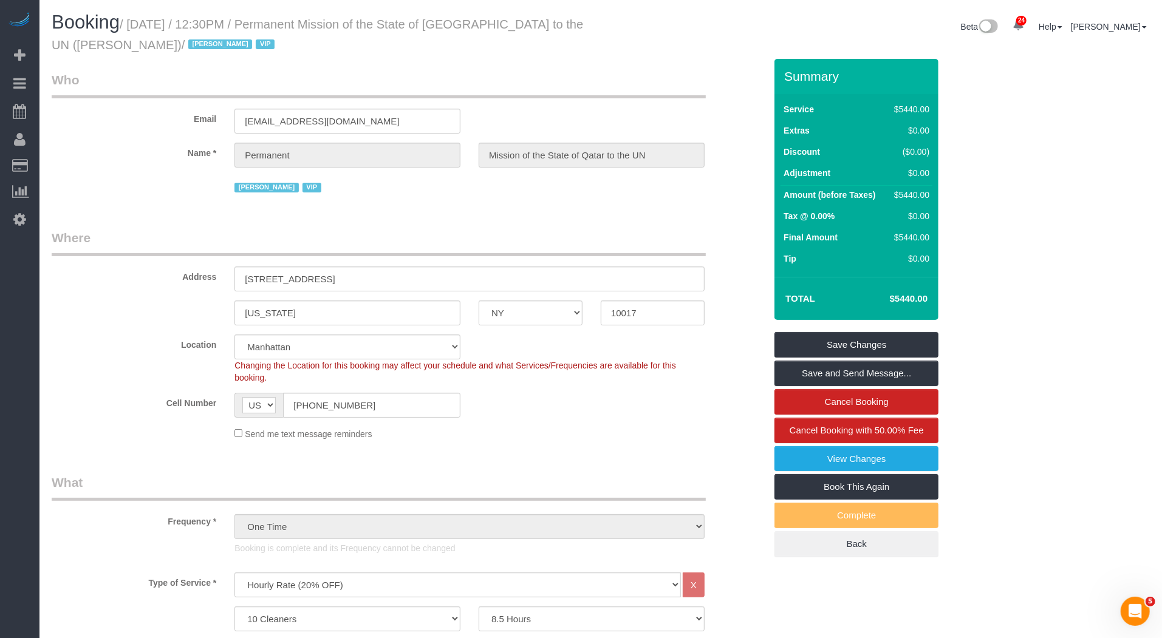
drag, startPoint x: 135, startPoint y: 21, endPoint x: 303, endPoint y: 19, distance: 168.2
click at [304, 19] on small "/ September 16, 2025 / 12:30PM / Permanent Mission of the State of Qatar to the…" at bounding box center [317, 35] width 531 height 34
drag, startPoint x: 309, startPoint y: 22, endPoint x: 136, endPoint y: 24, distance: 173.1
click at [135, 23] on small "/ September 16, 2025 / 12:30PM / Permanent Mission of the State of Qatar to the…" at bounding box center [317, 35] width 531 height 34
copy small "September 16, 2025 / 12:30PM"
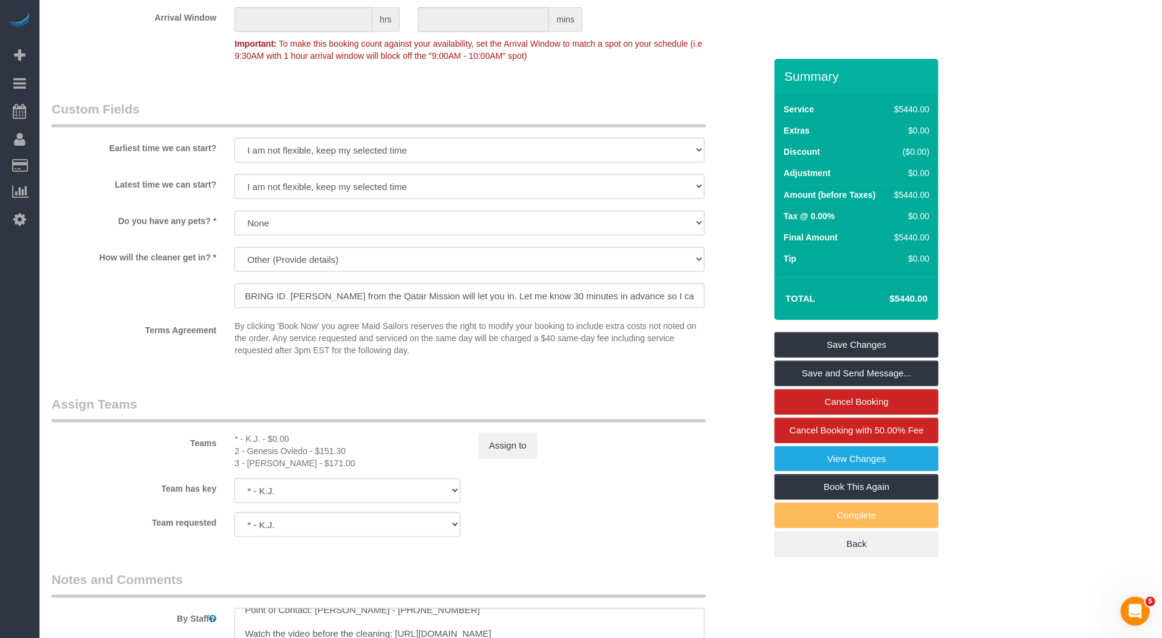
scroll to position [1112, 0]
click at [508, 432] on button "Assign to" at bounding box center [508, 445] width 58 height 26
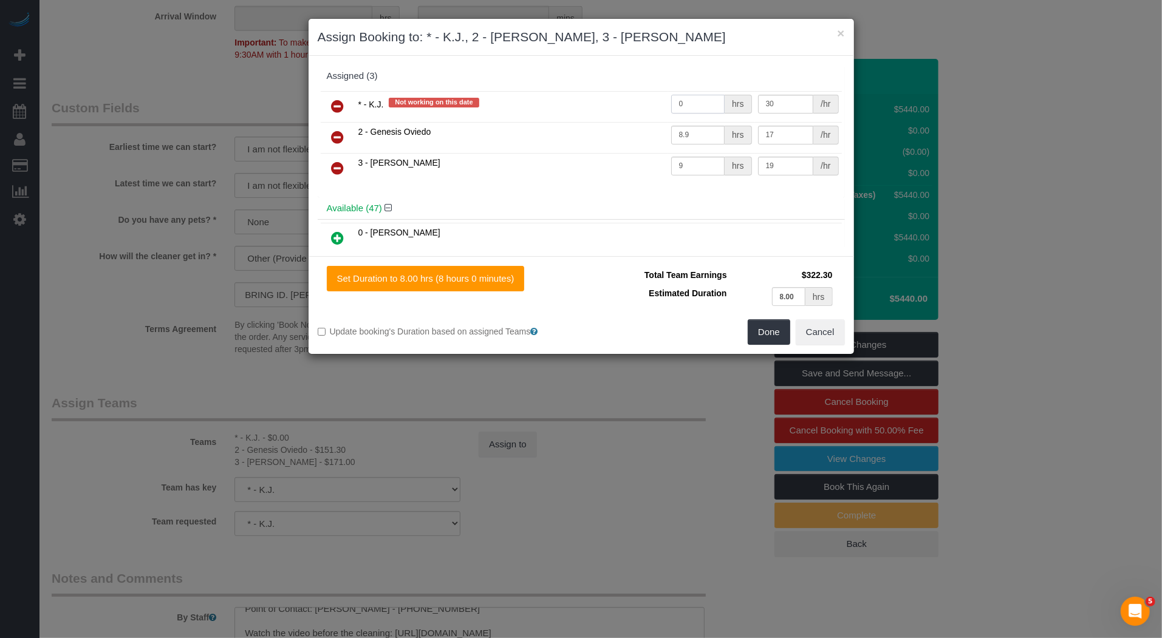
click at [698, 99] on input "0" at bounding box center [698, 104] width 54 height 19
type input "8"
click at [775, 329] on button "Done" at bounding box center [769, 332] width 43 height 26
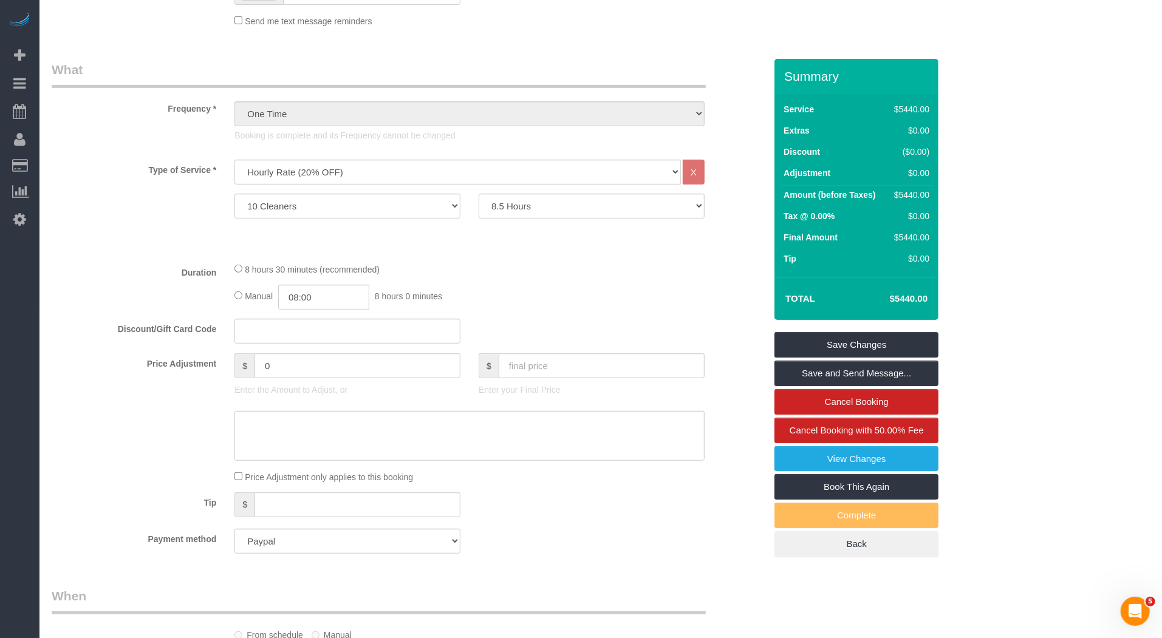
scroll to position [1366, 0]
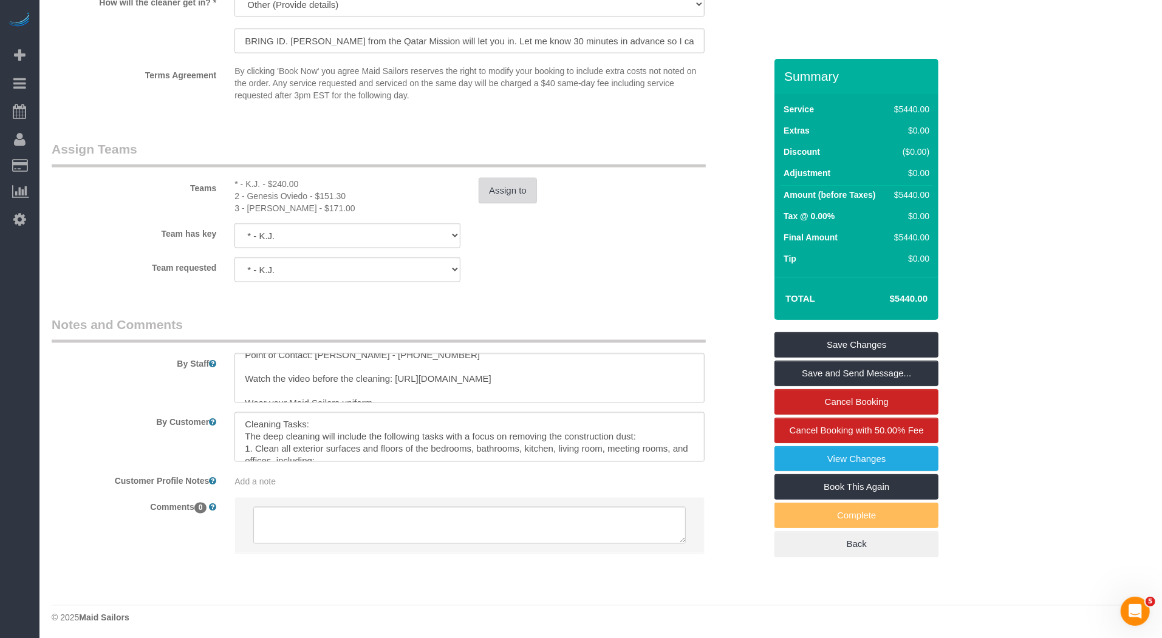
click at [517, 181] on button "Assign to" at bounding box center [508, 191] width 58 height 26
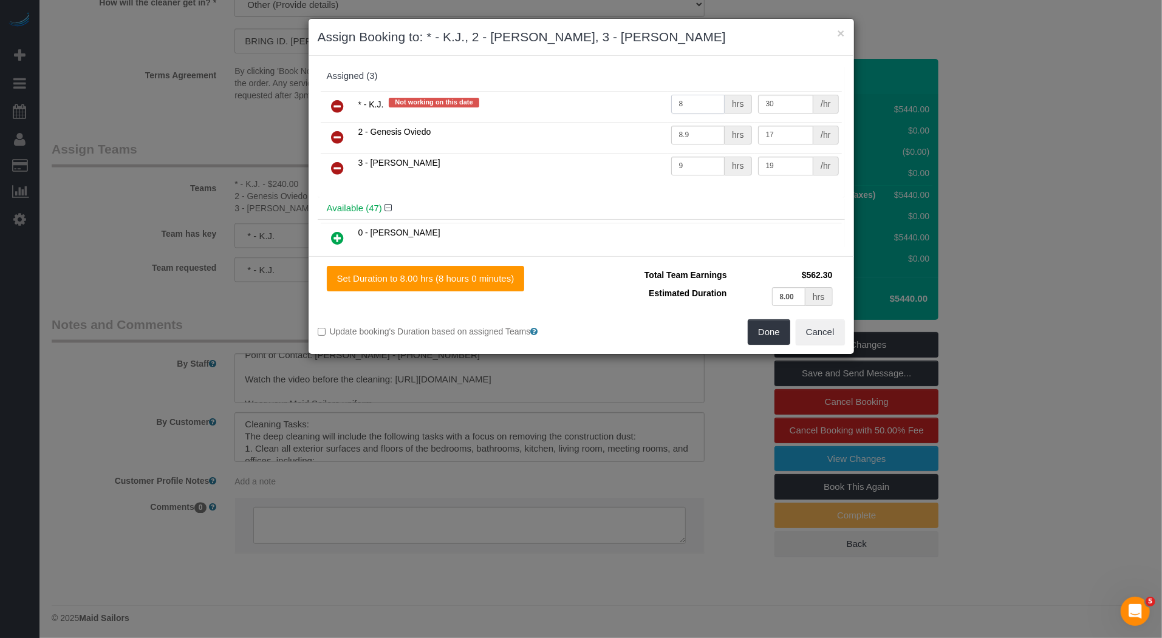
click at [689, 103] on input "8" at bounding box center [698, 104] width 54 height 19
click at [689, 102] on input "8" at bounding box center [698, 104] width 54 height 19
type input "68"
click at [770, 333] on button "Done" at bounding box center [769, 332] width 43 height 26
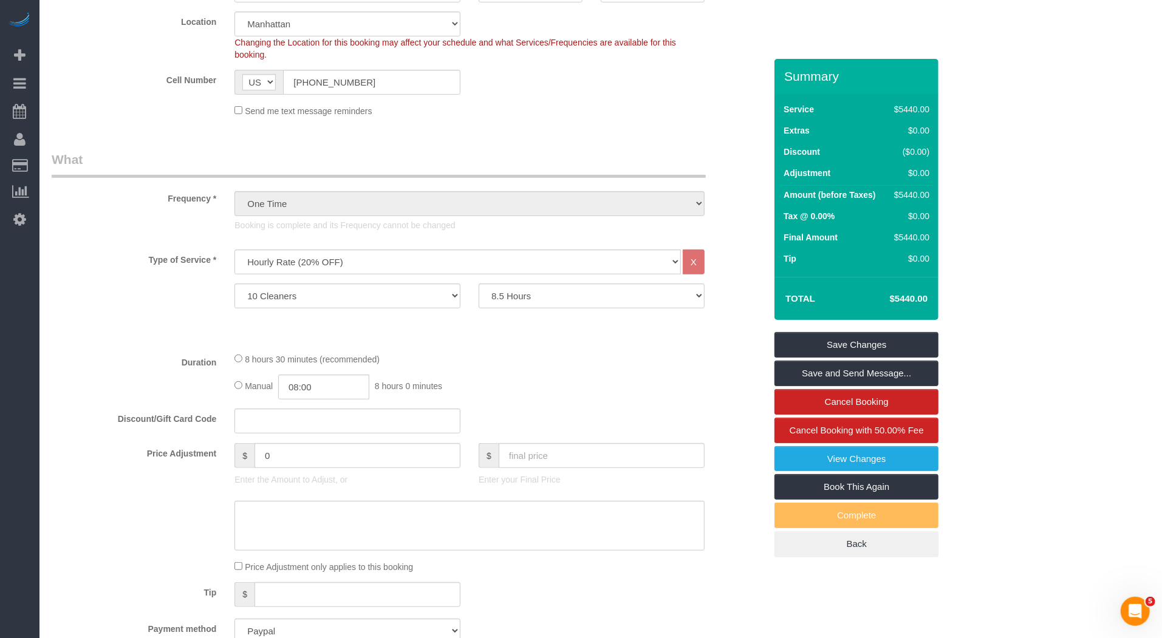
scroll to position [238, 0]
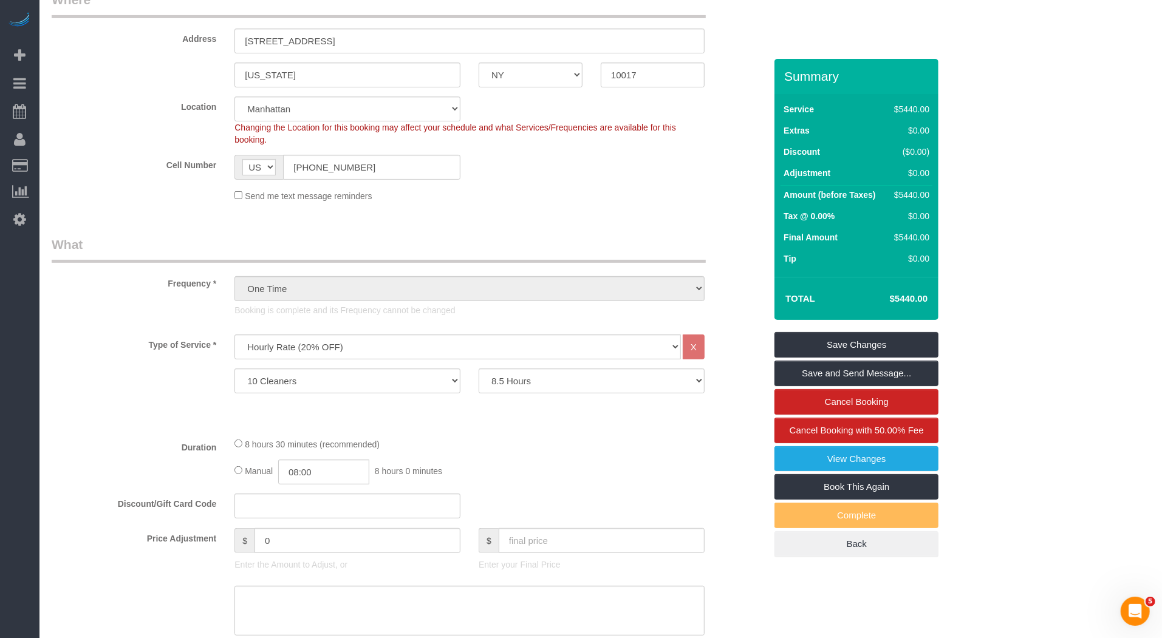
click at [860, 331] on div "Summary Service $5440.00 Extras $0.00 Discount ($0.00) Adjustment $0.00 Amount …" at bounding box center [856, 320] width 164 height 523
click at [858, 342] on link "Save Changes" at bounding box center [856, 345] width 164 height 26
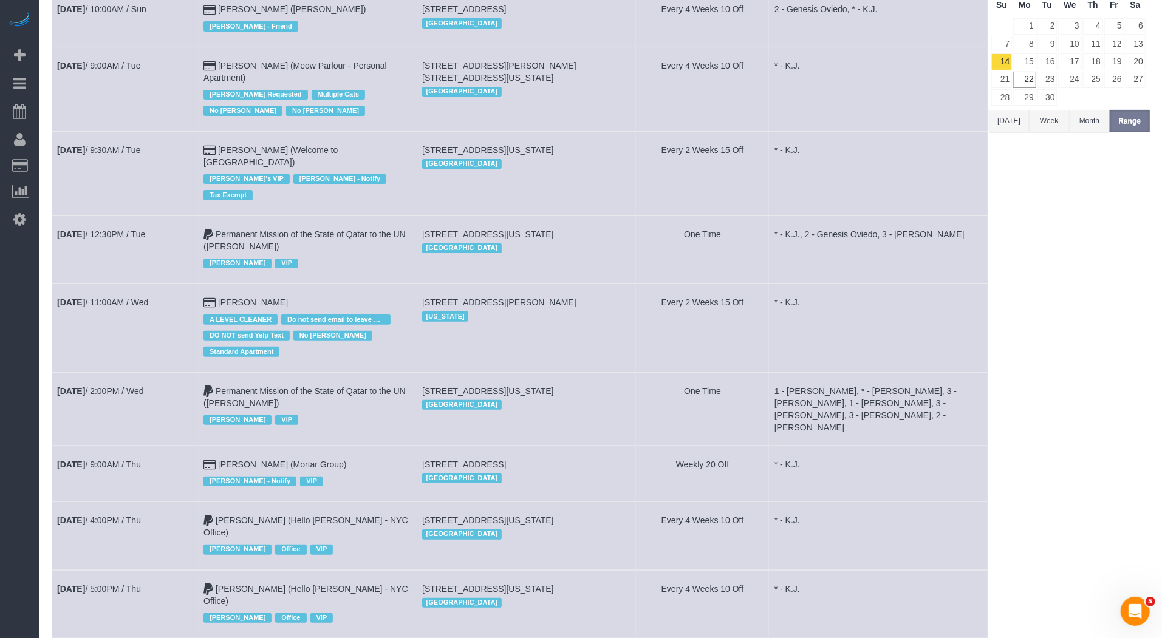
scroll to position [165, 0]
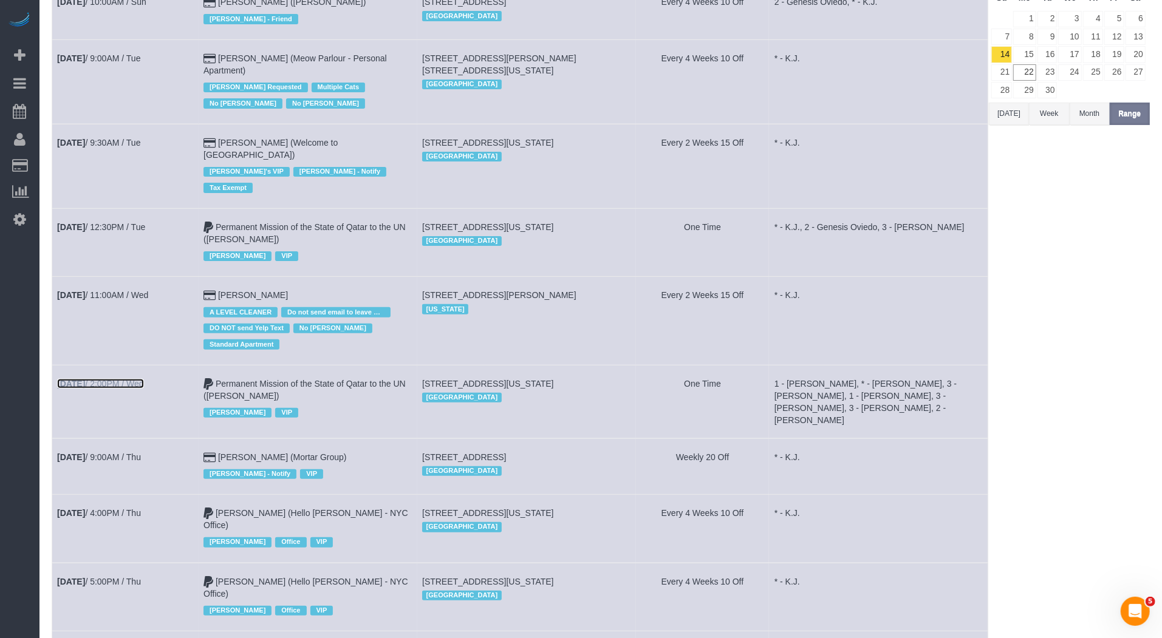
click at [135, 379] on link "Sep 17th / 2:00PM / Wed" at bounding box center [100, 384] width 87 height 10
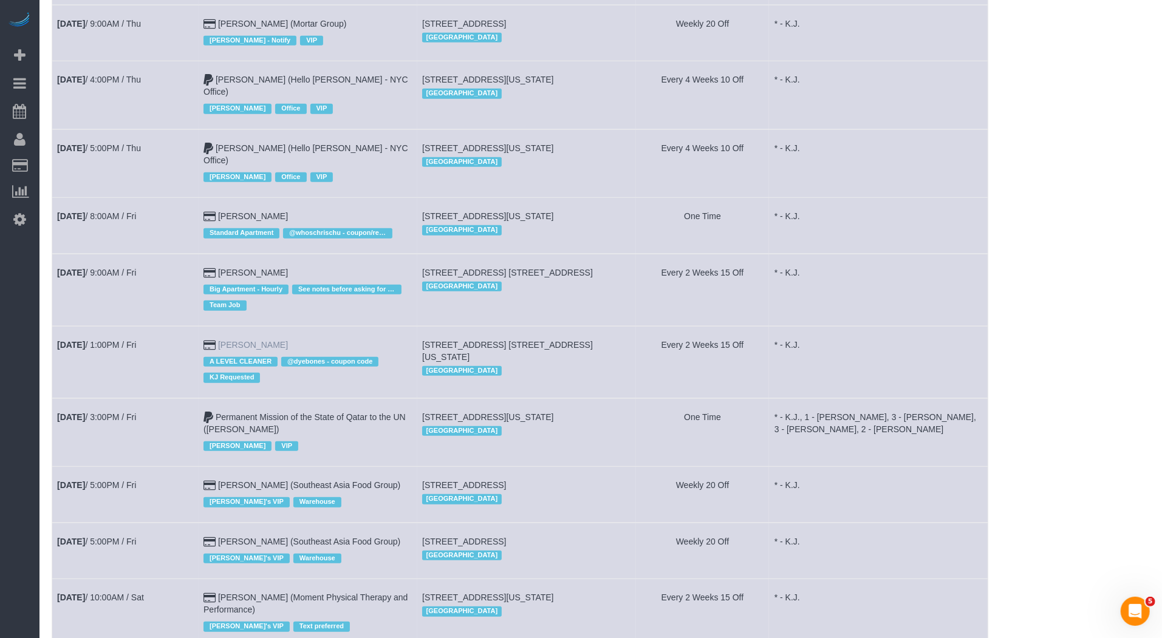
scroll to position [607, 0]
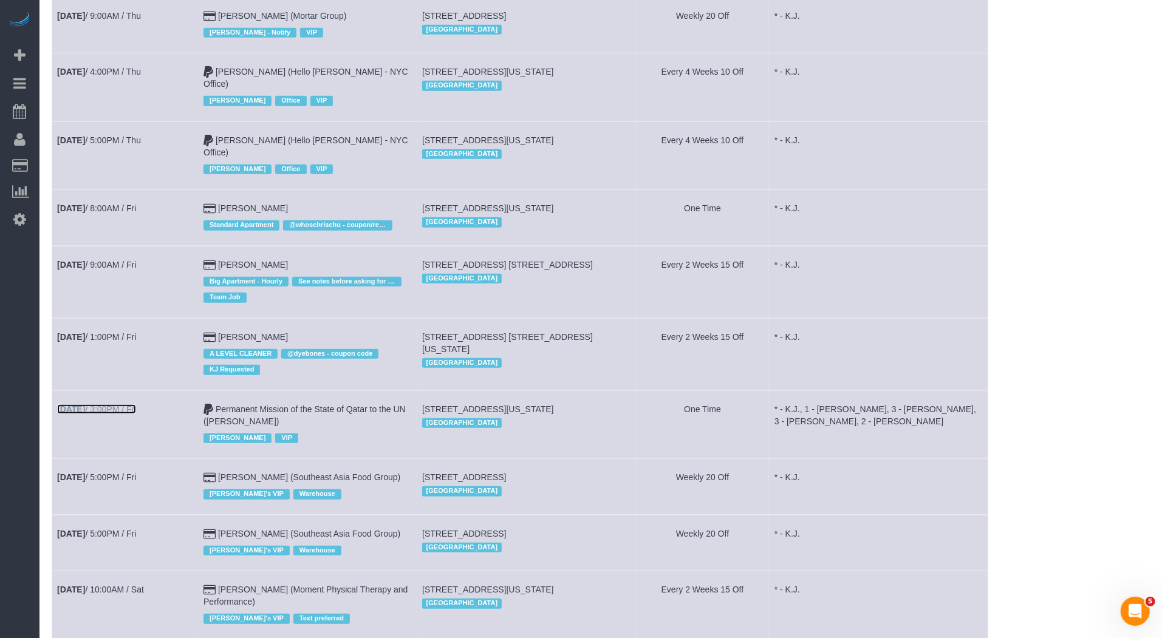
click at [114, 404] on link "Sep 19th / 3:00PM / Fri" at bounding box center [96, 409] width 79 height 10
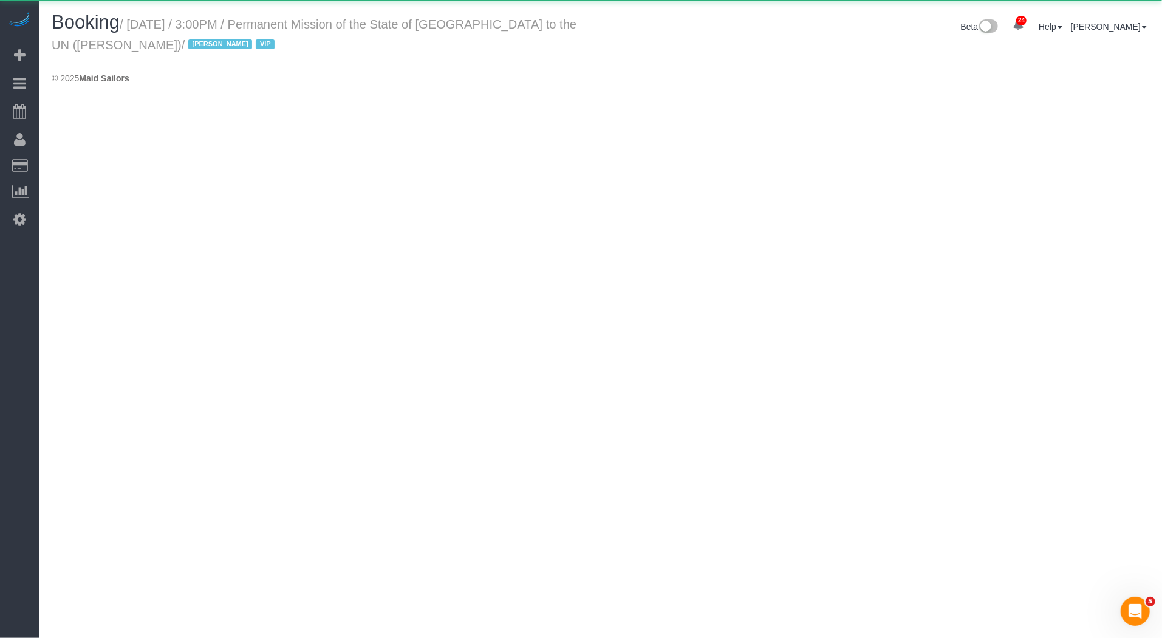
select select "NY"
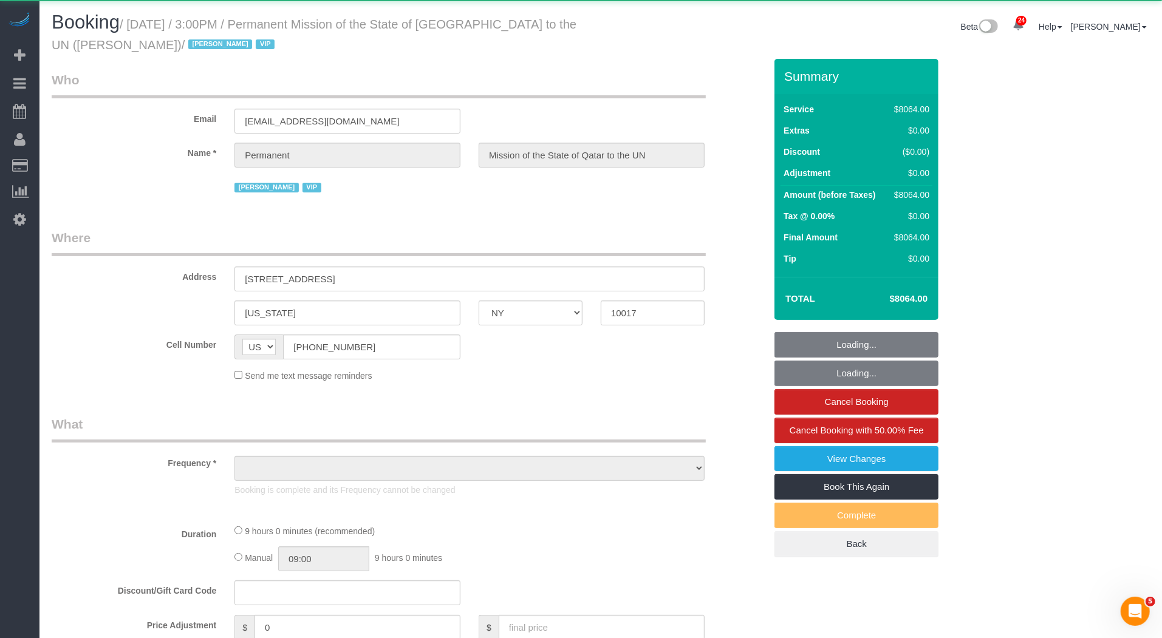
select select "14"
select select "540"
select select "number:89"
select select "number:90"
select select "number:15"
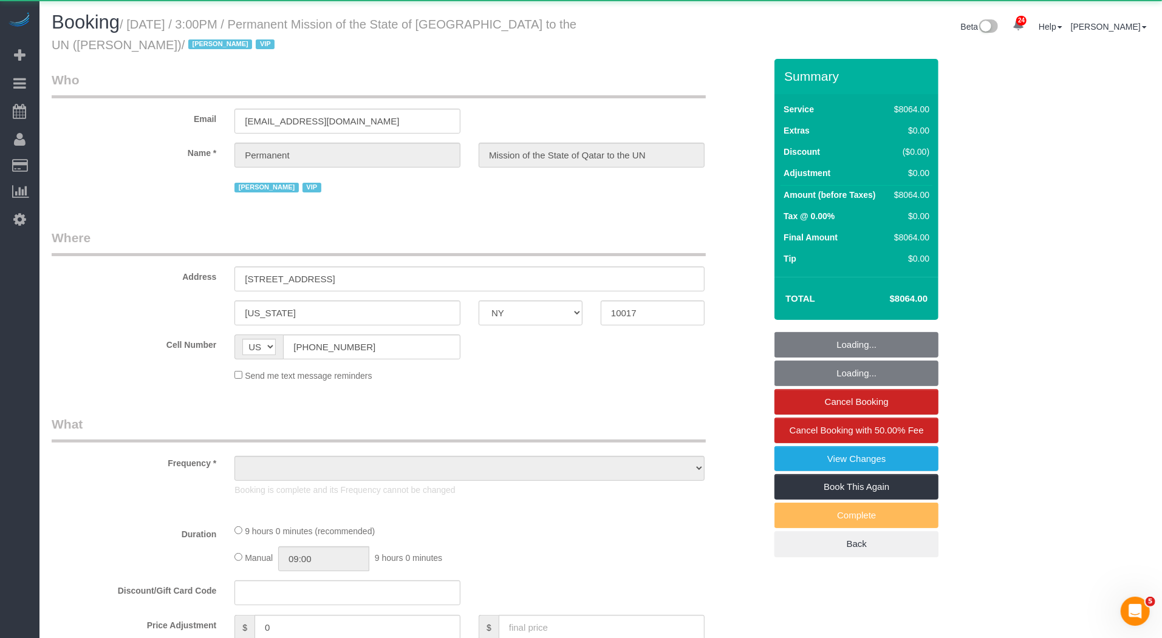
select select "number:7"
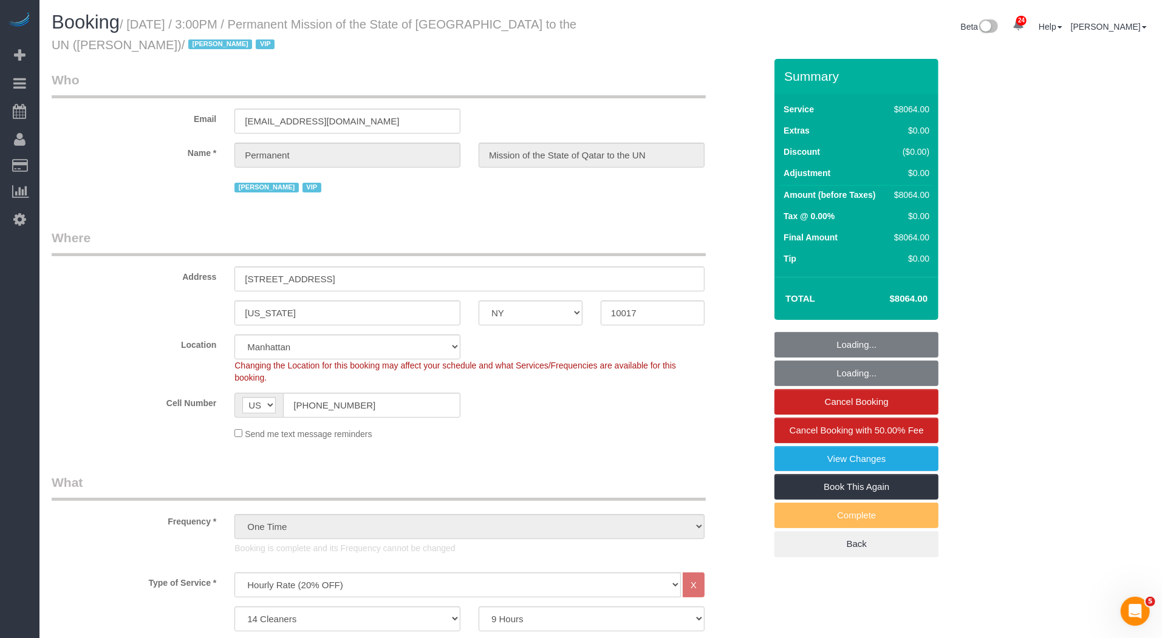
select select "object:56986"
select select "spot121"
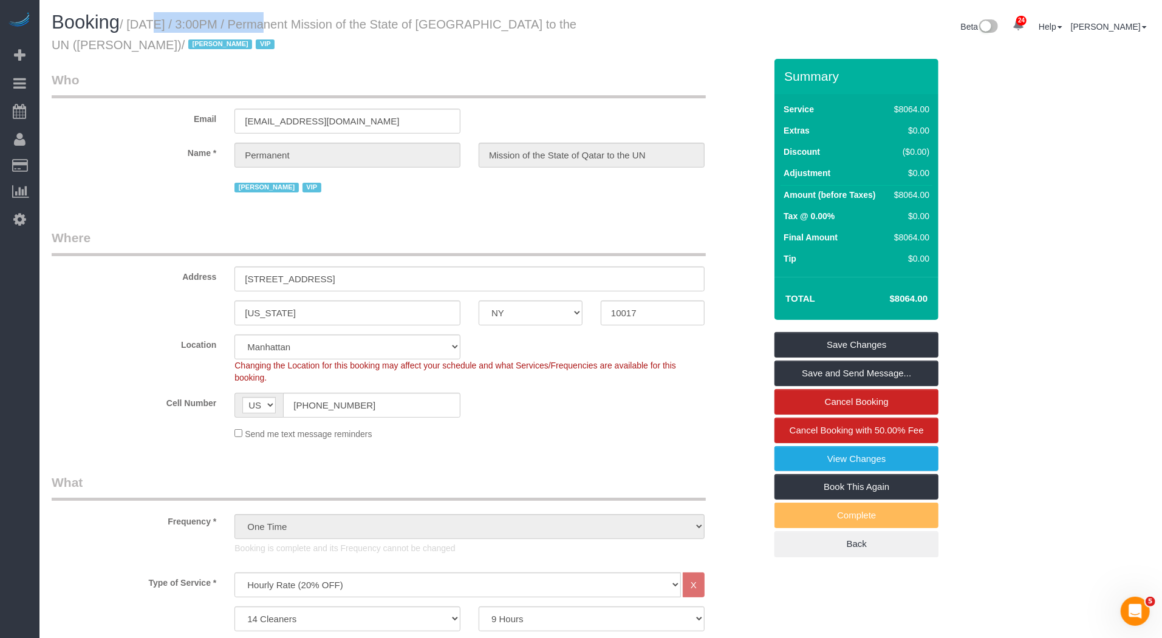
drag, startPoint x: 137, startPoint y: 24, endPoint x: 247, endPoint y: 22, distance: 110.5
click at [247, 22] on small "/ September 19, 2025 / 3:00PM / Permanent Mission of the State of Qatar to the …" at bounding box center [314, 35] width 525 height 34
copy small "September 19, 2025"
click at [295, 27] on small "/ September 19, 2025 / 3:00PM / Permanent Mission of the State of Qatar to the …" at bounding box center [314, 35] width 525 height 34
drag, startPoint x: 304, startPoint y: 27, endPoint x: 142, endPoint y: 26, distance: 161.5
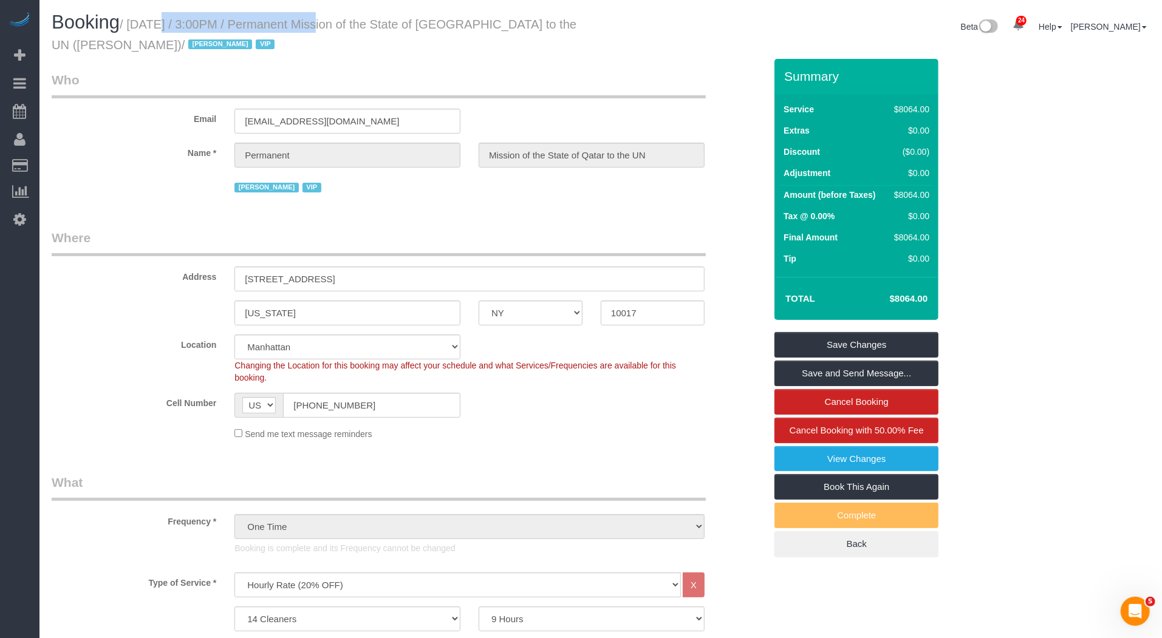
click at [141, 26] on small "/ September 19, 2025 / 3:00PM / Permanent Mission of the State of Qatar to the …" at bounding box center [314, 35] width 525 height 34
click at [136, 22] on small "/ September 19, 2025 / 3:00PM / Permanent Mission of the State of Qatar to the …" at bounding box center [314, 35] width 525 height 34
copy small "September 19, 2025 / 3:00PM"
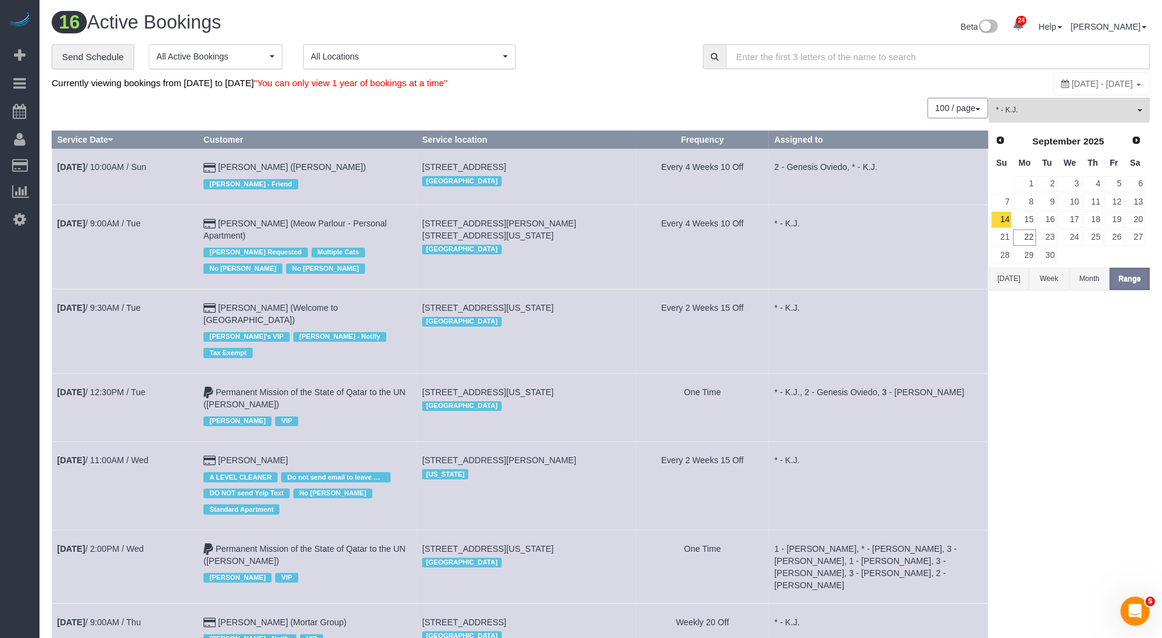
click at [835, 58] on input "text" at bounding box center [938, 56] width 424 height 25
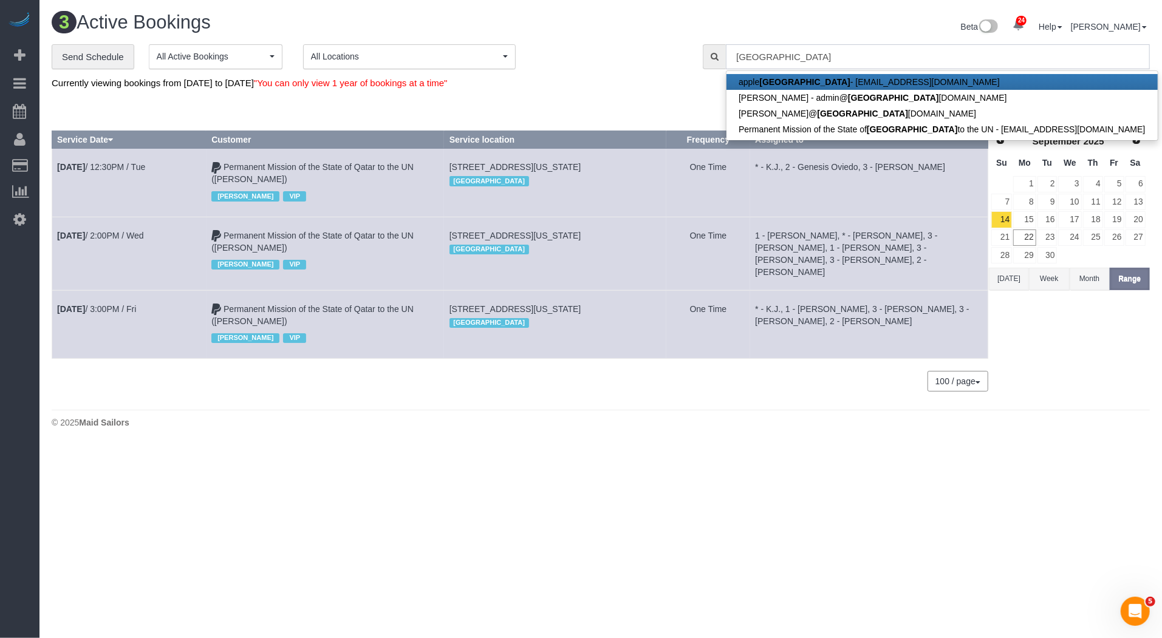
type input "qatar"
click at [178, 200] on td "Sep 16th / 12:30PM / Tue" at bounding box center [129, 183] width 154 height 68
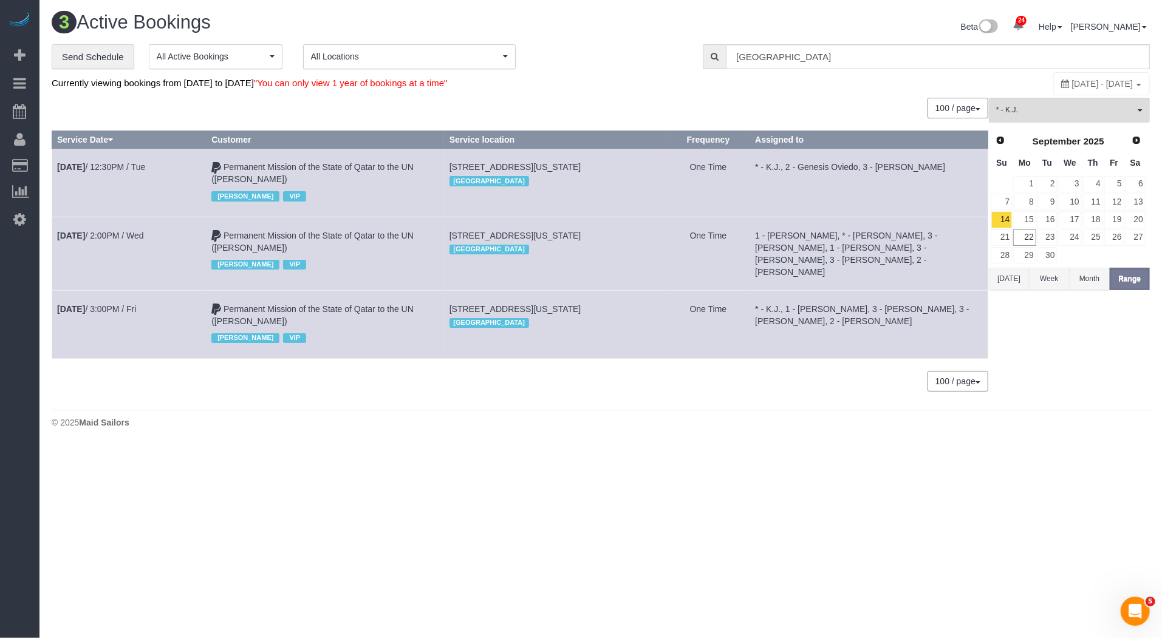
click at [728, 222] on td "One Time" at bounding box center [708, 253] width 84 height 73
click at [817, 54] on input "qatar" at bounding box center [938, 56] width 424 height 25
click at [817, 55] on input "qatar" at bounding box center [938, 56] width 424 height 25
click at [772, 112] on div "100 / page 10 / page 20 / page 30 / page 40 / page 50 / page 100 / page" at bounding box center [520, 108] width 936 height 21
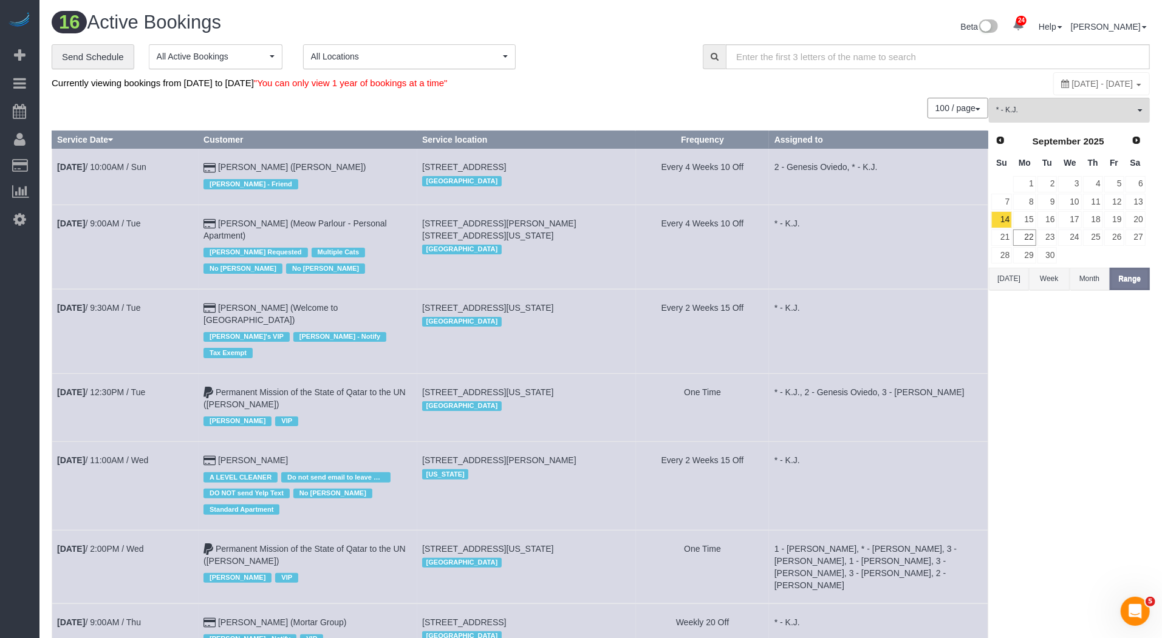
click at [1075, 80] on span "September 22, 2025 - September 22, 2025" at bounding box center [1102, 84] width 61 height 10
type input "**********"
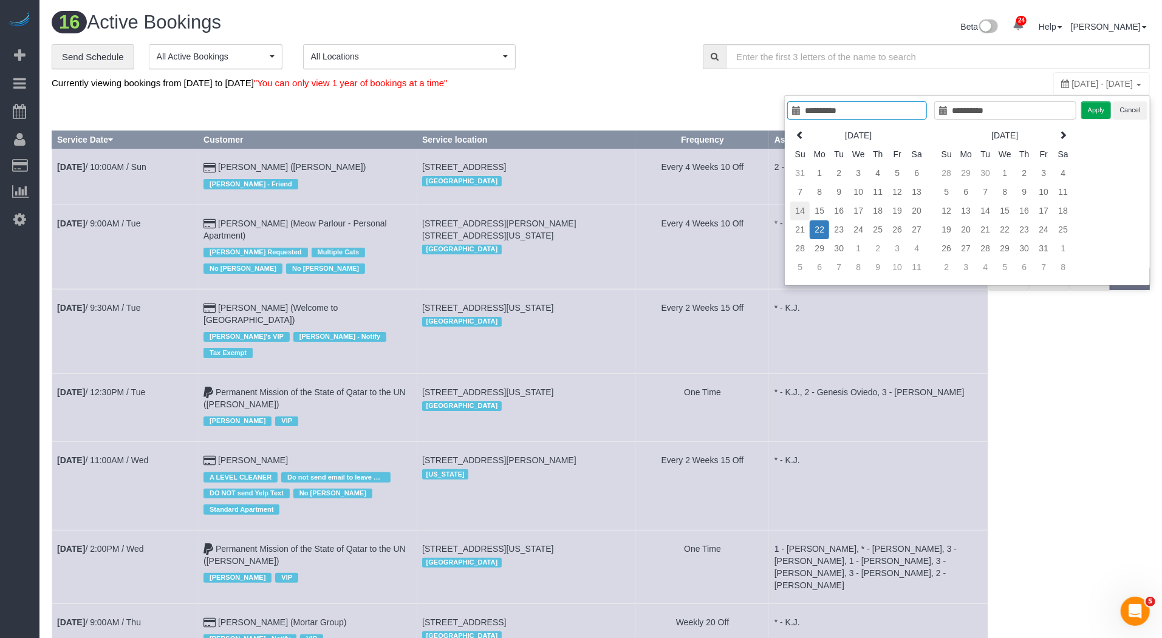
type input "**********"
click at [802, 210] on td "14" at bounding box center [799, 211] width 19 height 19
type input "**********"
click at [925, 208] on td "20" at bounding box center [916, 211] width 19 height 19
type input "**********"
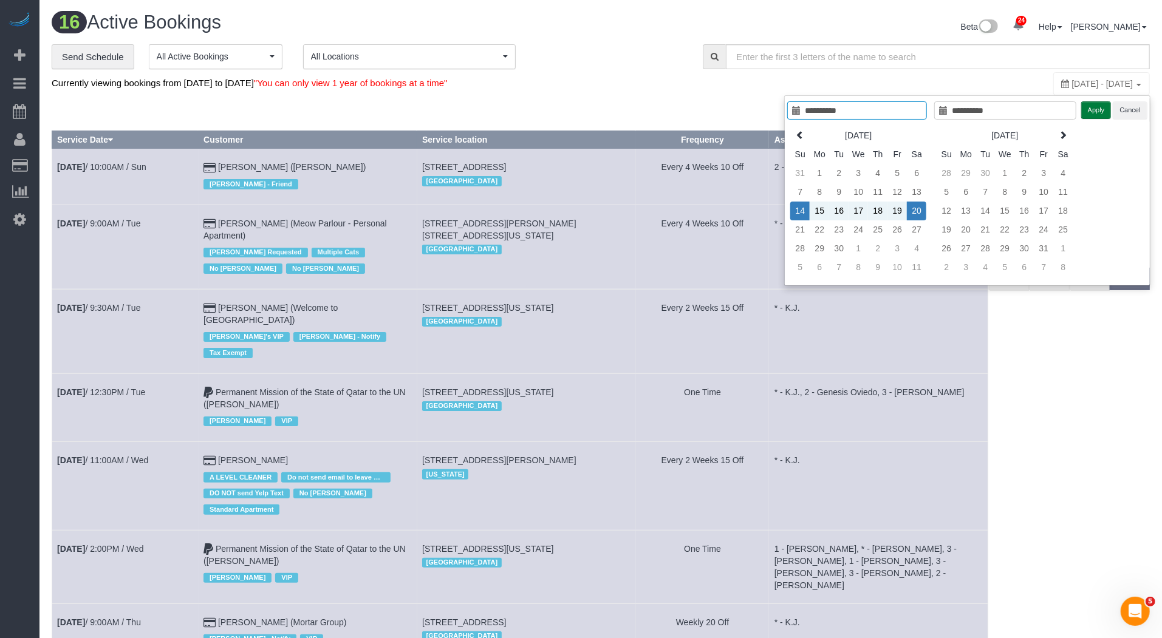
click at [1095, 112] on button "Apply" at bounding box center [1096, 110] width 30 height 18
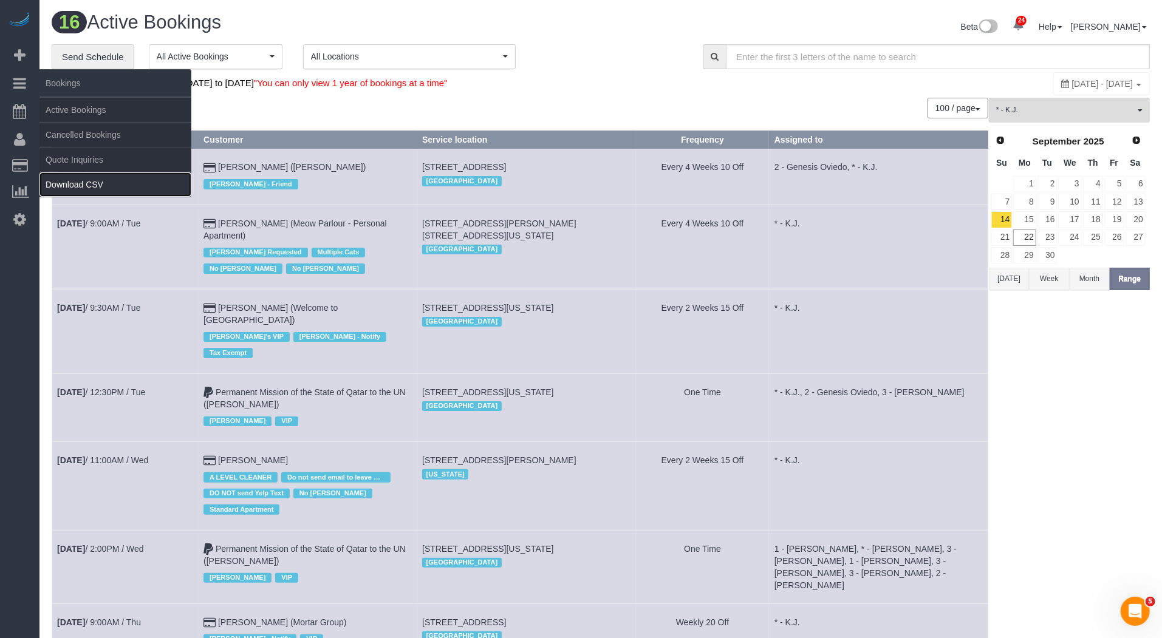
click at [86, 178] on link "Download CSV" at bounding box center [115, 184] width 152 height 24
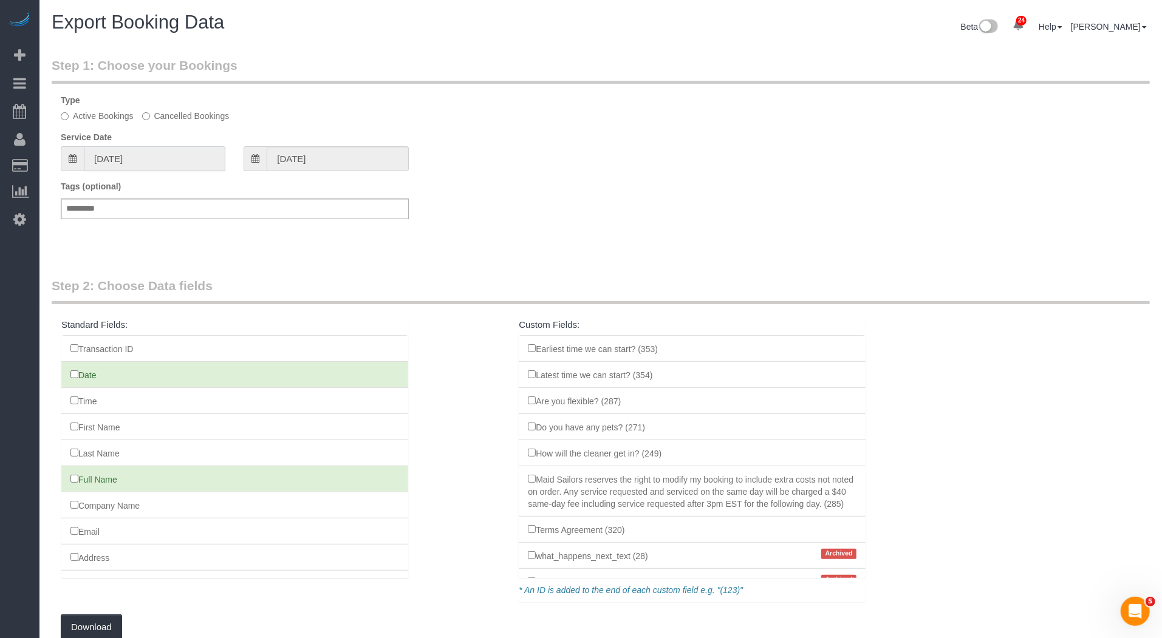
click at [146, 157] on input "08/23/2025" at bounding box center [154, 158] width 141 height 25
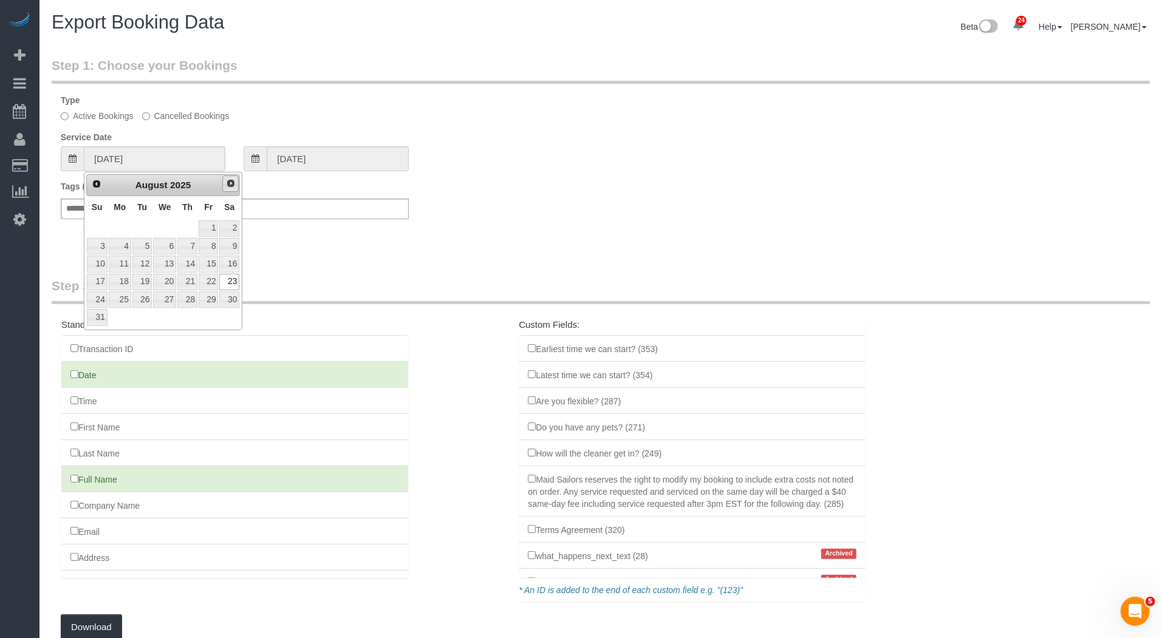
click at [230, 182] on span "Next" at bounding box center [231, 184] width 10 height 10
click at [98, 264] on link "14" at bounding box center [97, 264] width 21 height 16
type input "[DATE]"
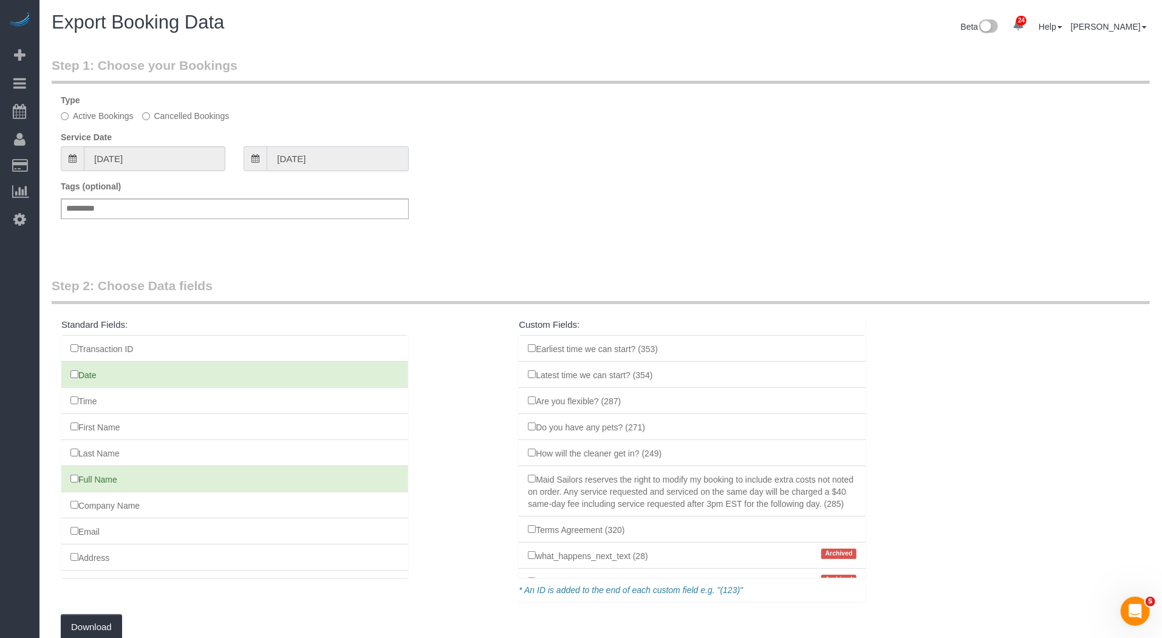
click at [343, 157] on input "[DATE]" at bounding box center [337, 158] width 141 height 25
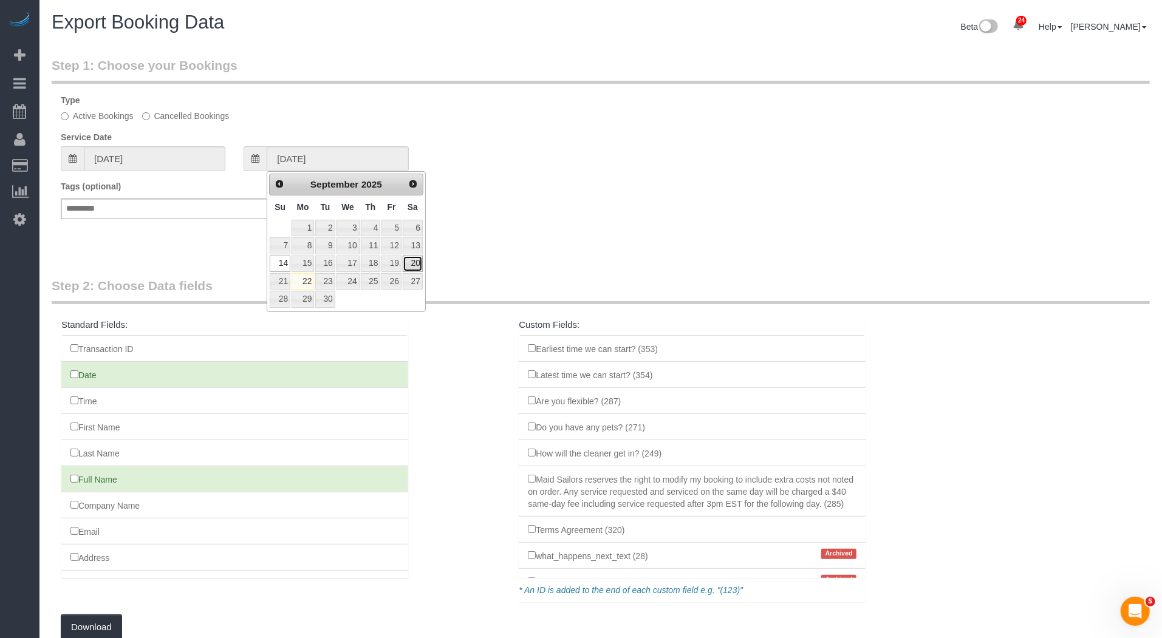
click at [418, 260] on link "20" at bounding box center [413, 264] width 20 height 16
type input "09/20/2025"
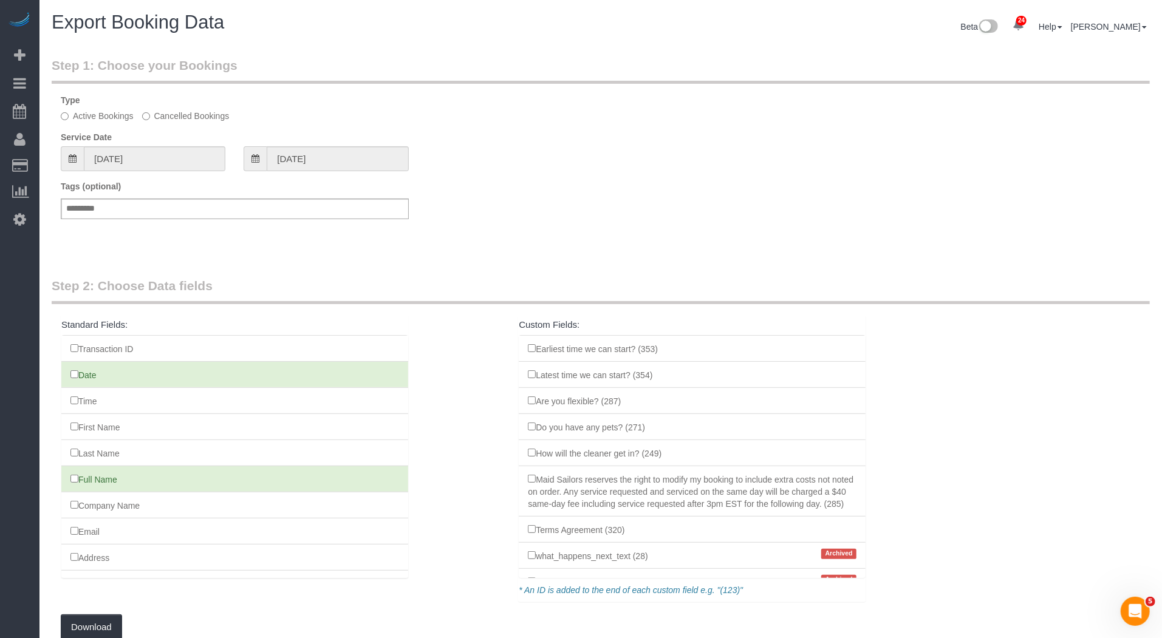
click at [452, 254] on div "Step 1: Choose your Bookings Type Active Bookings Cancelled Bookings Service Da…" at bounding box center [601, 154] width 1116 height 220
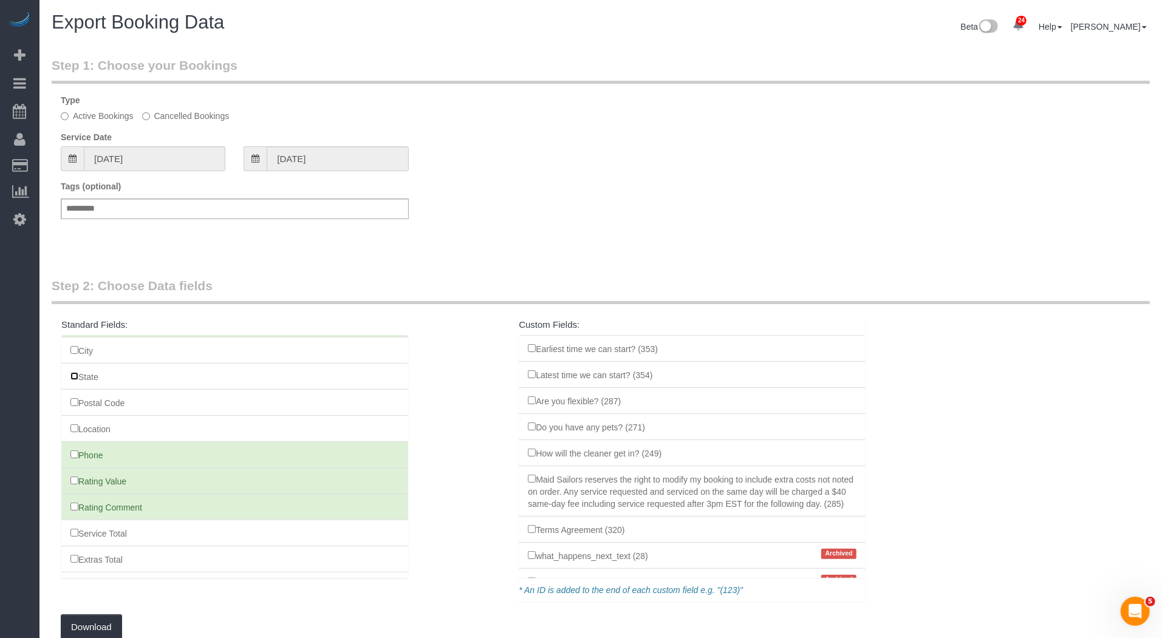
scroll to position [245, 0]
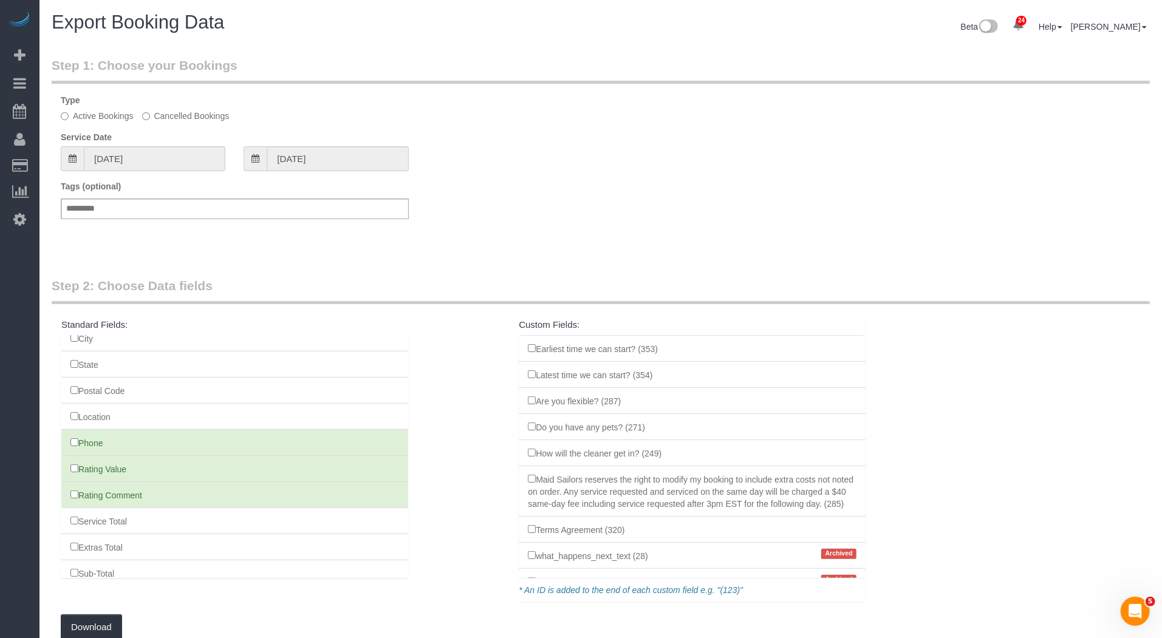
click at [71, 429] on li "Phone" at bounding box center [234, 442] width 347 height 27
click at [73, 455] on li "Rating Value" at bounding box center [234, 468] width 347 height 27
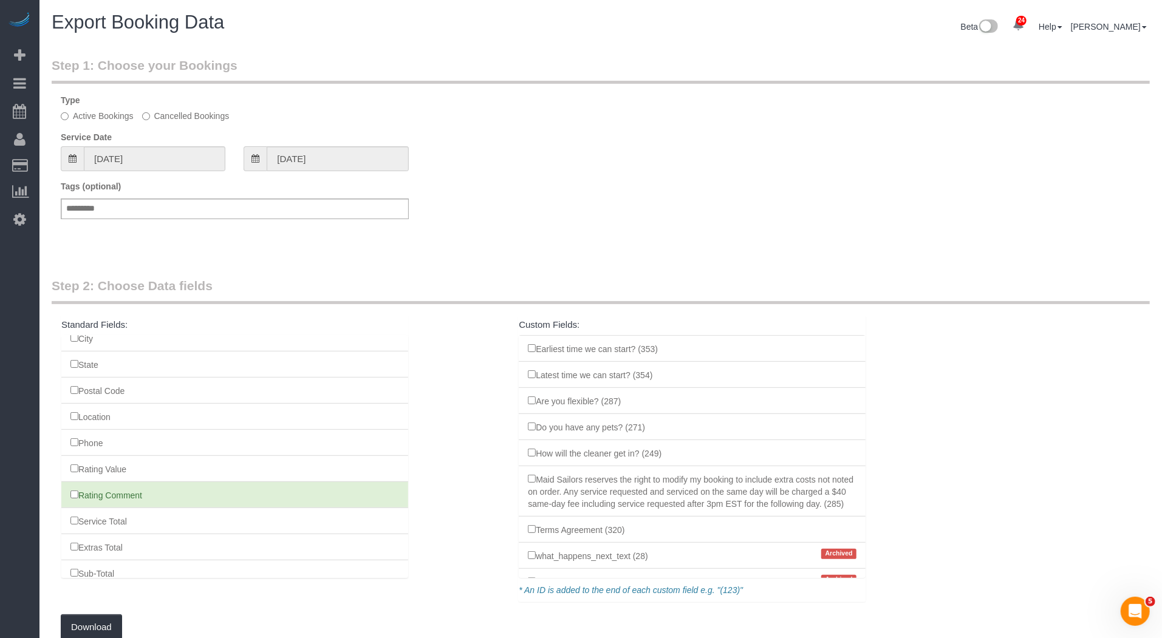
click at [75, 482] on li "Rating Comment" at bounding box center [234, 495] width 347 height 27
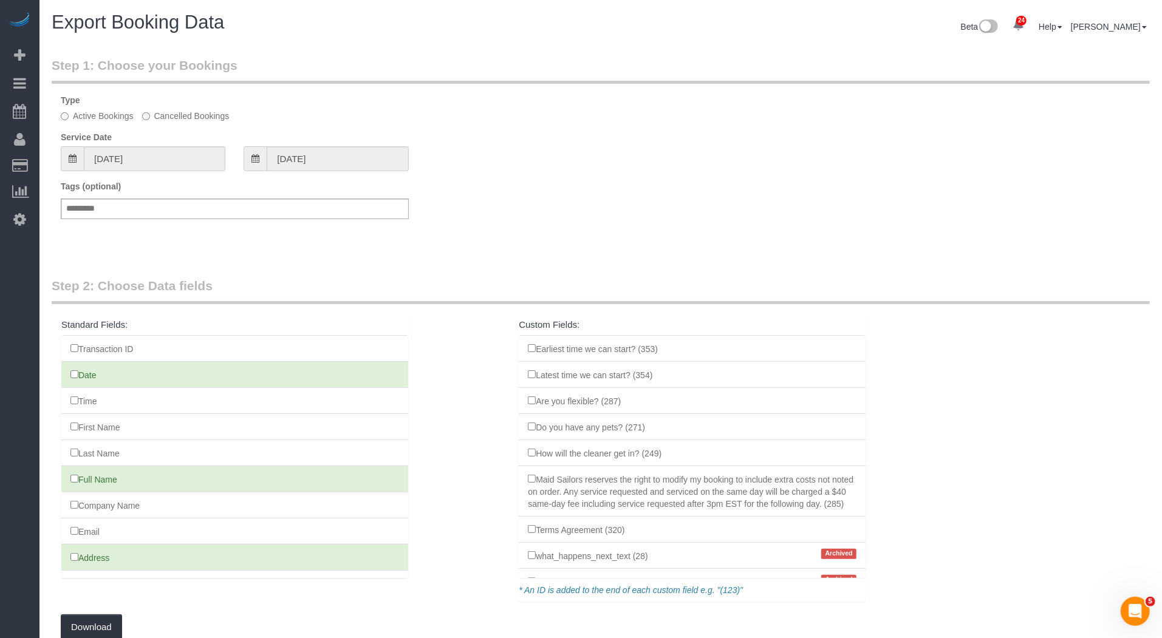
scroll to position [68, 0]
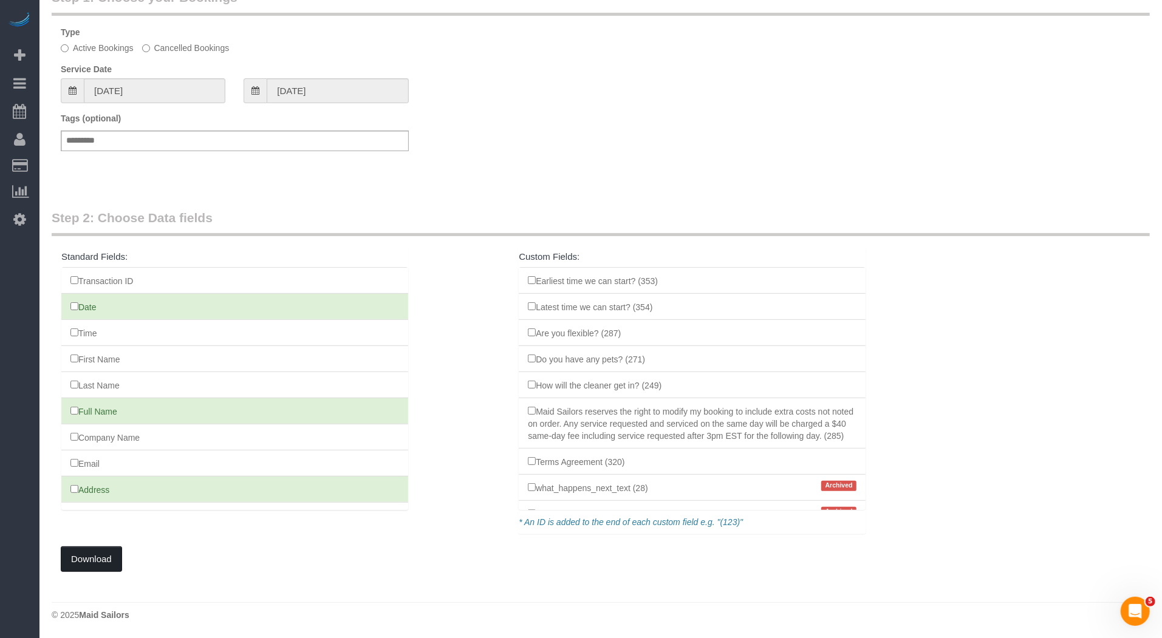
click at [96, 557] on button "Download" at bounding box center [91, 560] width 61 height 26
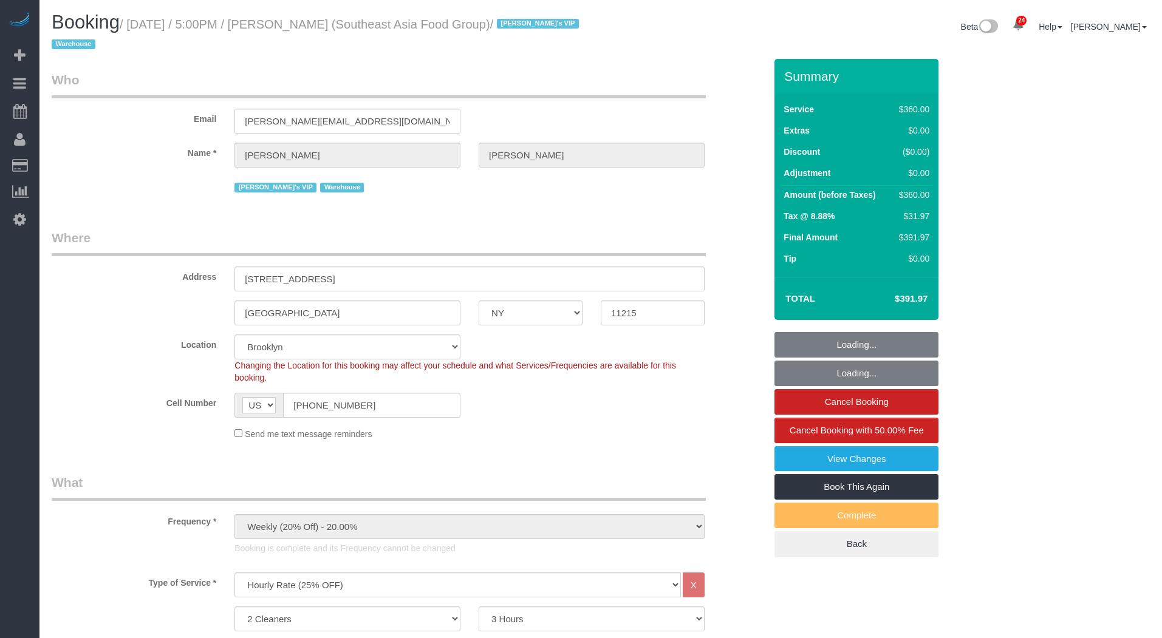
select select "NY"
select select "2"
select select "180"
select select "spot1"
select select "number:89"
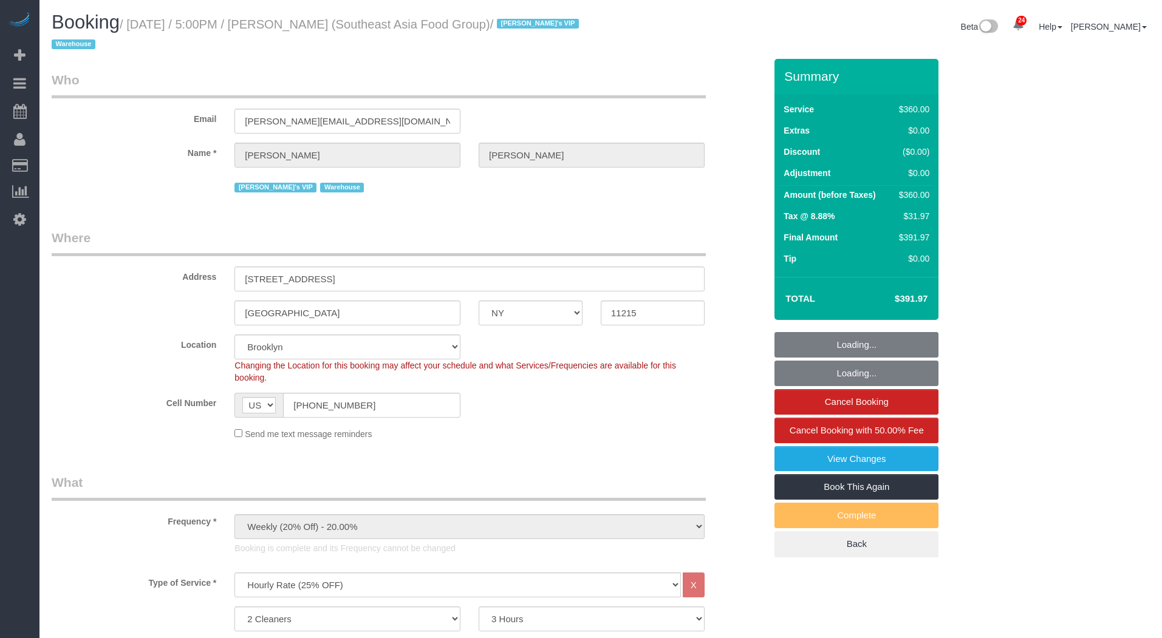
select select "number:90"
select select "number:15"
select select "number:5"
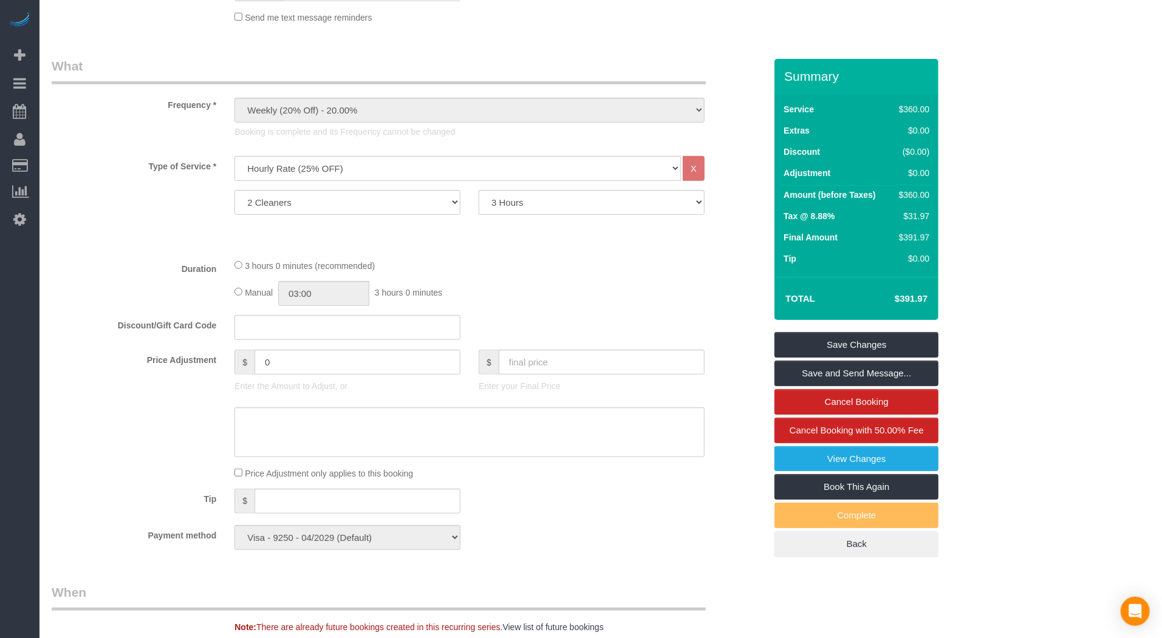
scroll to position [417, 0]
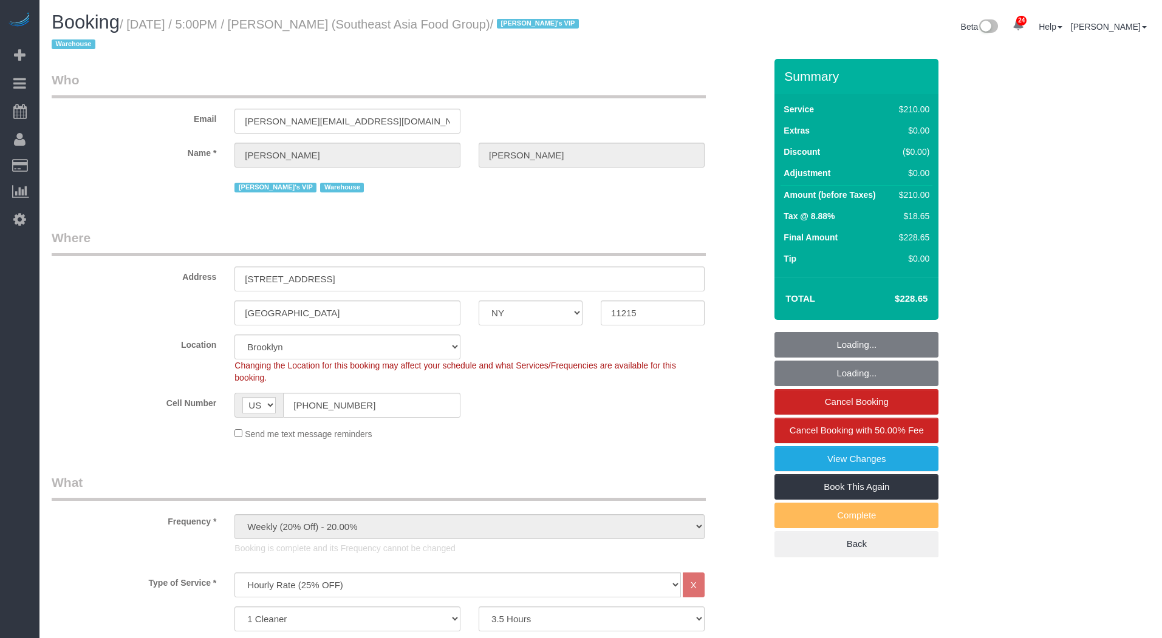
select select "NY"
select select "210"
select select "spot17"
select select "number:89"
select select "number:90"
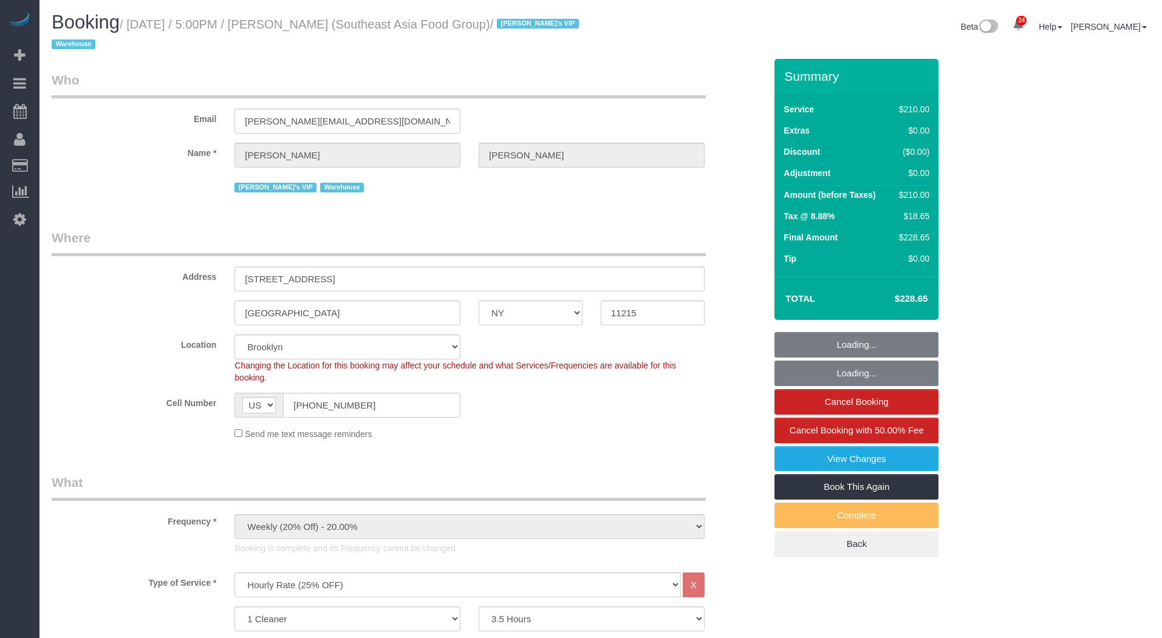
select select "number:15"
select select "number:5"
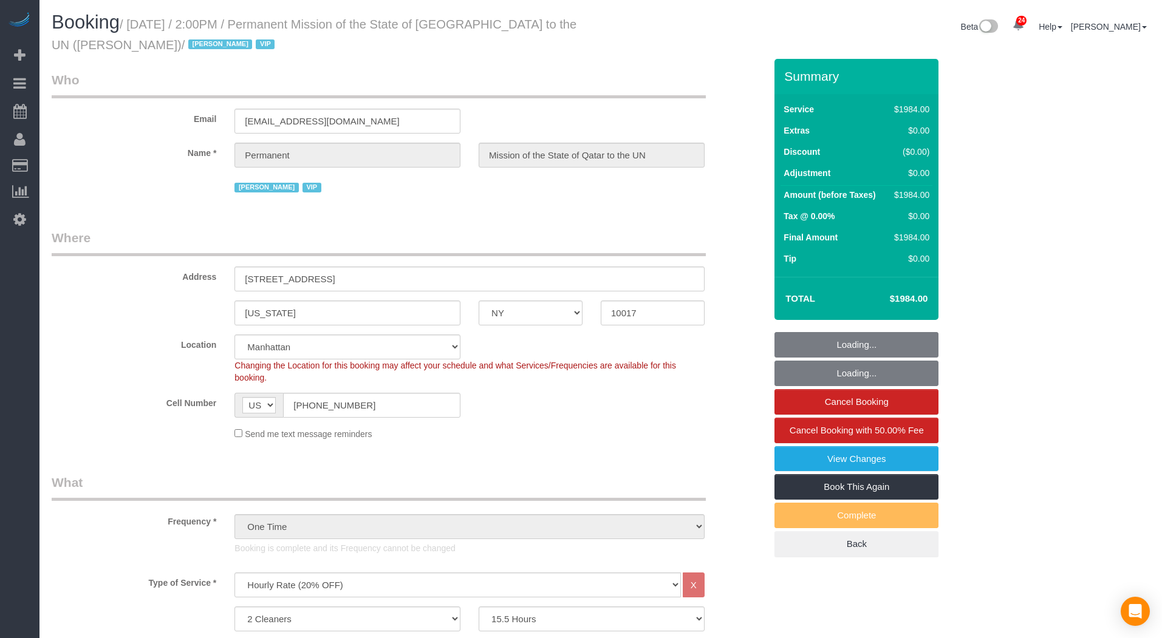
select select "NY"
select select "2"
select select "930"
select select "string:paypal"
select select "spot1"
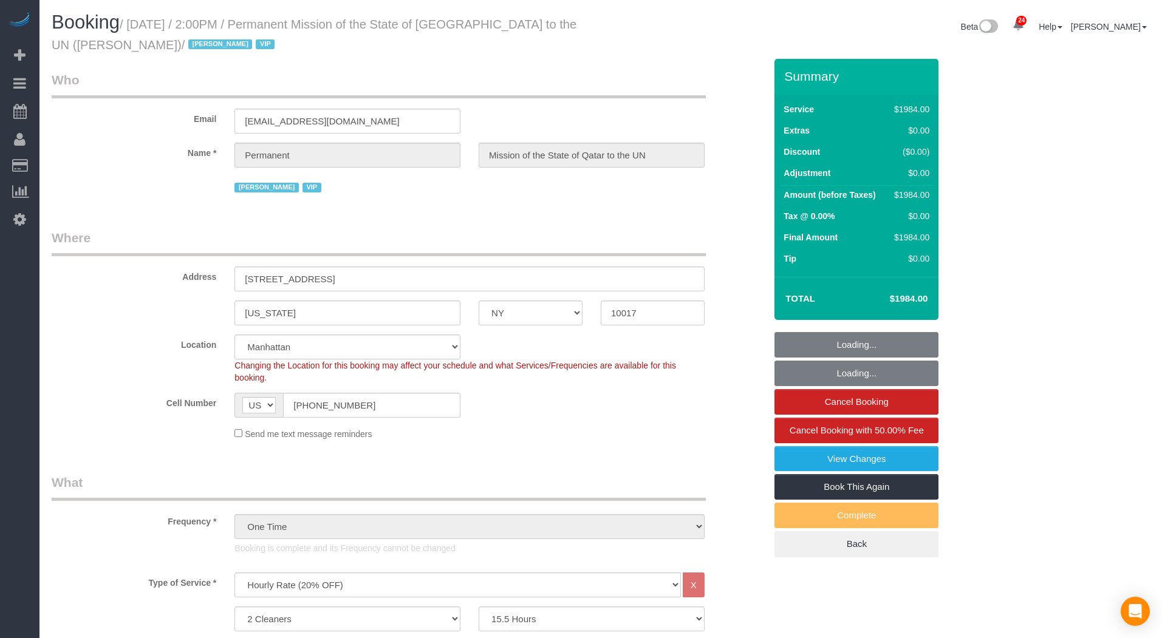
select select "number:89"
select select "number:90"
select select "number:15"
select select "number:7"
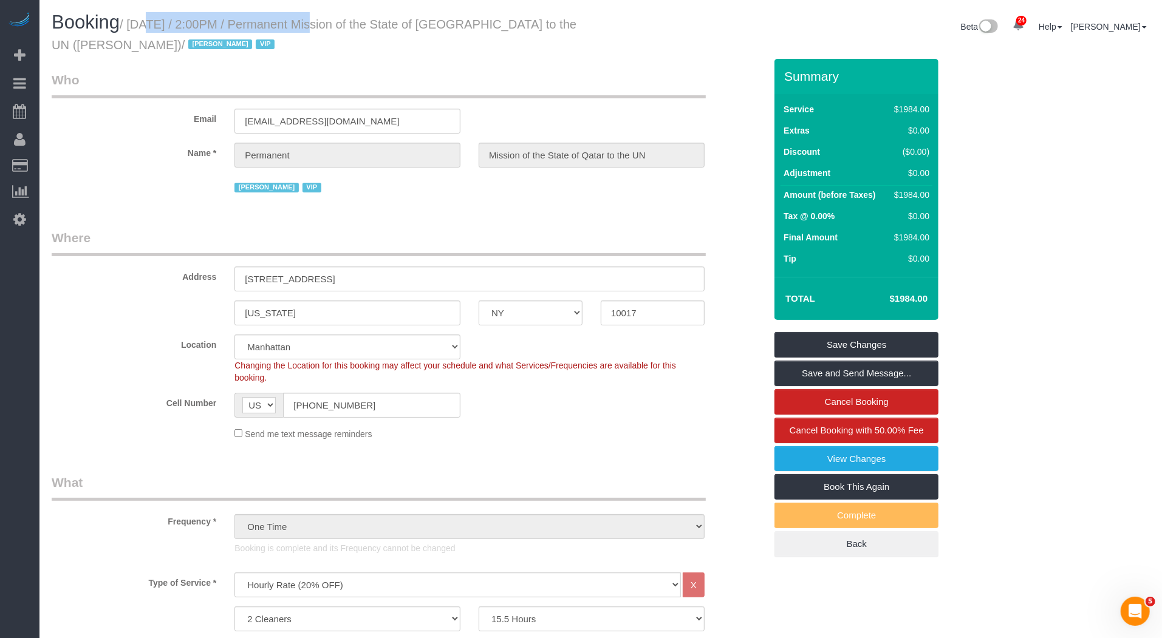
drag, startPoint x: 134, startPoint y: 21, endPoint x: 301, endPoint y: 26, distance: 167.1
click at [301, 26] on small "/ [DATE] / 2:00PM / Permanent Mission of the State of [GEOGRAPHIC_DATA] to the …" at bounding box center [314, 35] width 525 height 34
copy small "[DATE] / 2:00PM"
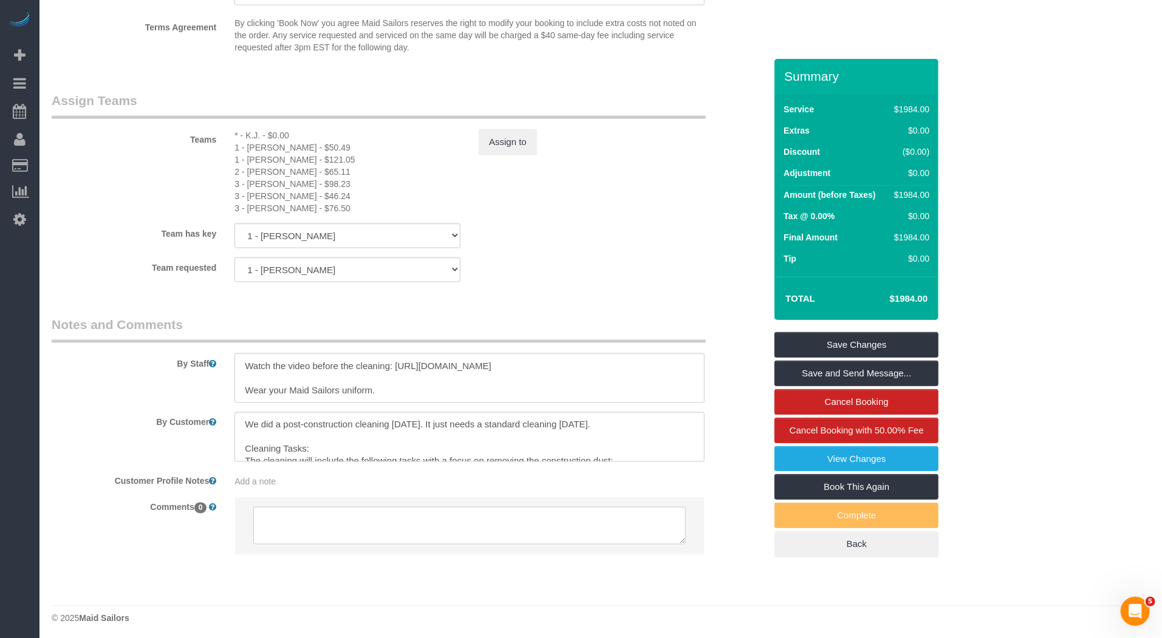
scroll to position [1323, 0]
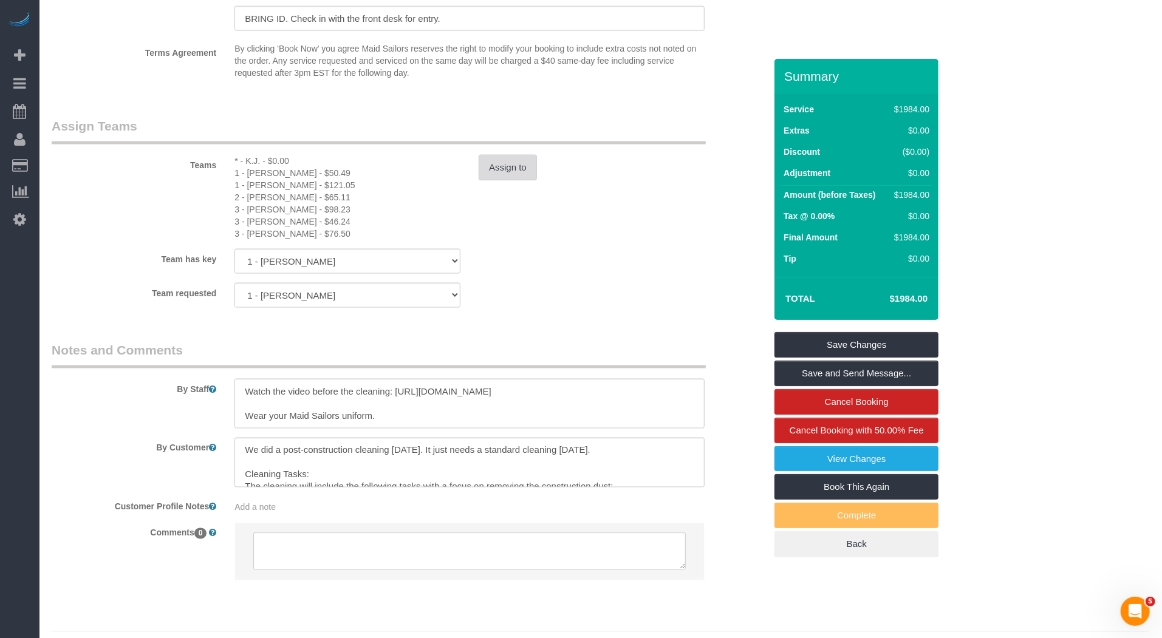
click at [511, 168] on button "Assign to" at bounding box center [508, 168] width 58 height 26
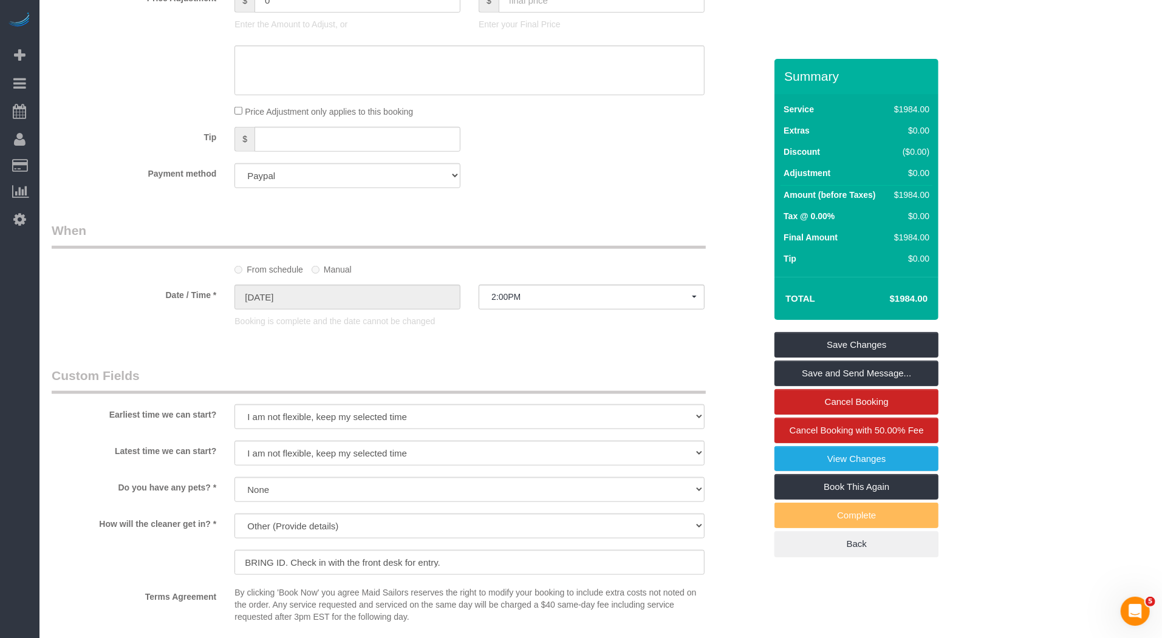
scroll to position [782, 0]
click at [791, 117] on td "Service" at bounding box center [833, 110] width 107 height 21
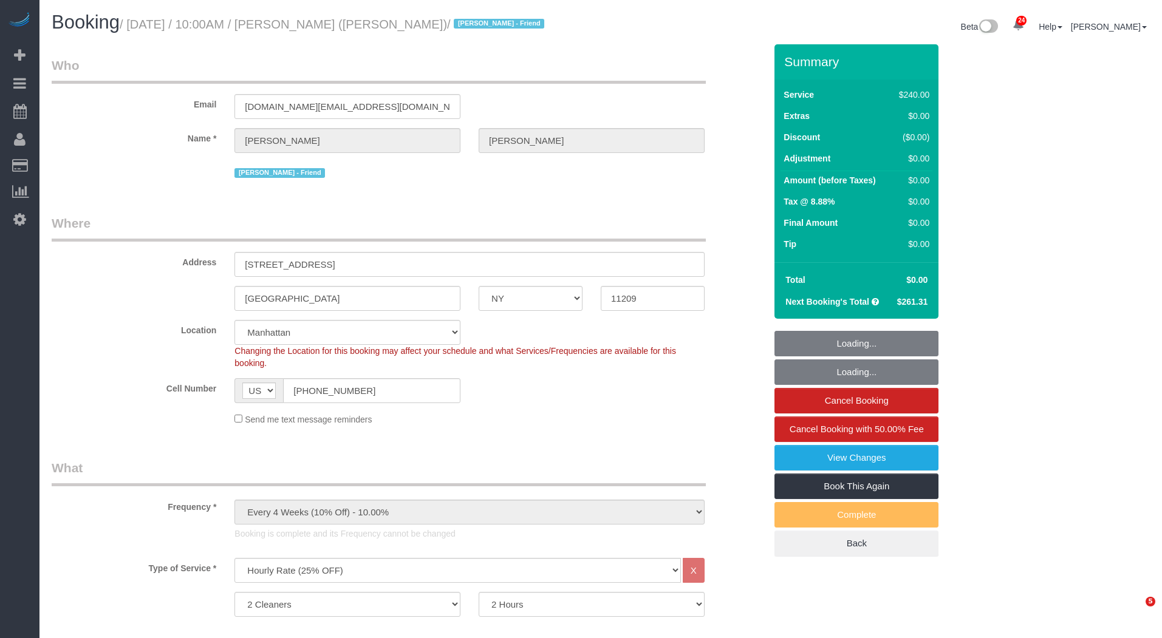
select select "NY"
select select "2"
select select "120"
select select "spot1"
select select "number:89"
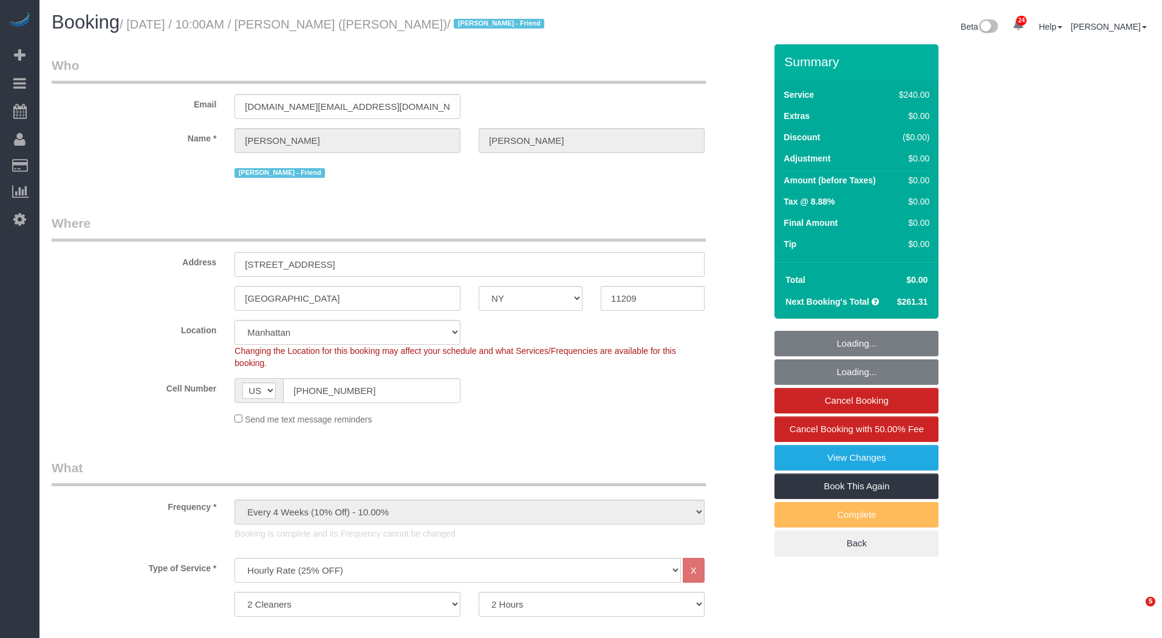
select select "number:90"
